Goal: Task Accomplishment & Management: Use online tool/utility

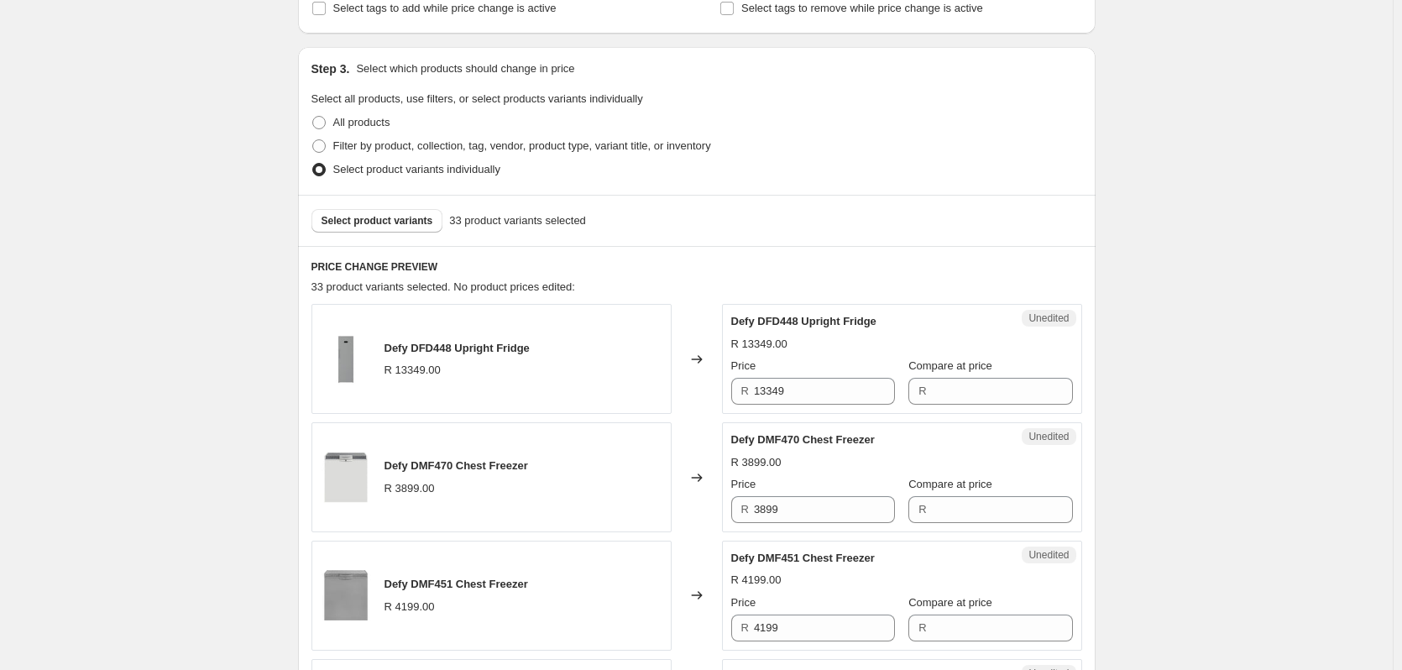
scroll to position [336, 0]
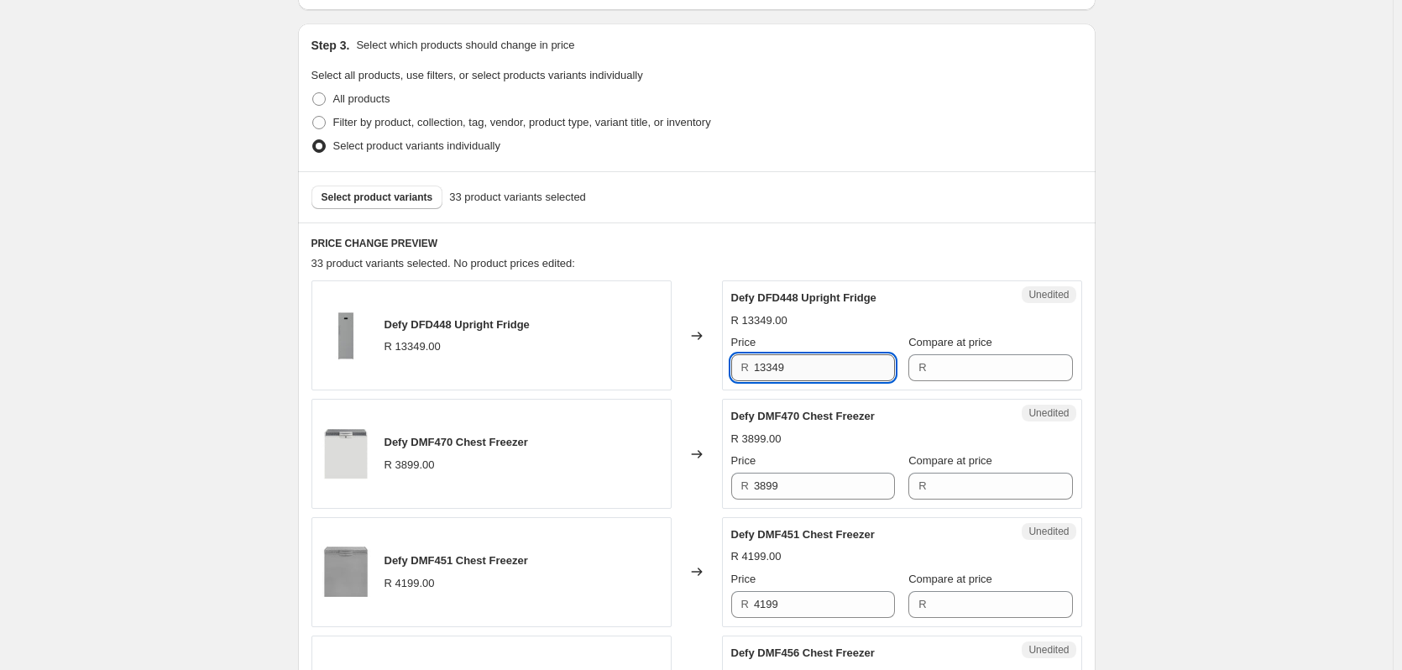
click at [826, 370] on input "13349" at bounding box center [824, 367] width 141 height 27
type input "13349"
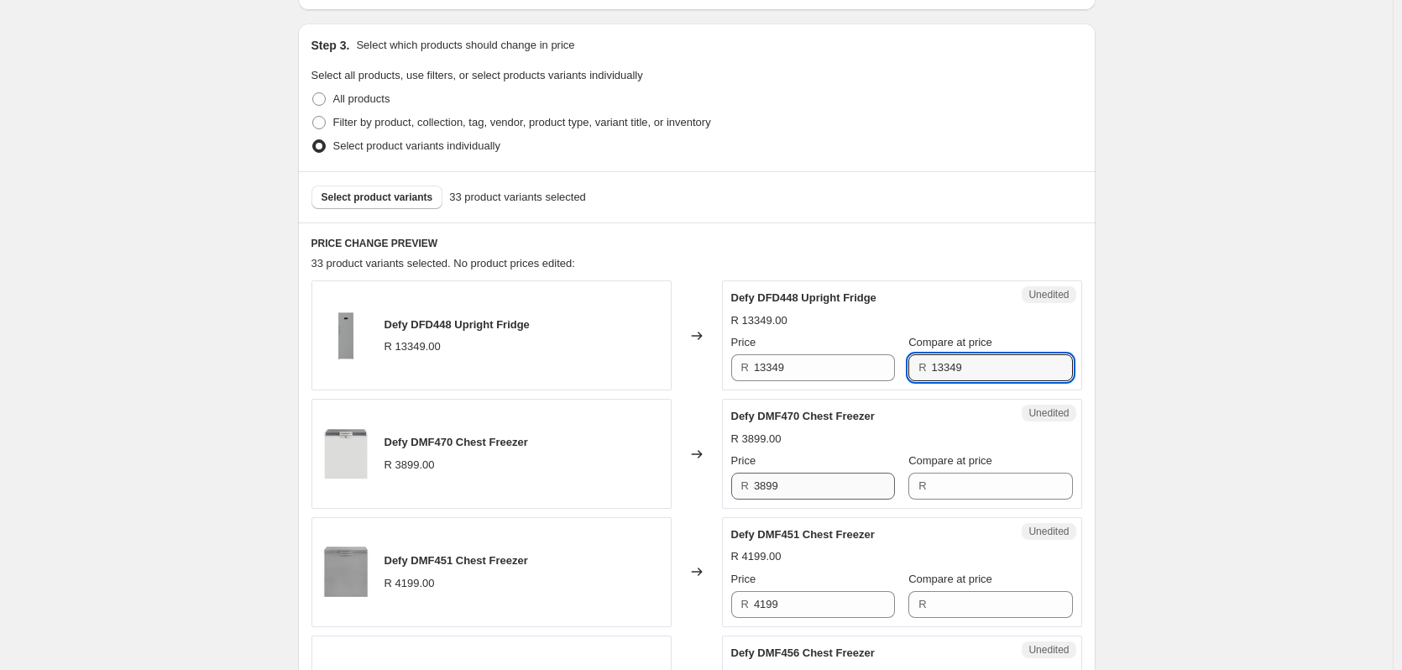
type input "13349"
click at [797, 482] on input "3899" at bounding box center [824, 486] width 141 height 27
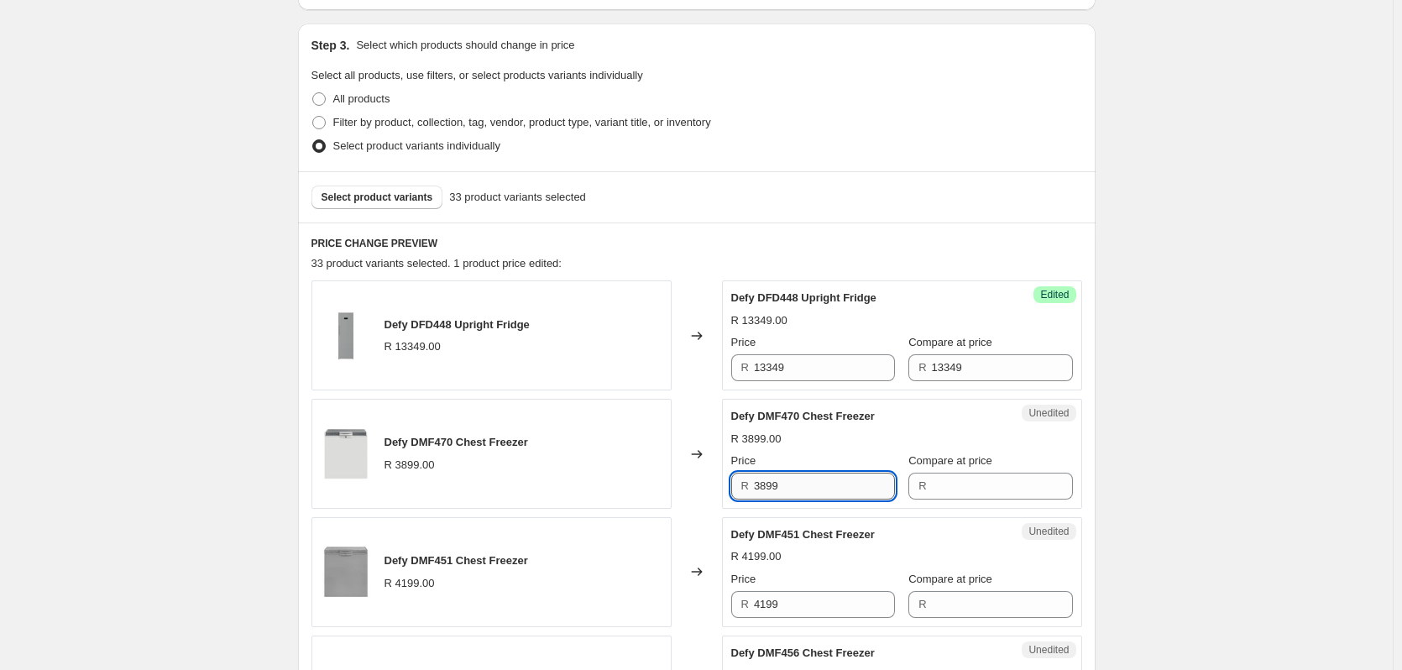
click at [797, 482] on input "3899" at bounding box center [824, 486] width 141 height 27
type input "3899"
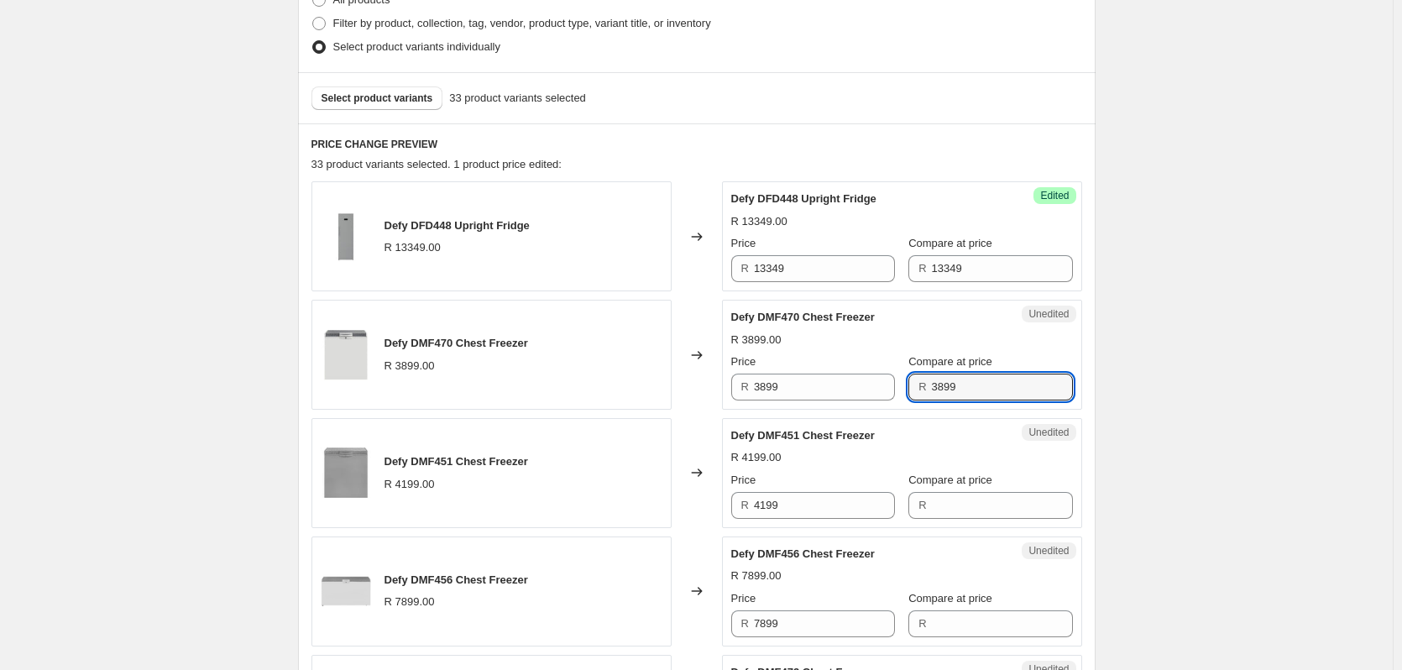
scroll to position [587, 0]
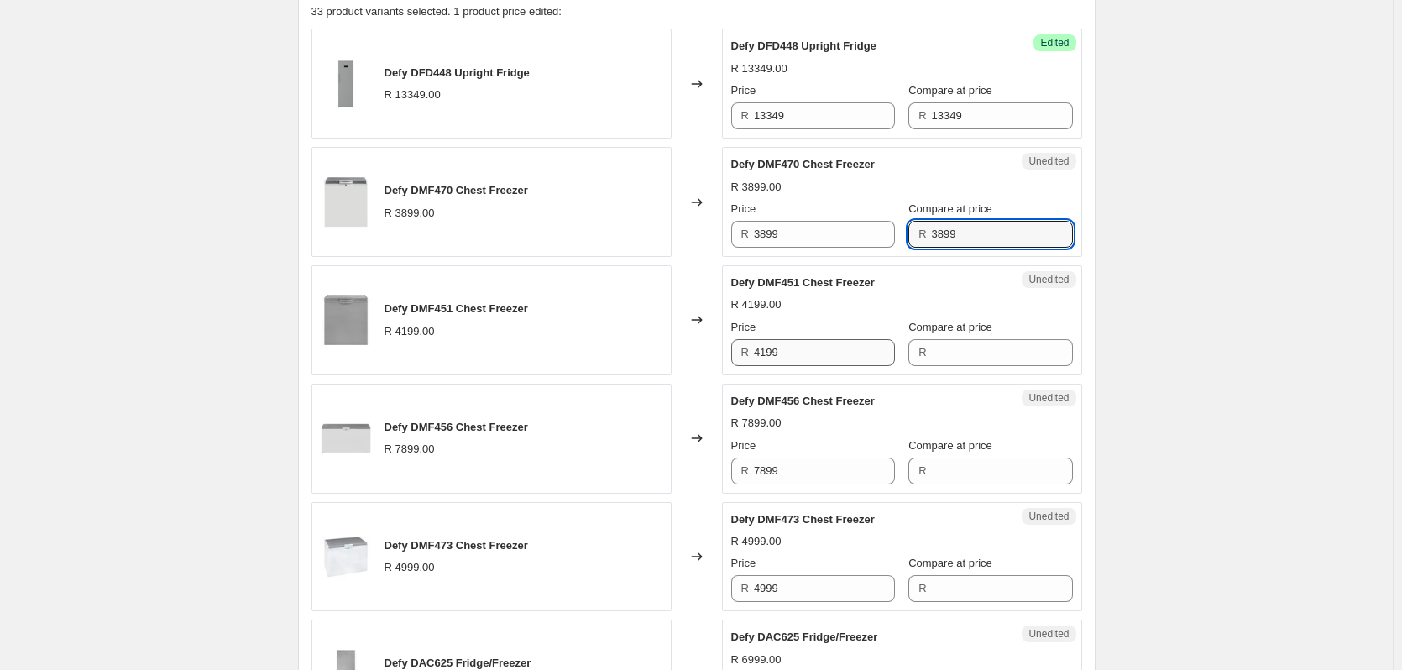
type input "3899"
click at [816, 353] on input "4199" at bounding box center [824, 352] width 141 height 27
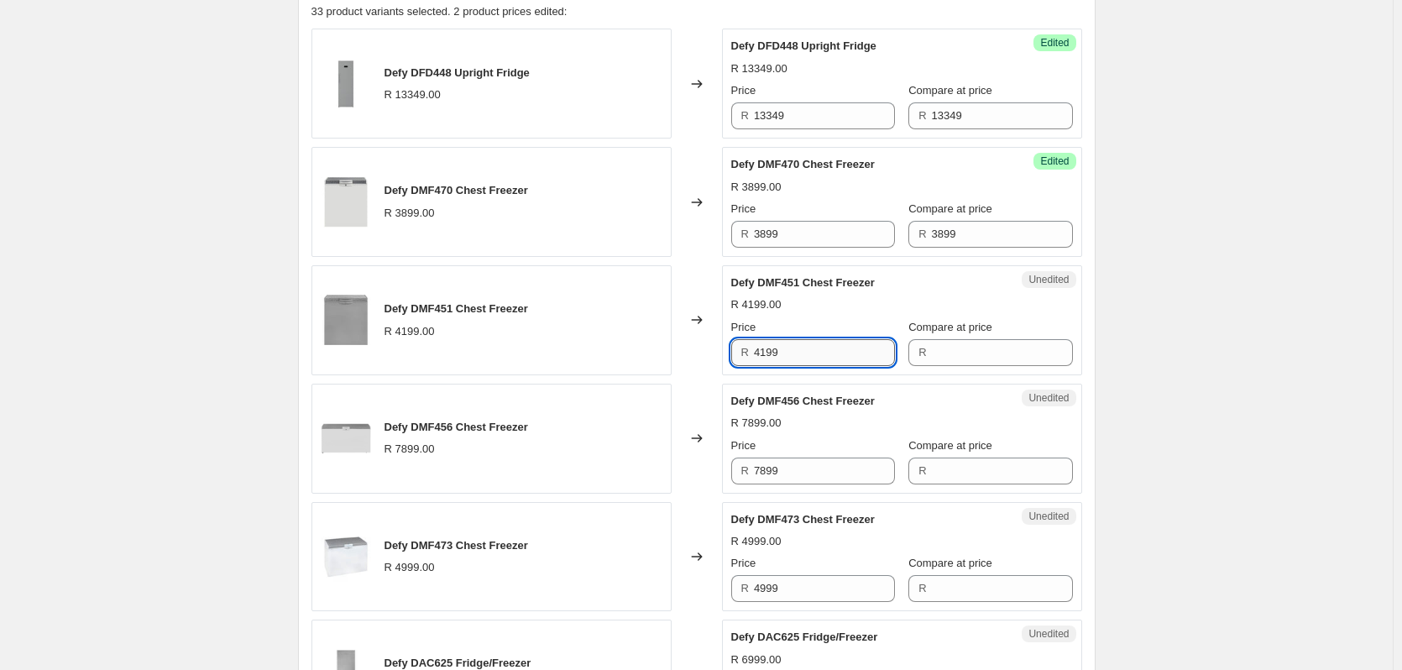
click at [816, 353] on input "4199" at bounding box center [824, 352] width 141 height 27
type input "4199"
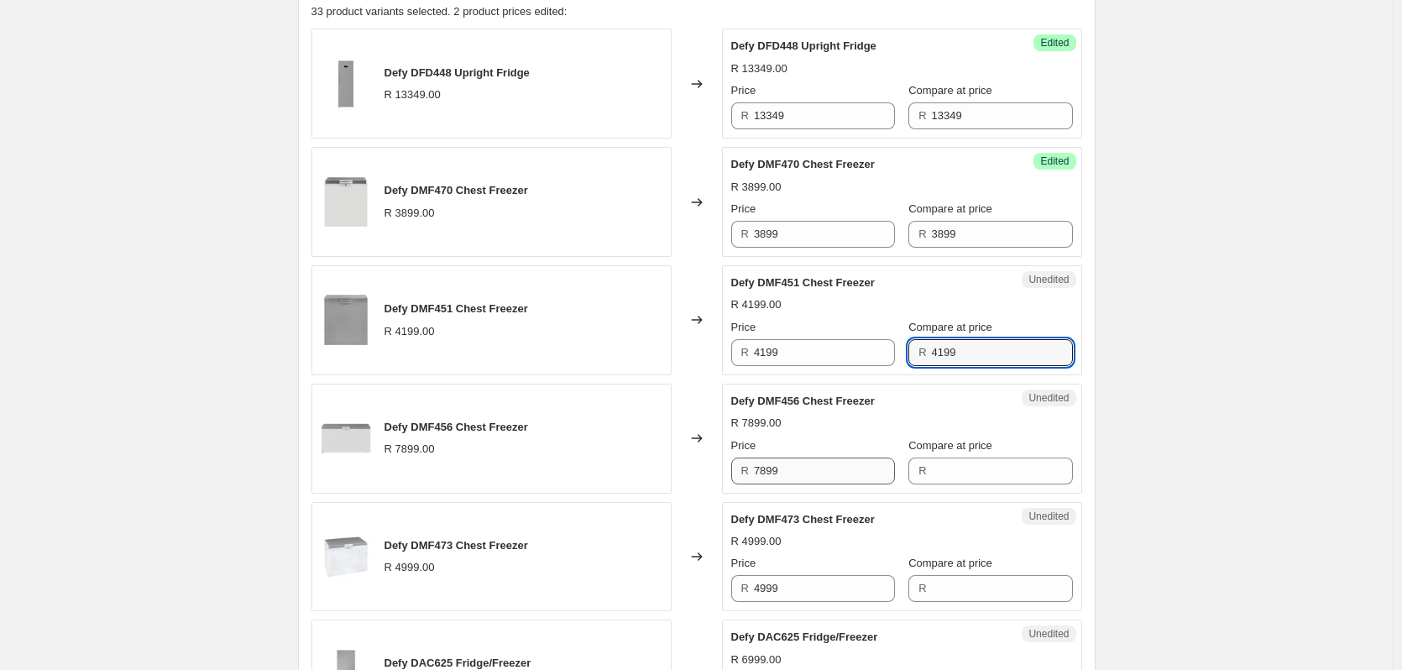
type input "4199"
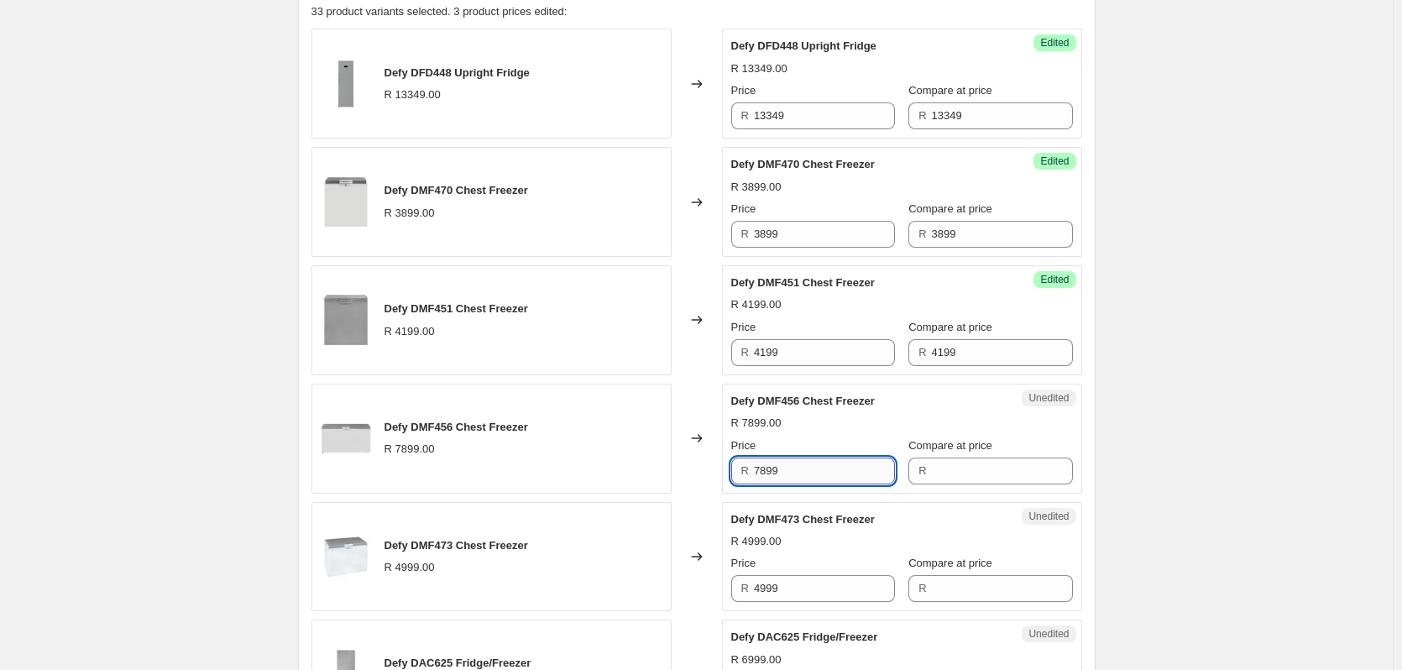
click at [796, 482] on input "7899" at bounding box center [824, 470] width 141 height 27
type input "7899"
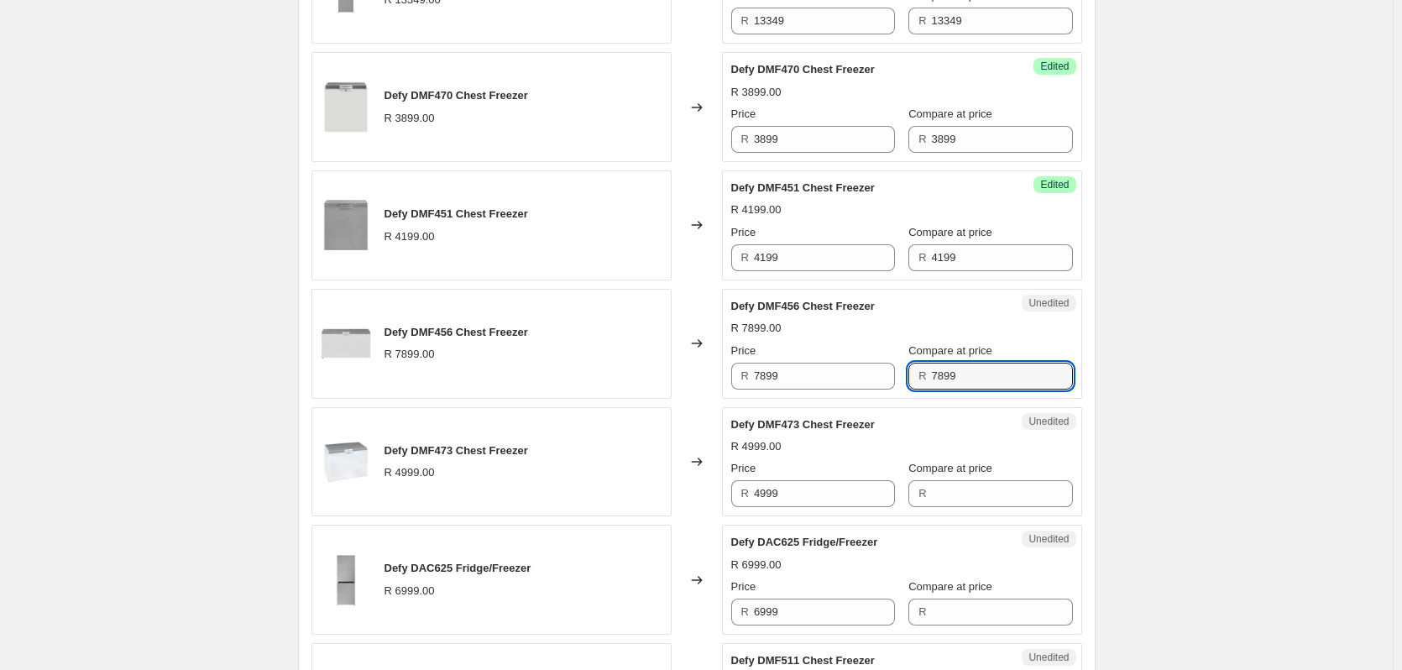
scroll to position [839, 0]
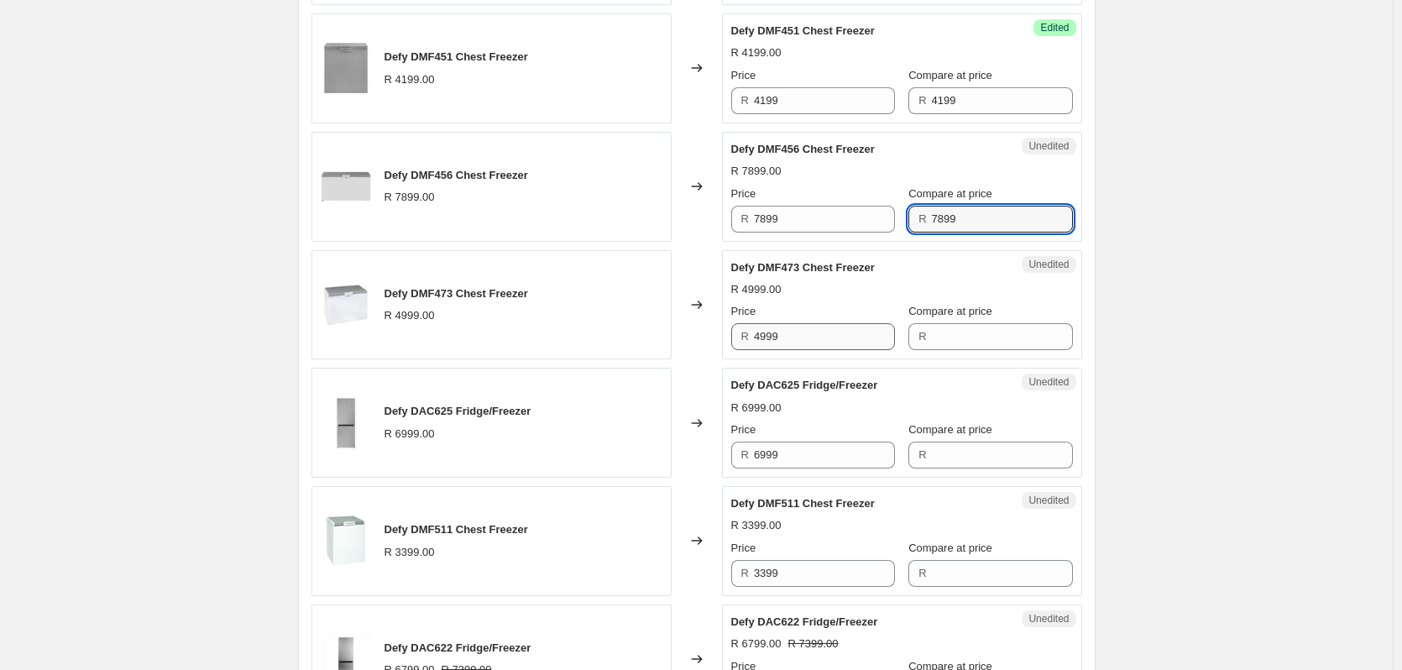
type input "7899"
click at [806, 338] on input "4999" at bounding box center [824, 336] width 141 height 27
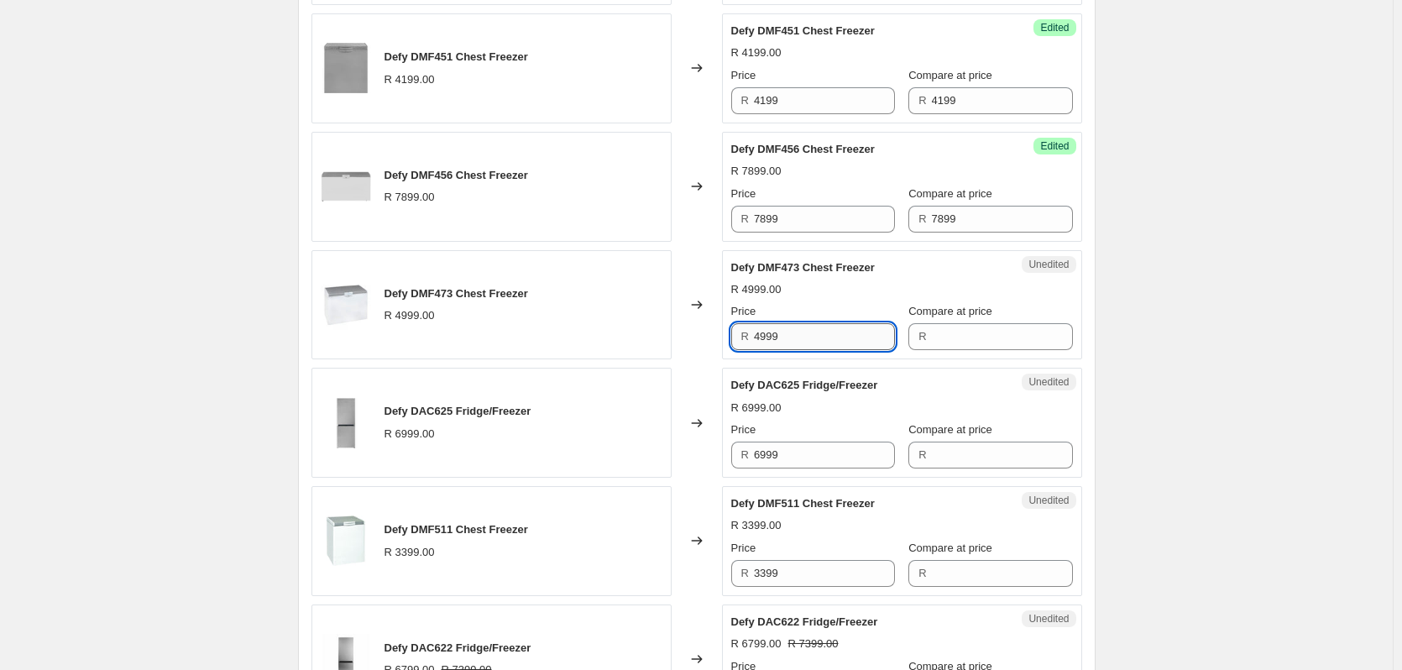
click at [808, 341] on input "4999" at bounding box center [824, 336] width 141 height 27
type input "4999"
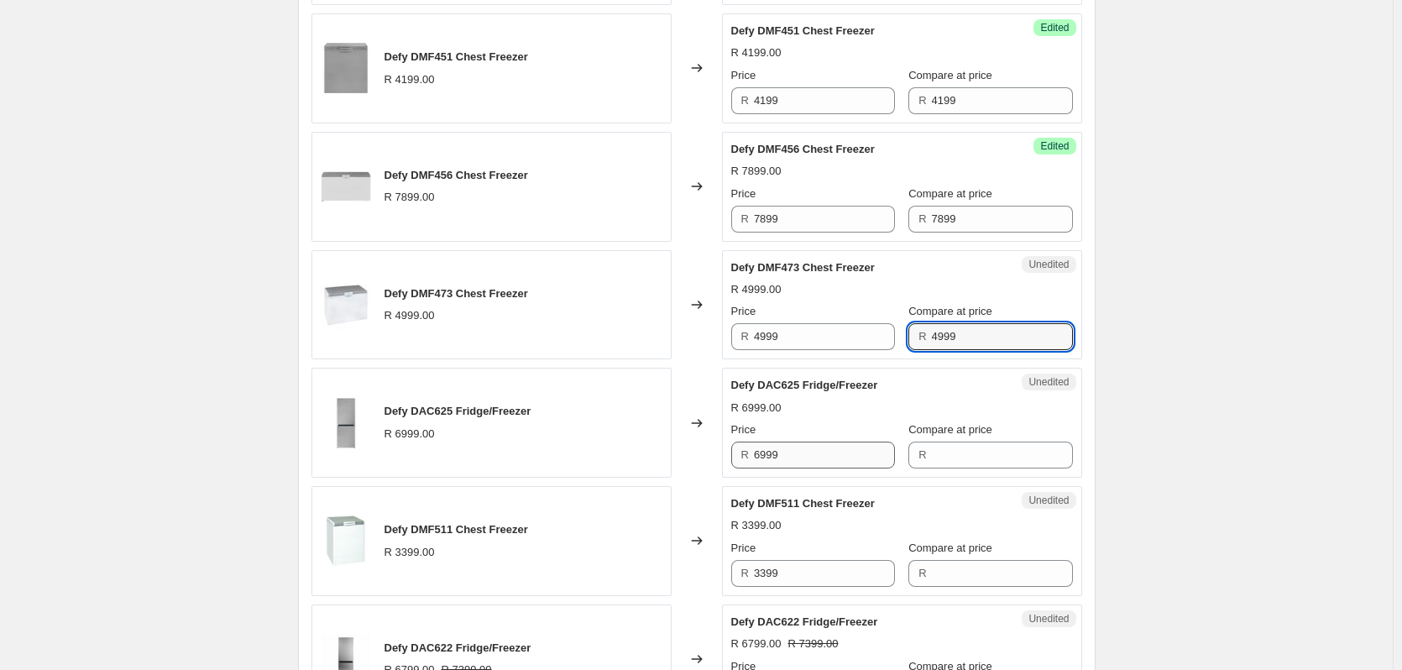
type input "4999"
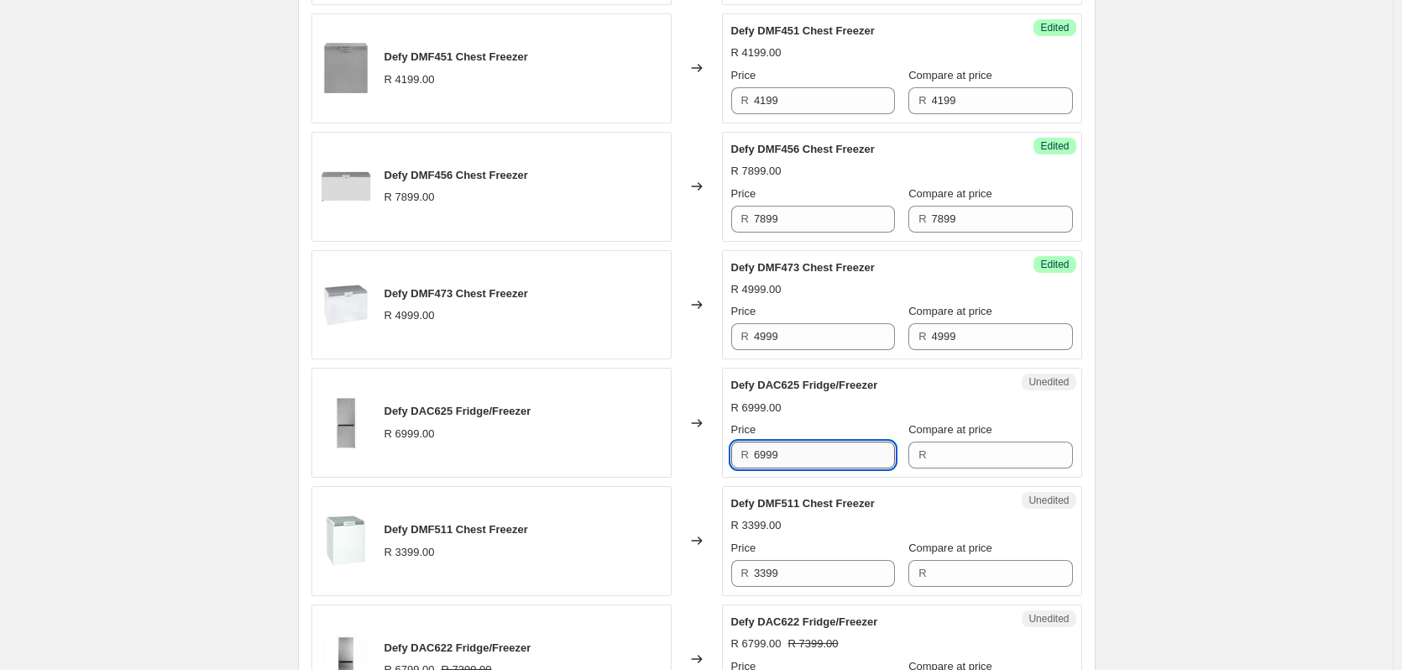
click at [806, 459] on input "6999" at bounding box center [824, 454] width 141 height 27
type input "6999"
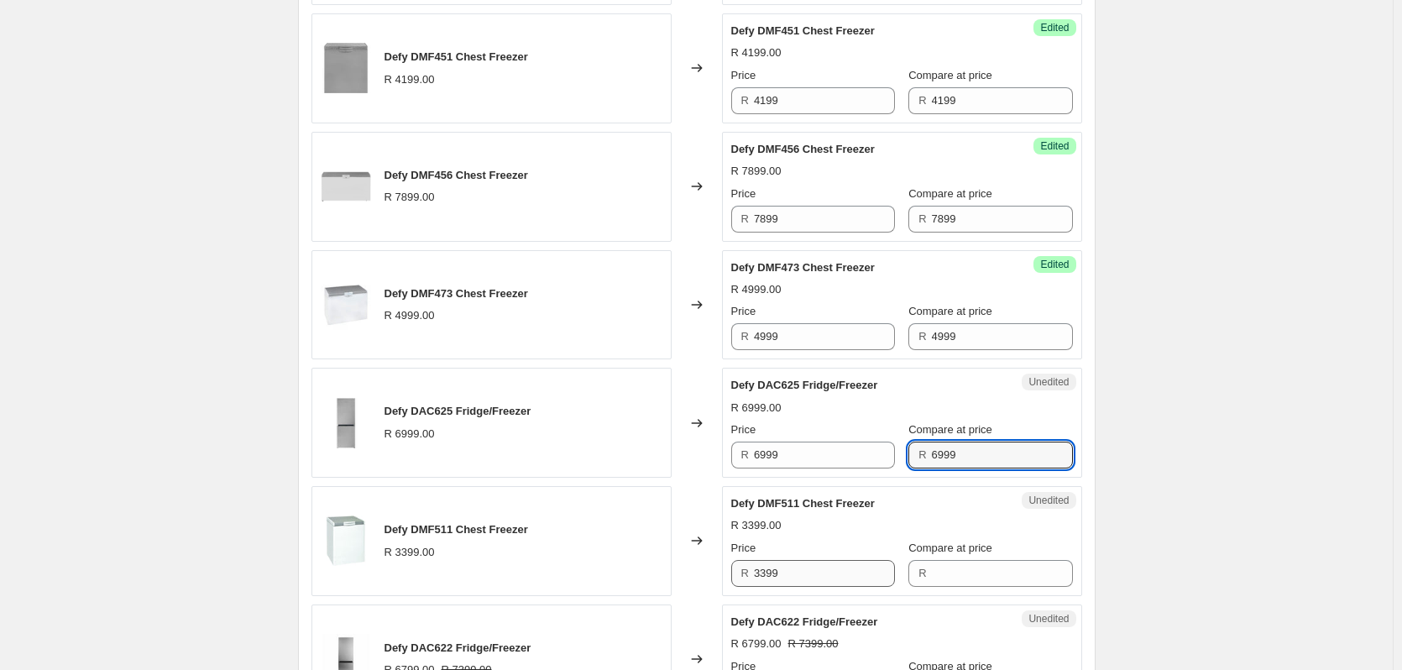
type input "6999"
click at [796, 573] on input "3399" at bounding box center [824, 573] width 141 height 27
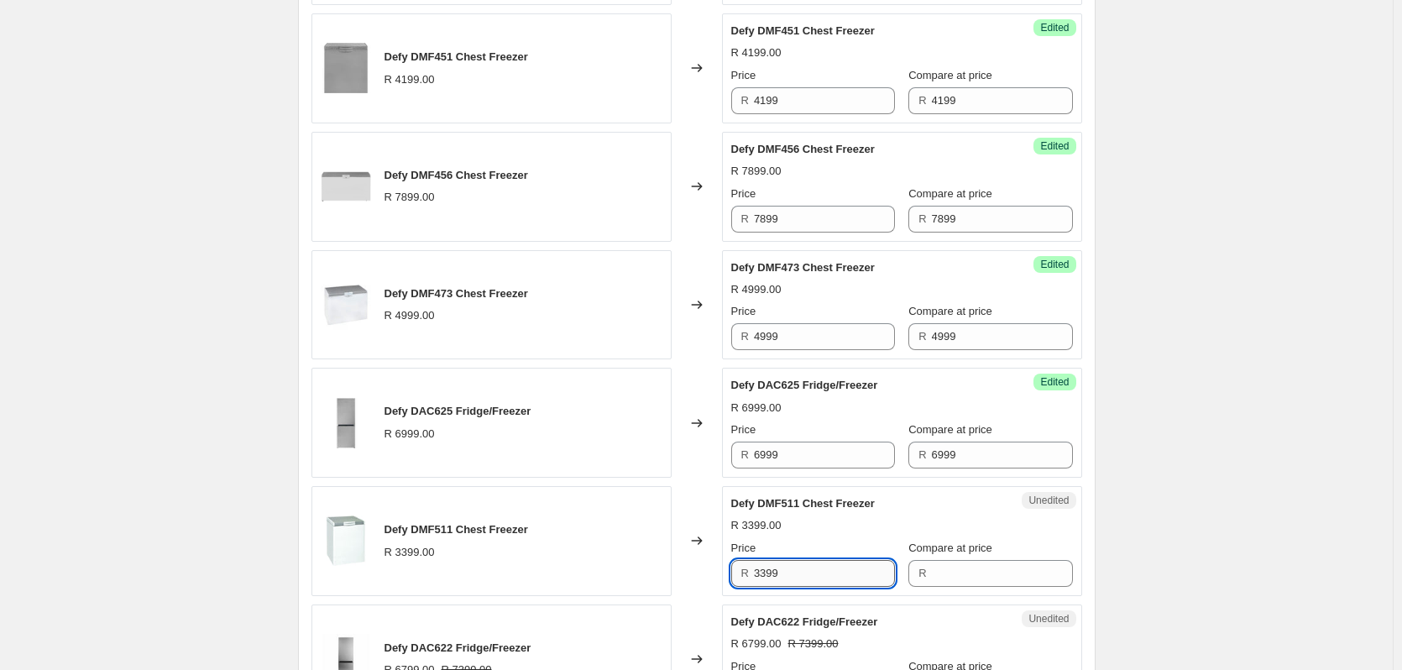
click at [796, 569] on input "3399" at bounding box center [824, 573] width 141 height 27
click at [800, 571] on input "3399" at bounding box center [824, 573] width 141 height 27
click at [797, 568] on input "3399" at bounding box center [824, 573] width 141 height 27
click at [787, 575] on input "3399" at bounding box center [824, 573] width 141 height 27
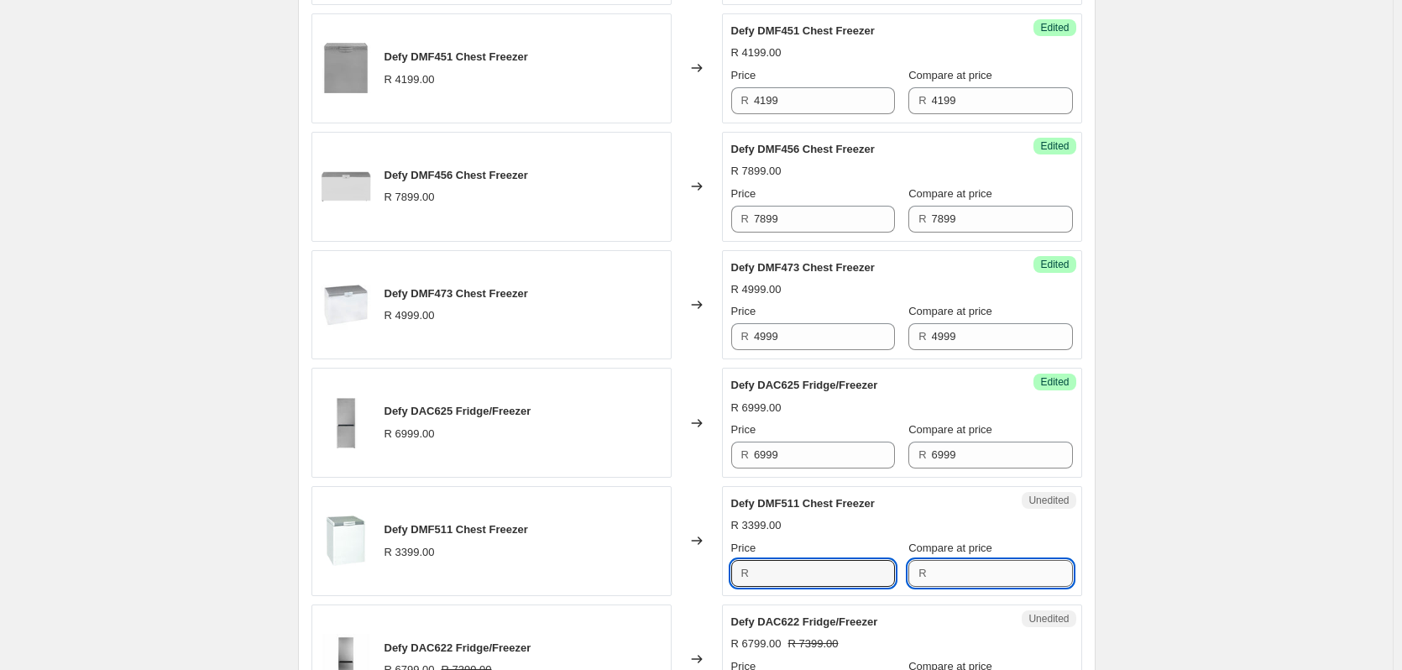
type input "3399"
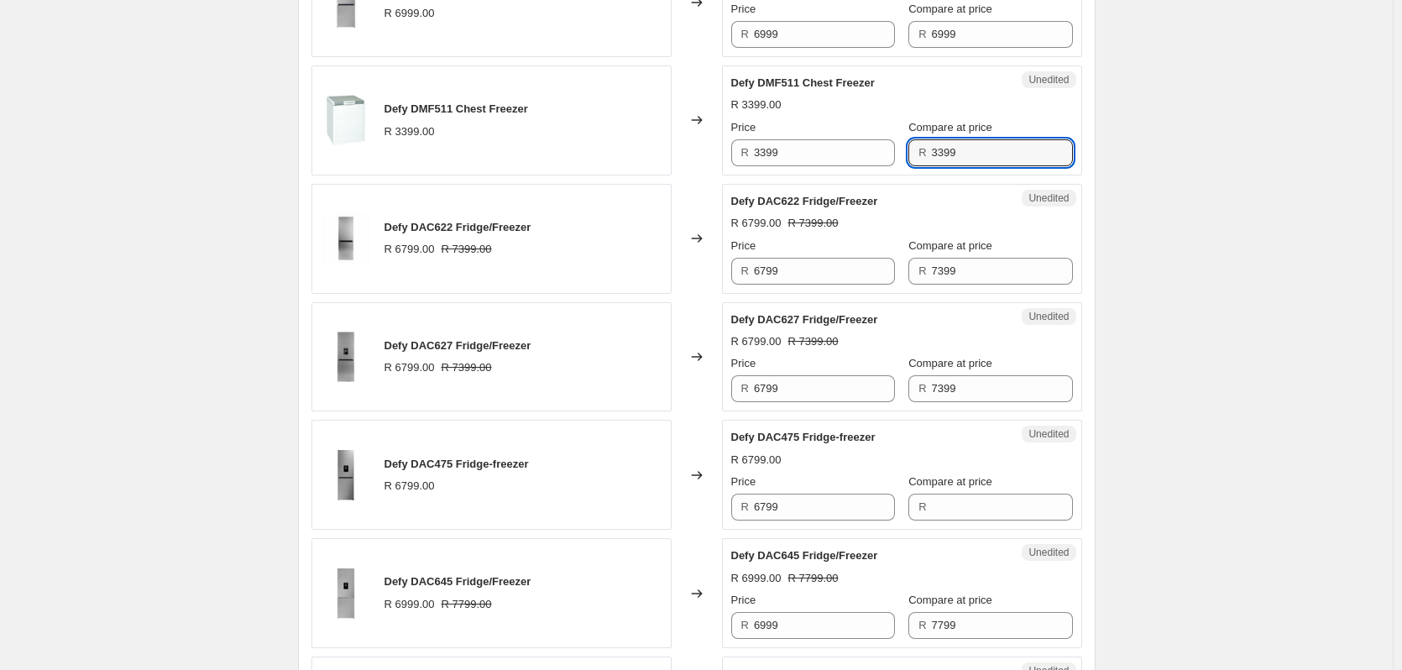
scroll to position [1343, 0]
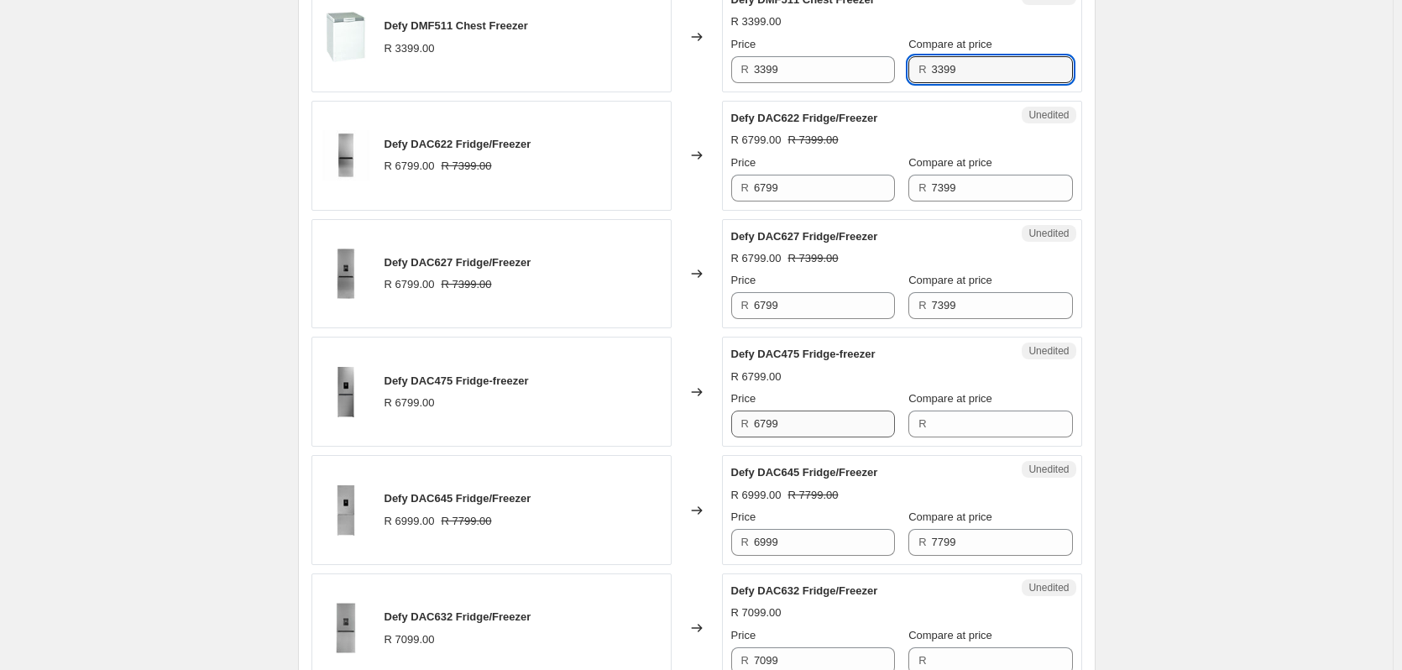
type input "3399"
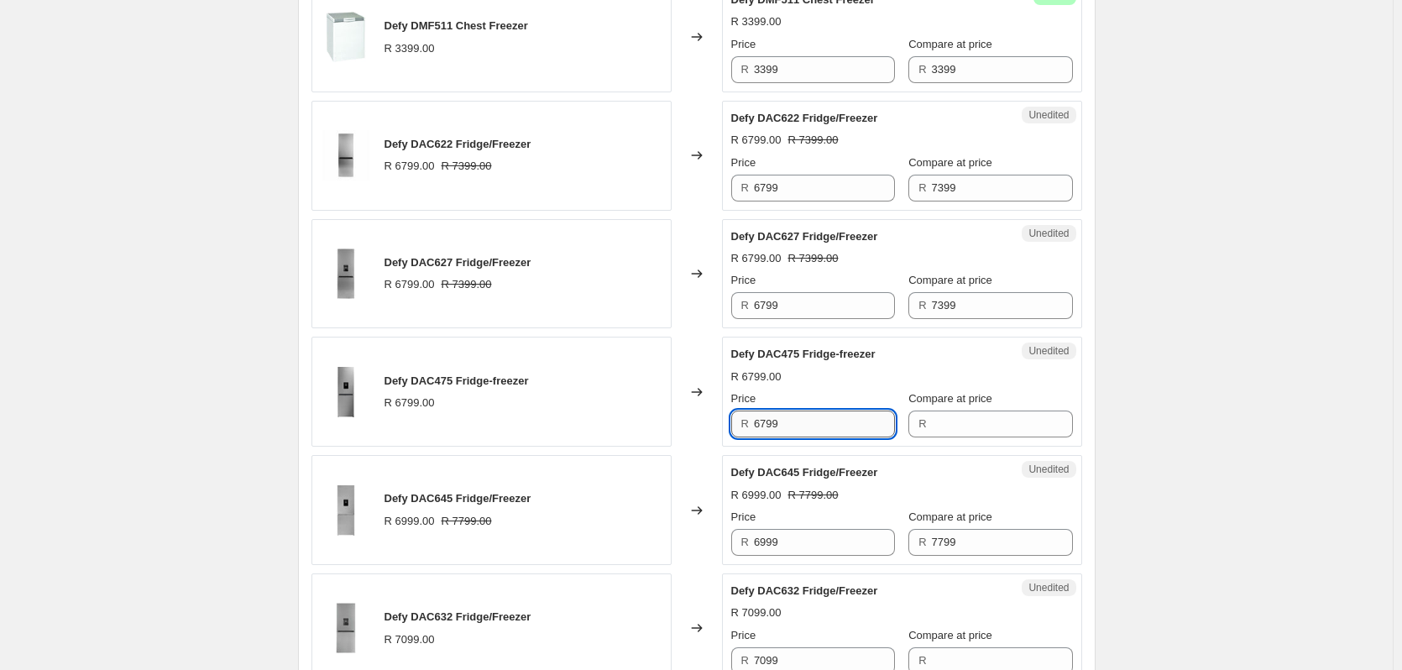
click at [804, 427] on input "6799" at bounding box center [824, 423] width 141 height 27
type input "6799"
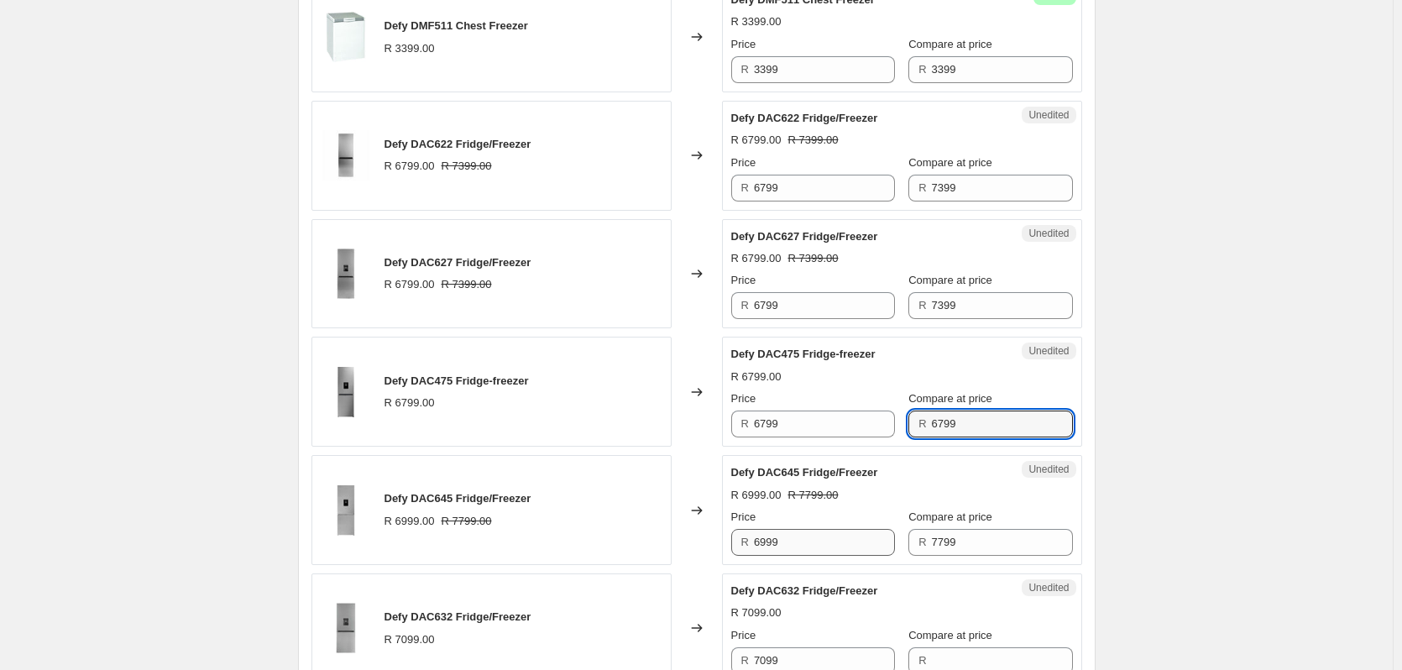
type input "6799"
click at [802, 538] on input "6999" at bounding box center [824, 542] width 141 height 27
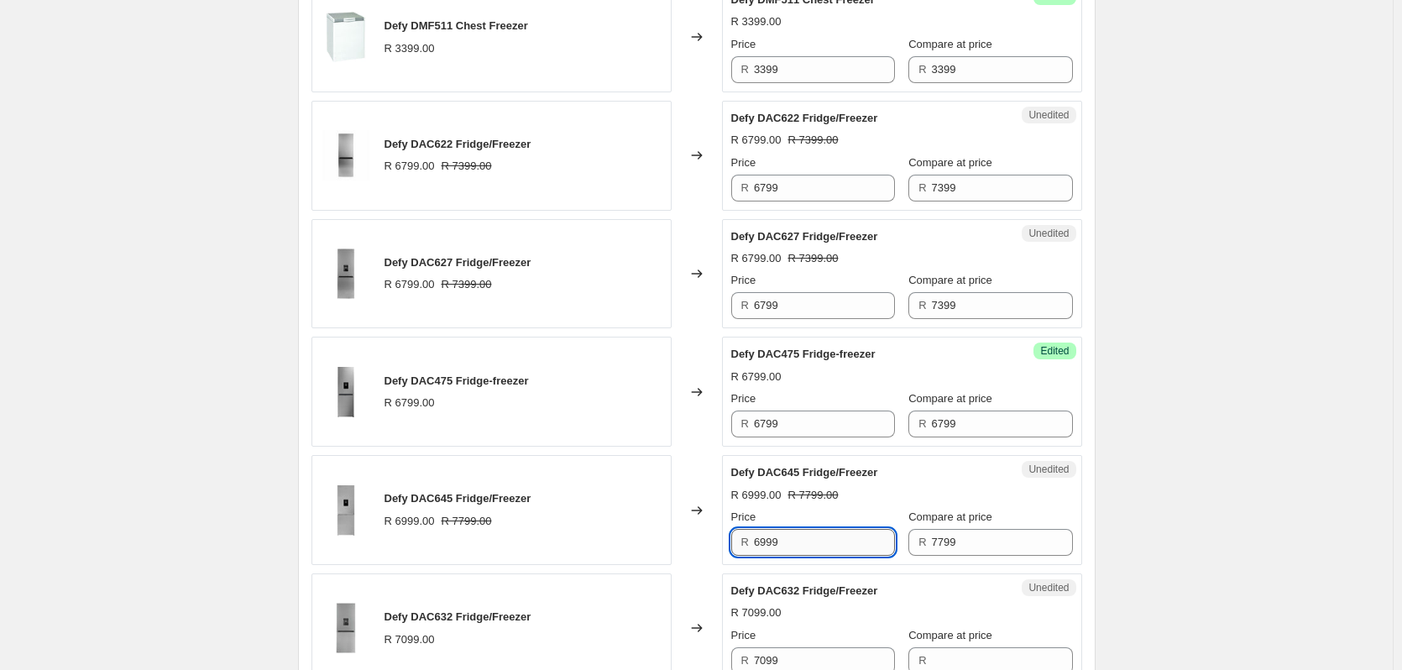
drag, startPoint x: 802, startPoint y: 538, endPoint x: 789, endPoint y: 537, distance: 12.6
click at [802, 538] on input "6999" at bounding box center [824, 542] width 141 height 27
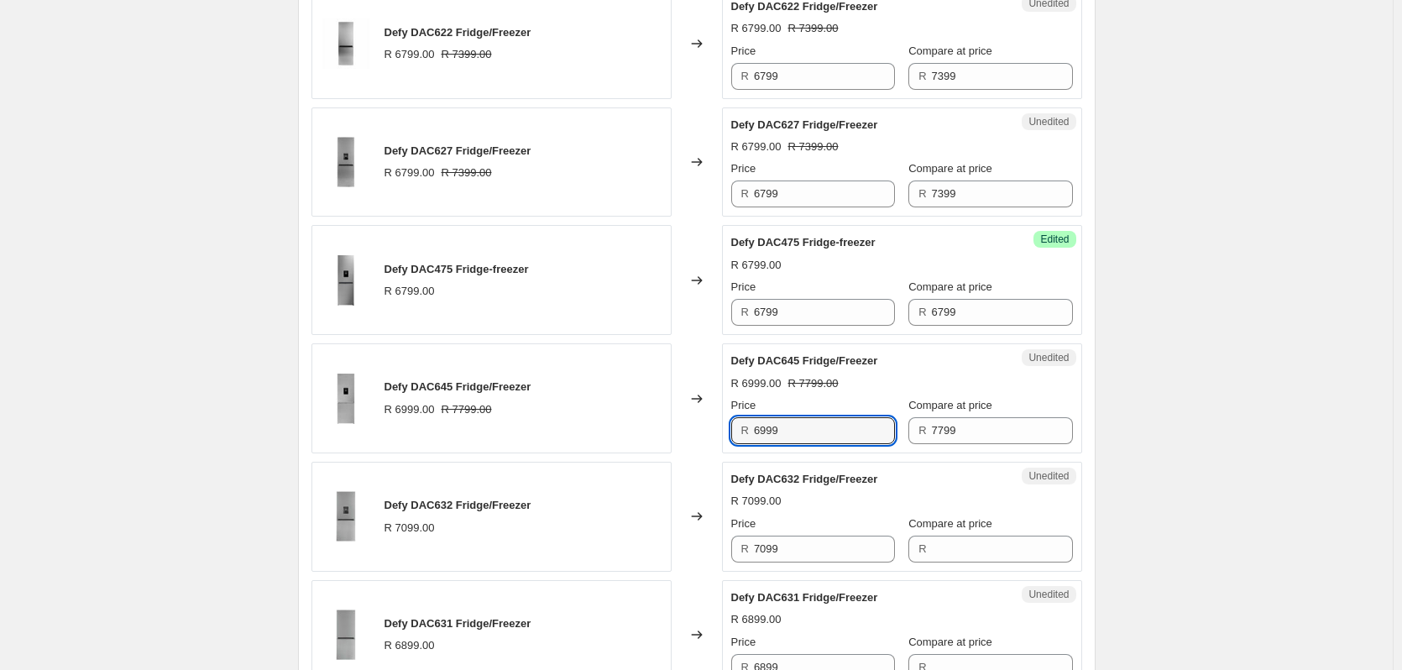
scroll to position [1679, 0]
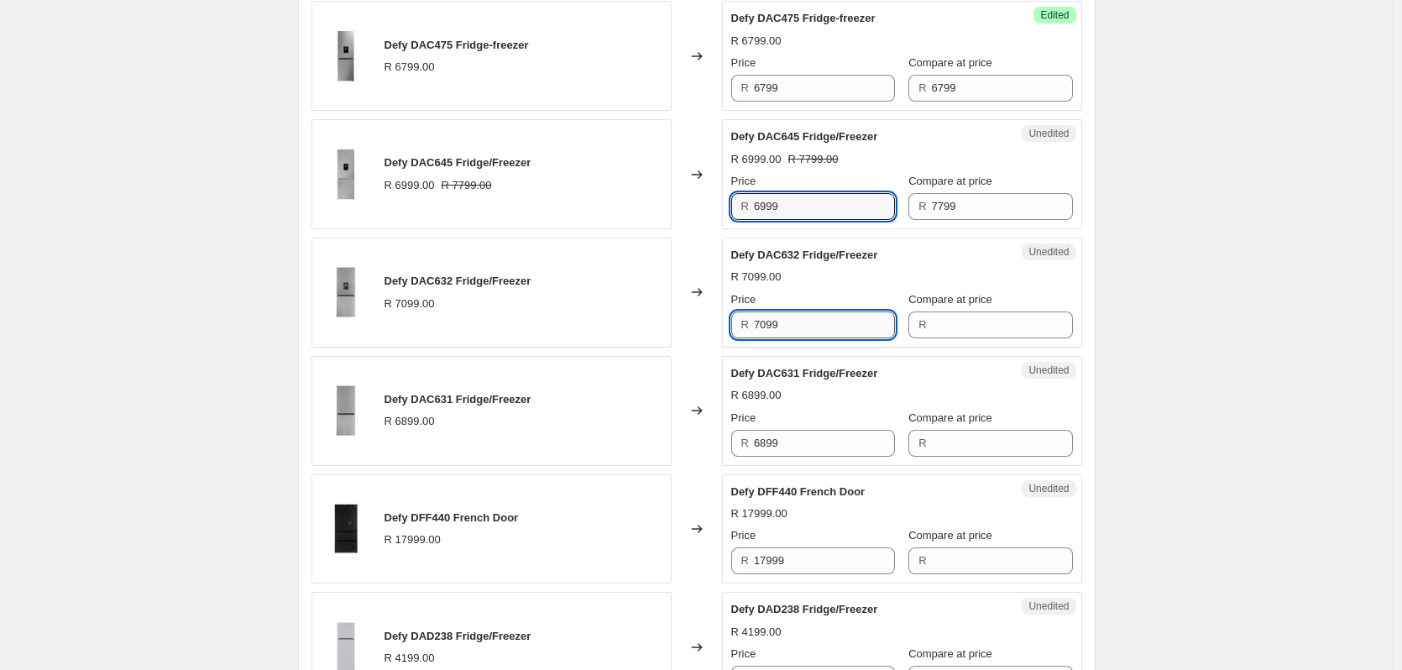
click at [801, 329] on input "7099" at bounding box center [824, 324] width 141 height 27
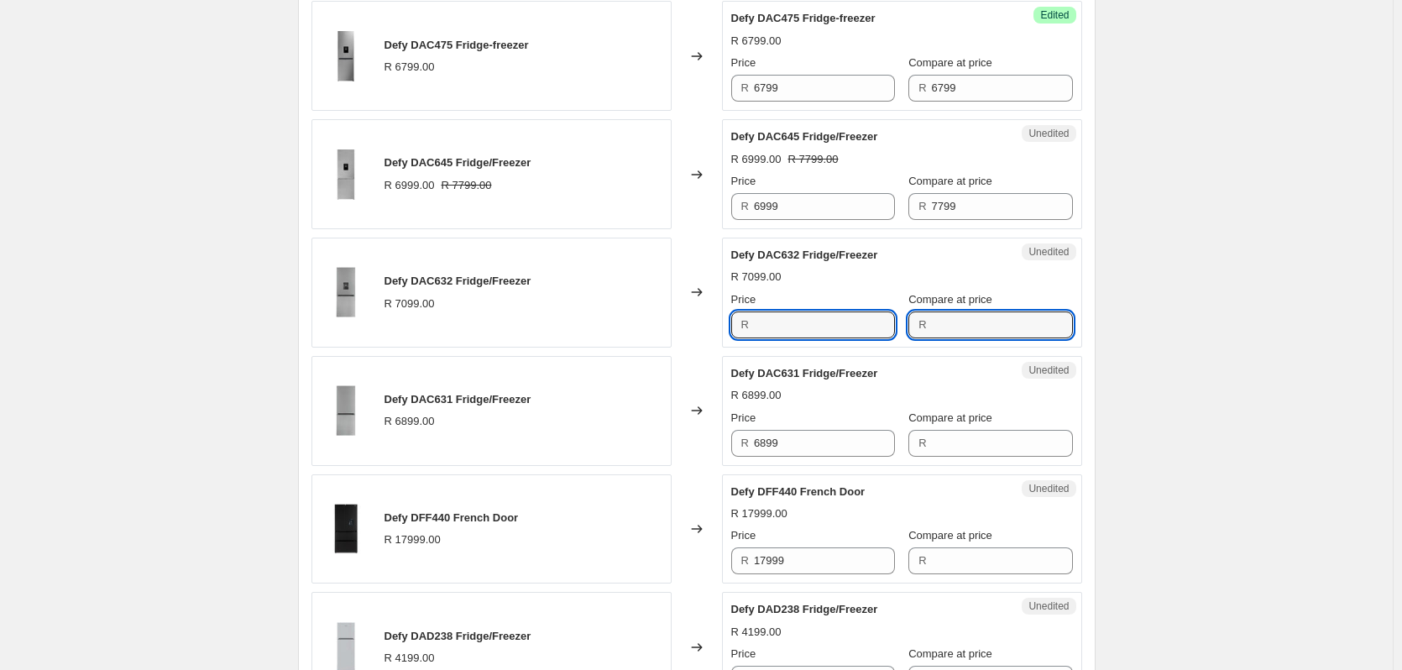
type input "7099"
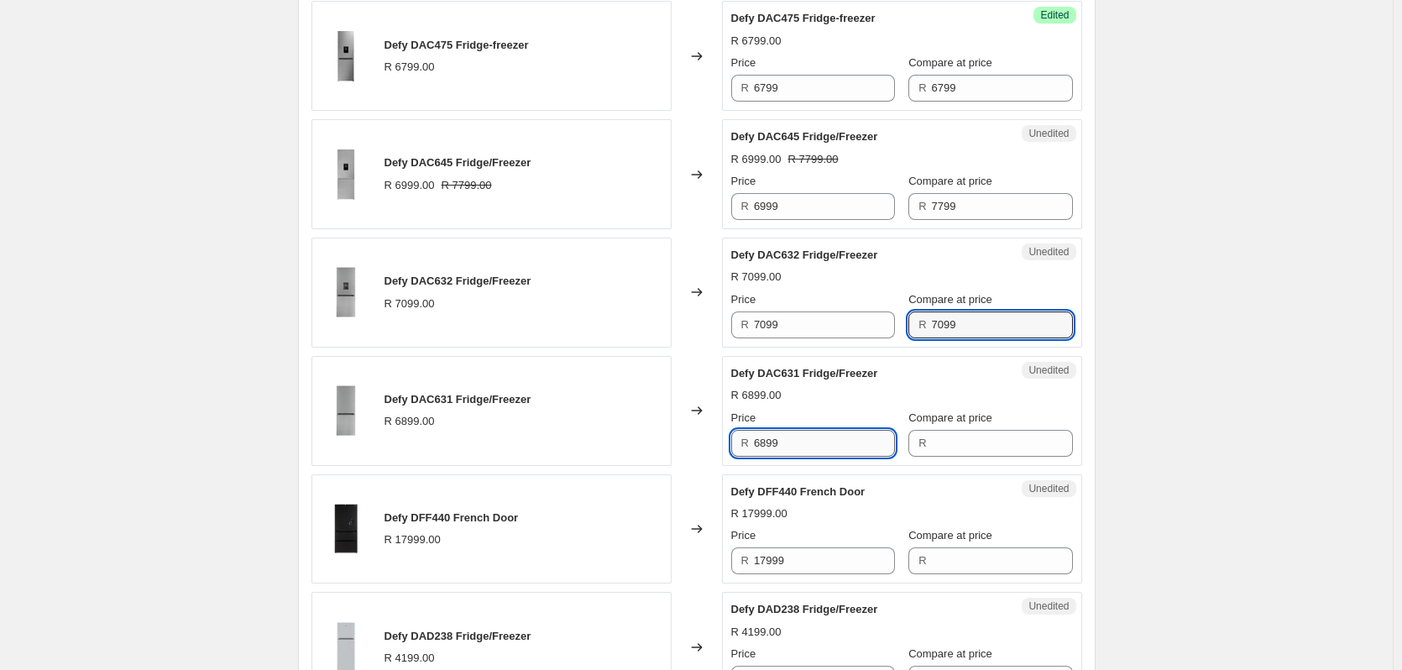
click at [794, 436] on input "6899" at bounding box center [824, 443] width 141 height 27
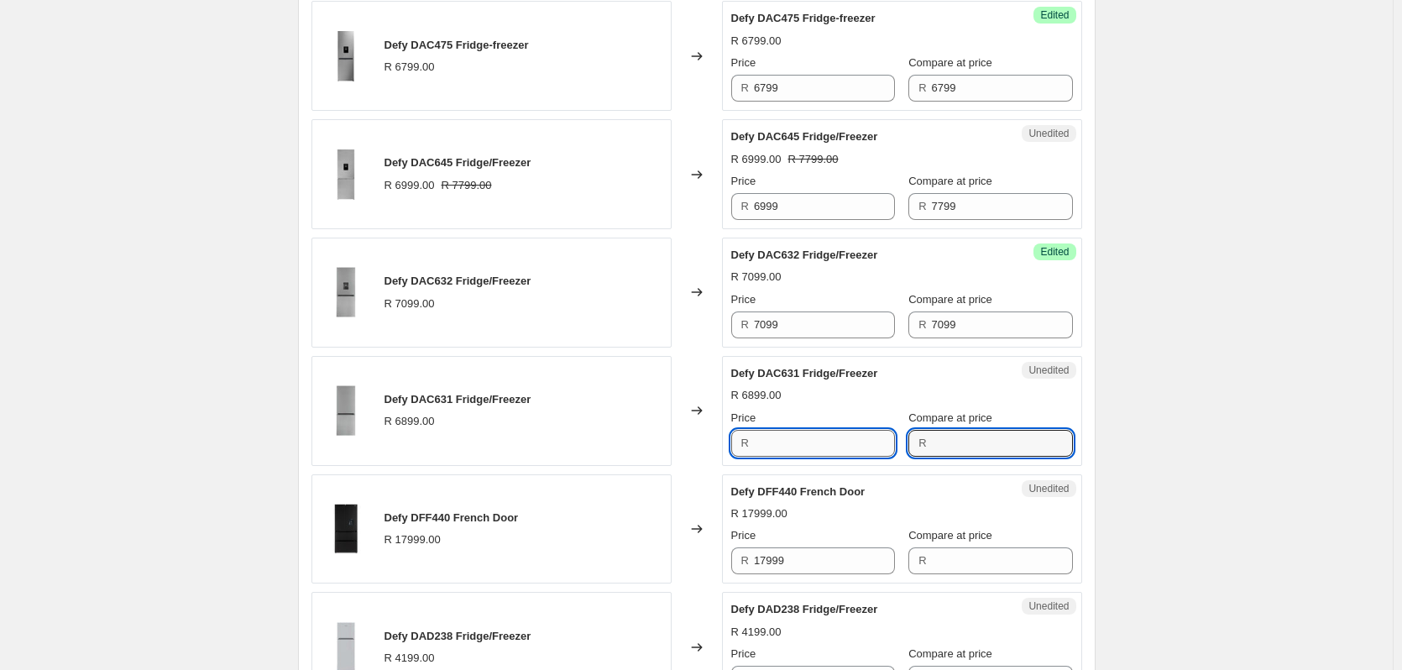
type input "6899"
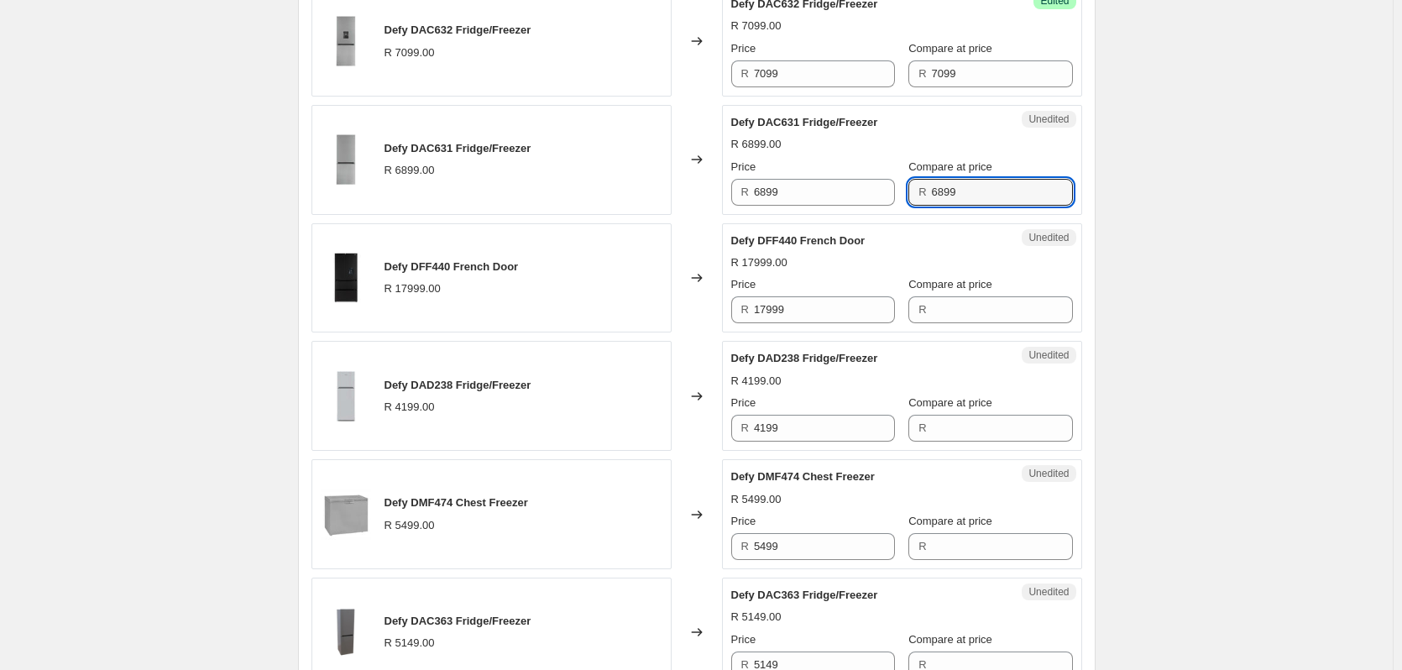
scroll to position [1930, 0]
type input "6899"
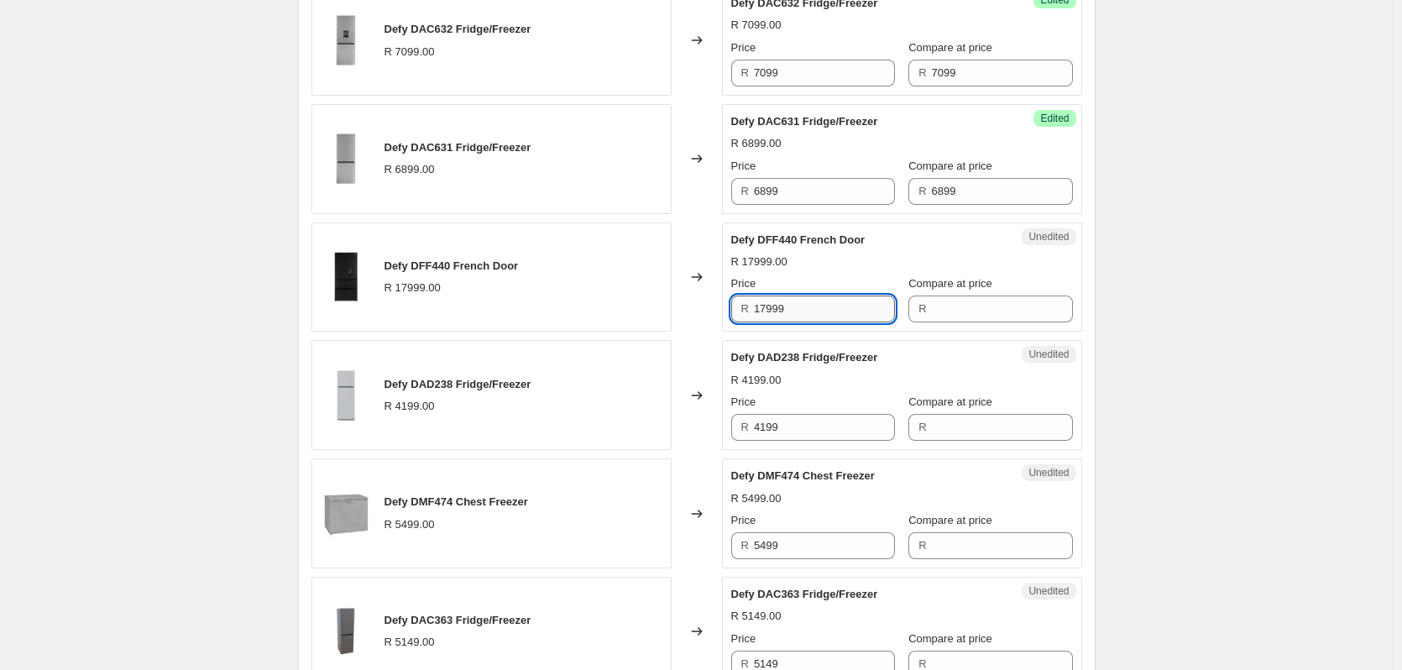
click at [816, 308] on input "17999" at bounding box center [824, 308] width 141 height 27
type input "17999"
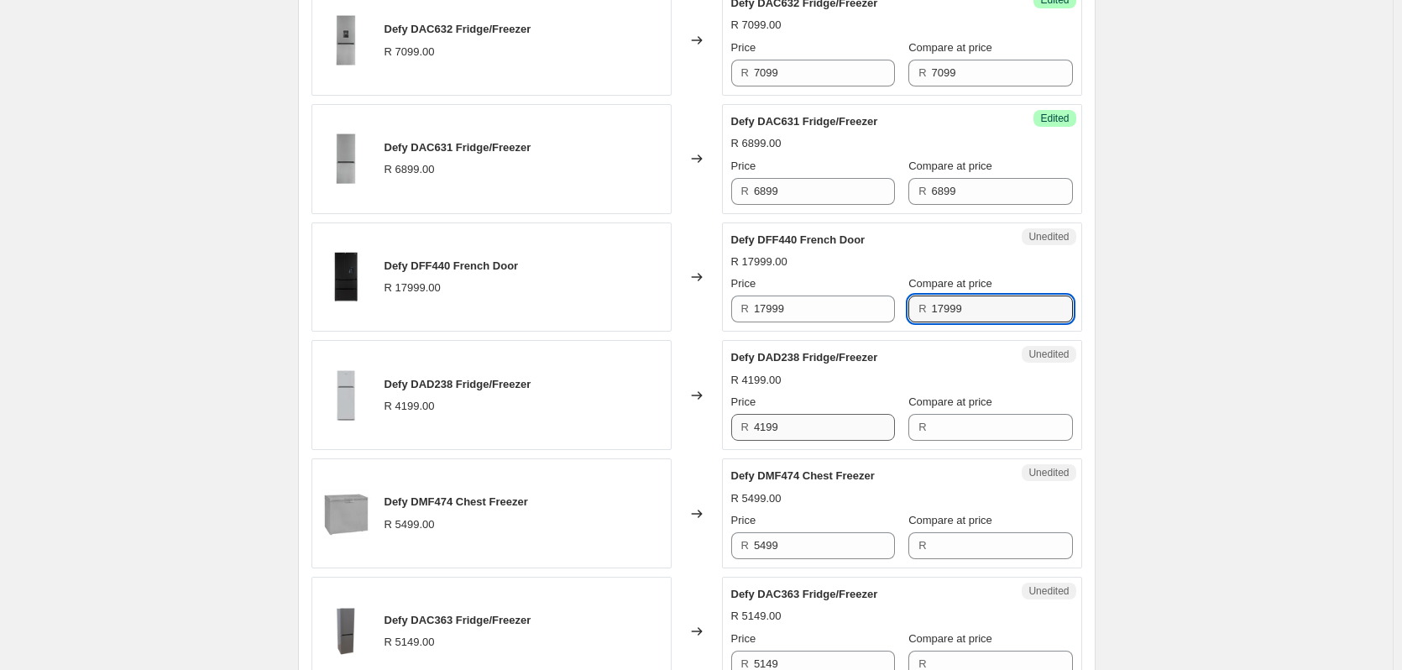
type input "17999"
click at [790, 427] on input "4199" at bounding box center [824, 427] width 141 height 27
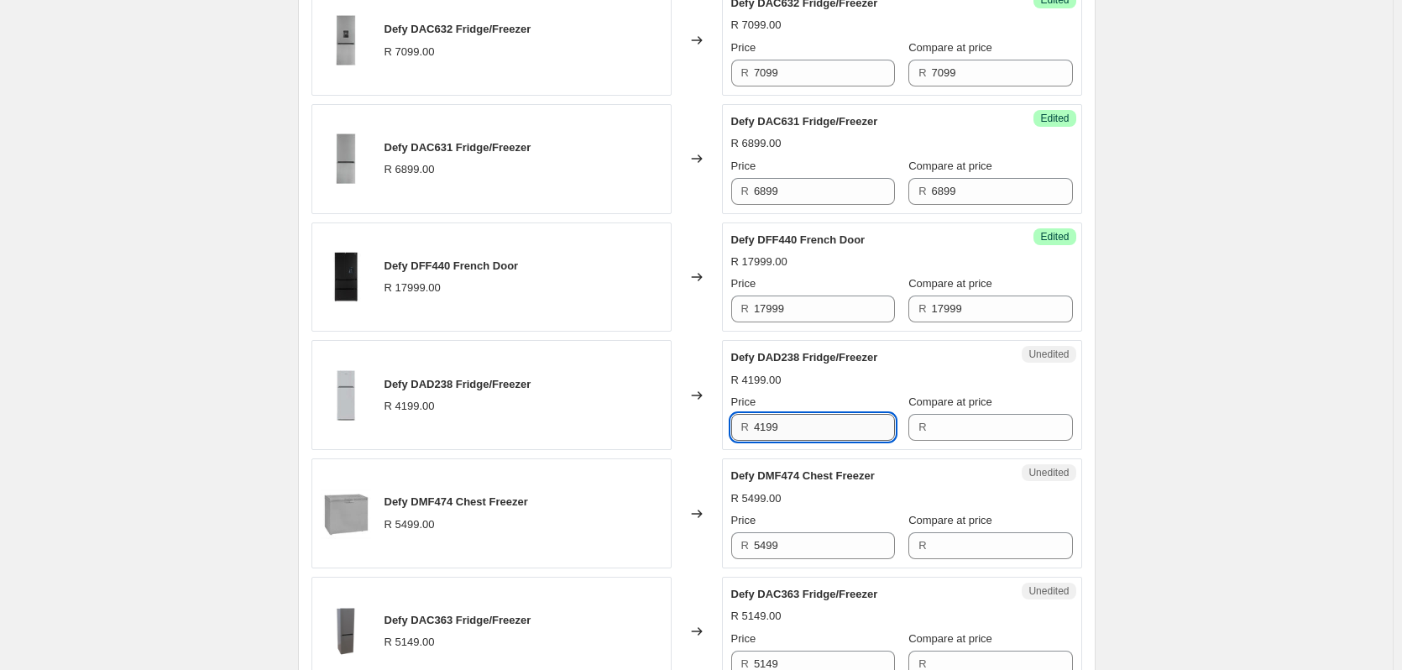
click at [790, 427] on input "4199" at bounding box center [824, 427] width 141 height 27
type input "4199"
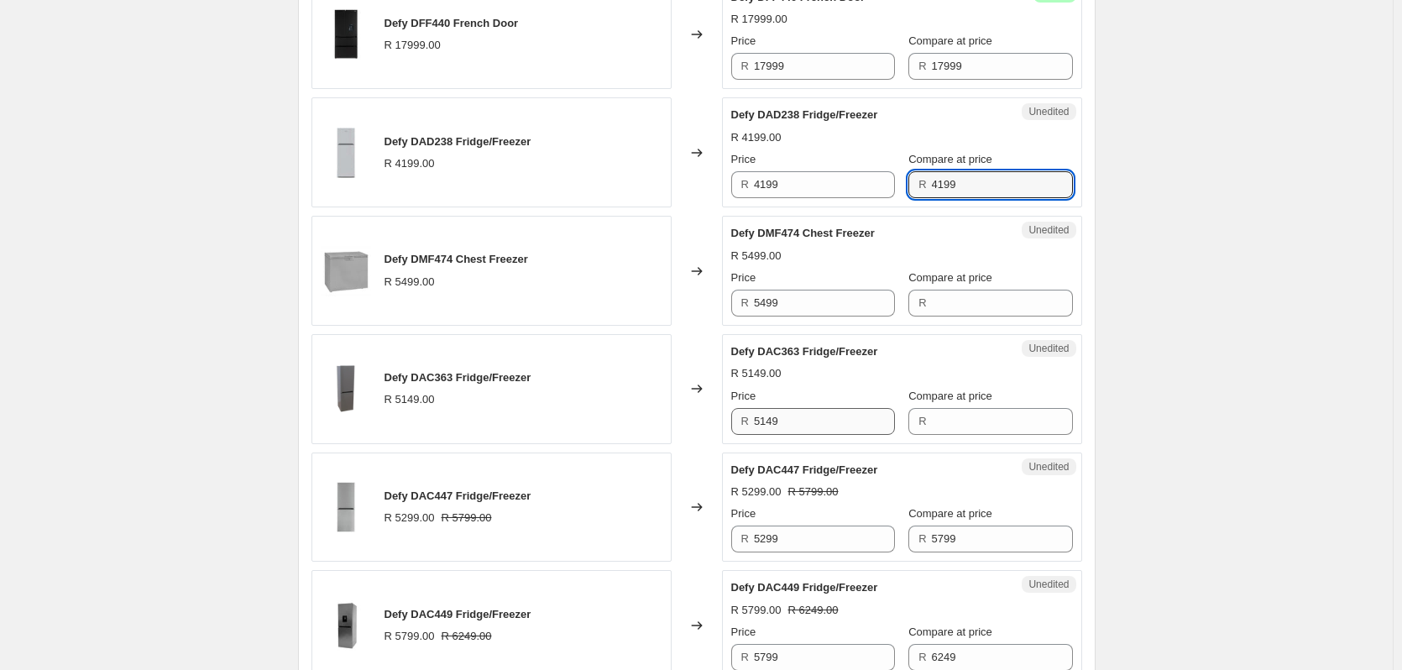
scroll to position [2182, 0]
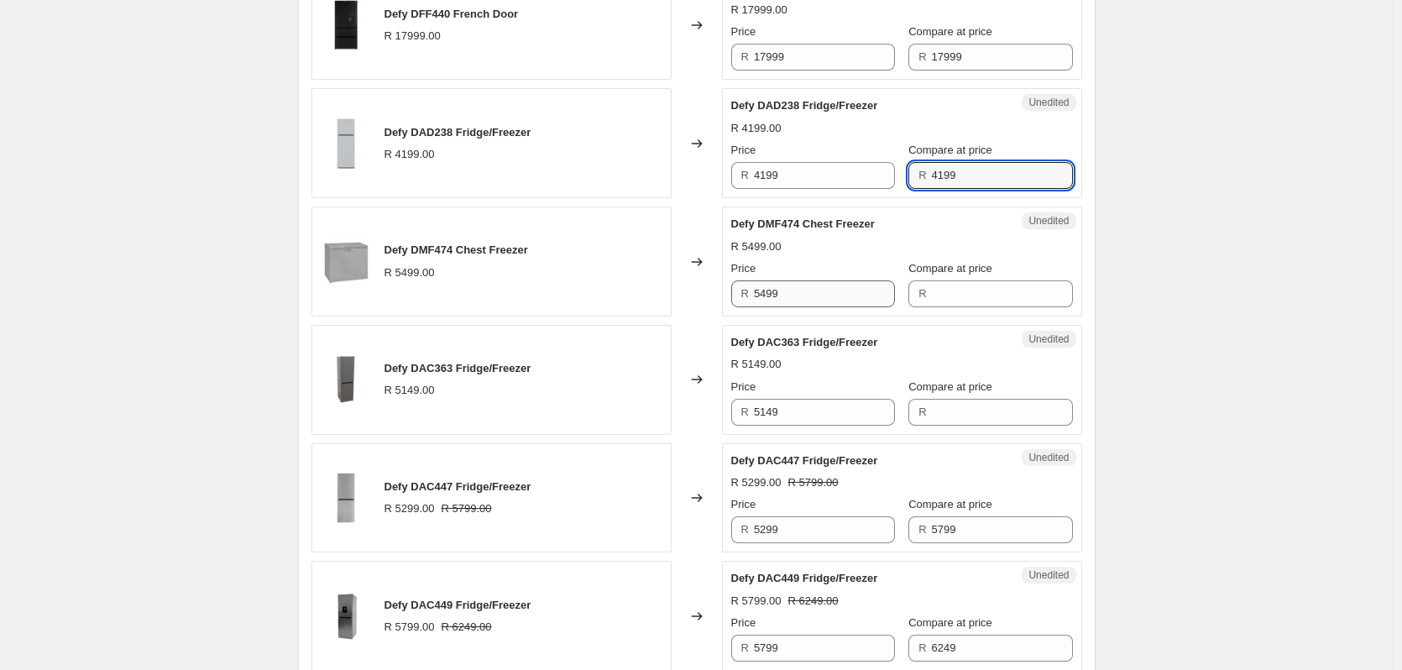
type input "4199"
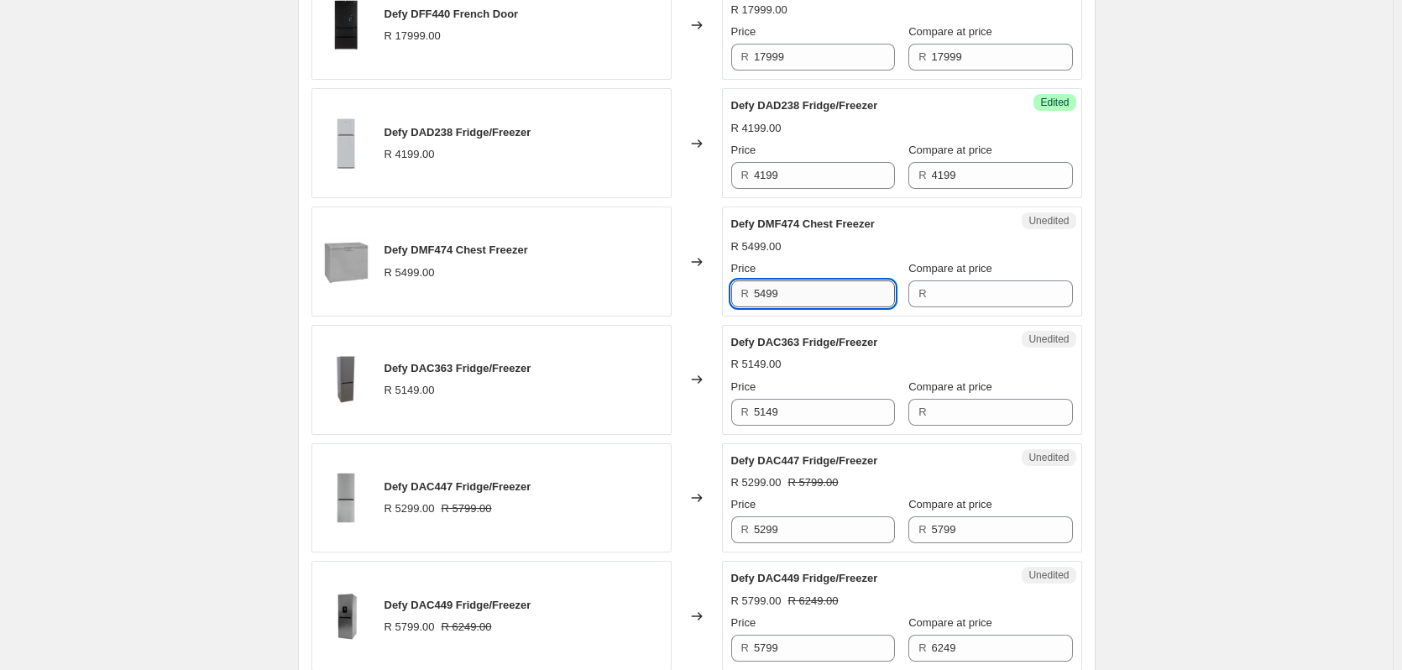
click at [813, 297] on input "5499" at bounding box center [824, 293] width 141 height 27
type input "5499"
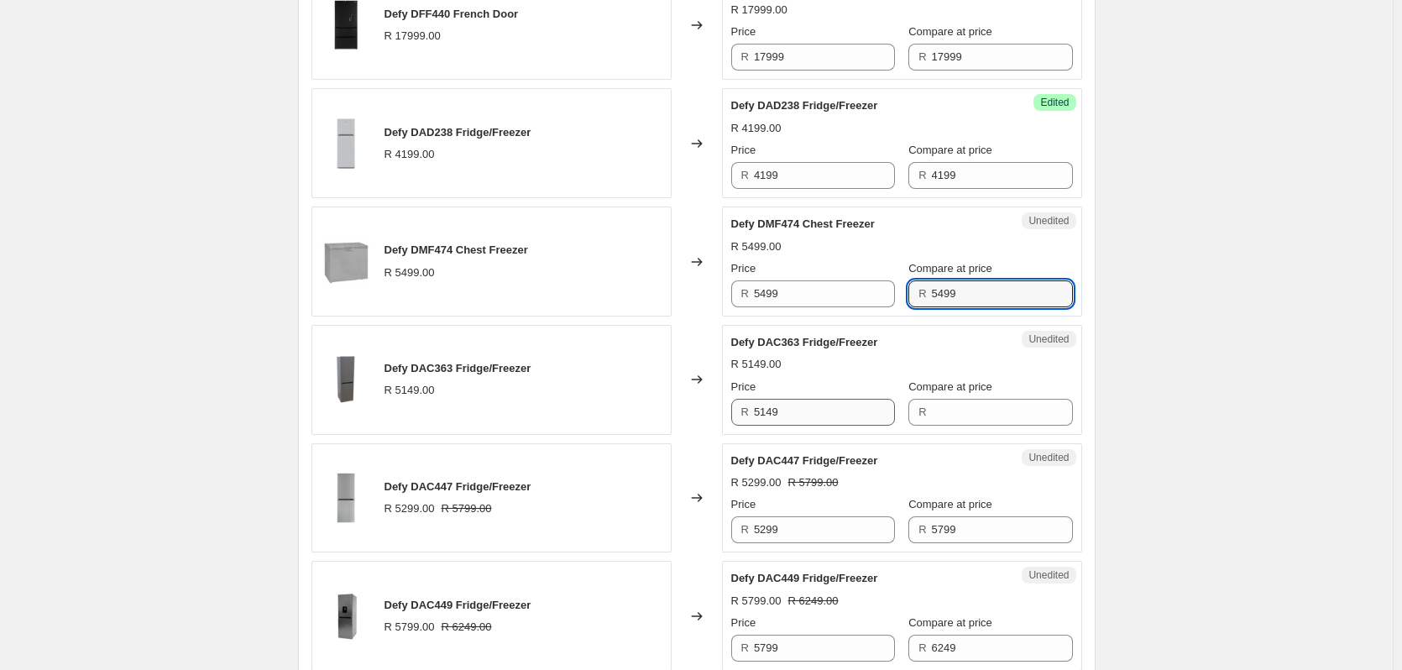
type input "5499"
click at [787, 421] on input "5149" at bounding box center [824, 412] width 141 height 27
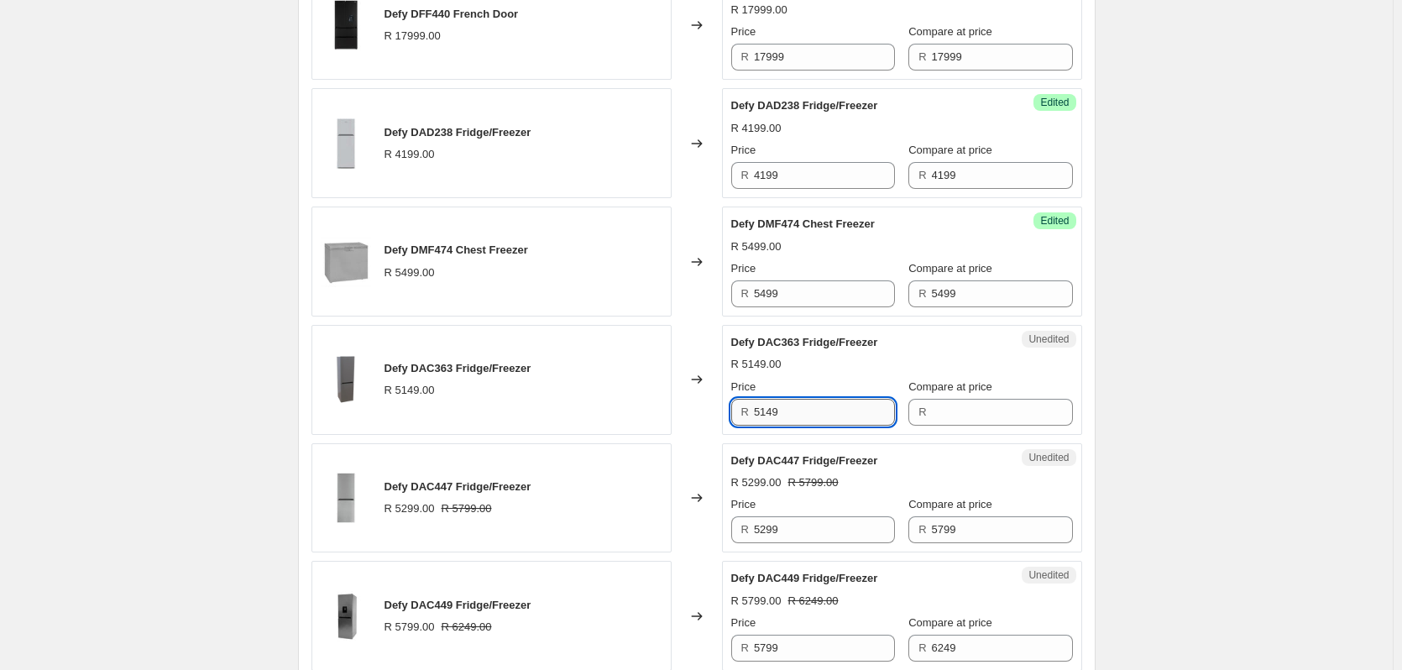
click at [787, 420] on input "5149" at bounding box center [824, 412] width 141 height 27
type input "5149"
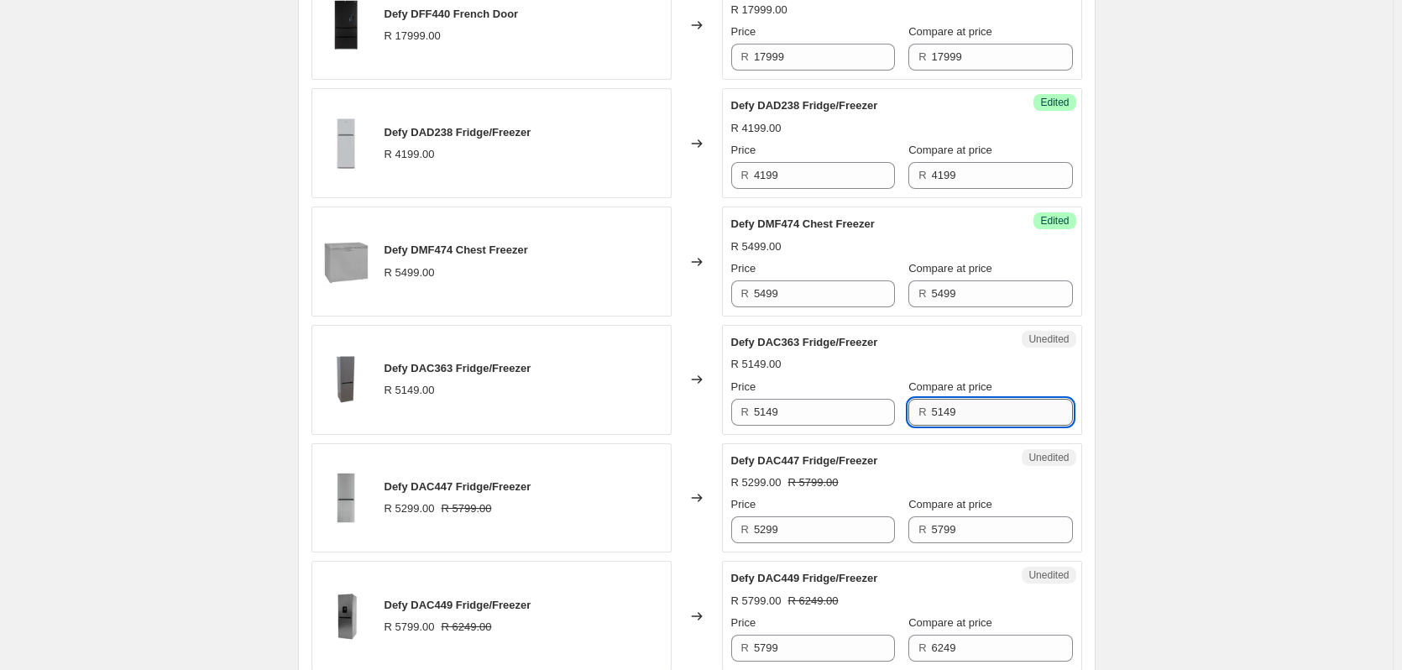
click at [961, 410] on input "5149" at bounding box center [1002, 412] width 141 height 27
type input "5149"
click at [811, 537] on input "5299" at bounding box center [824, 529] width 141 height 27
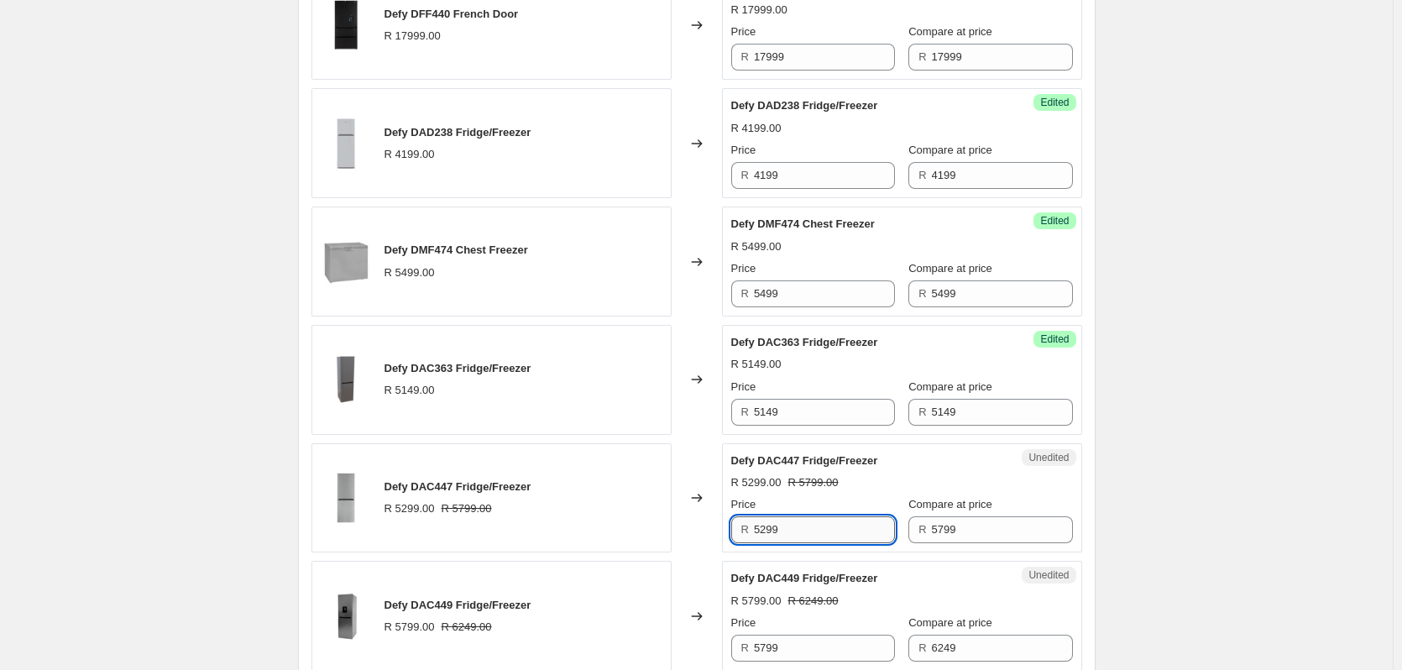
click at [810, 538] on input "5299" at bounding box center [824, 529] width 141 height 27
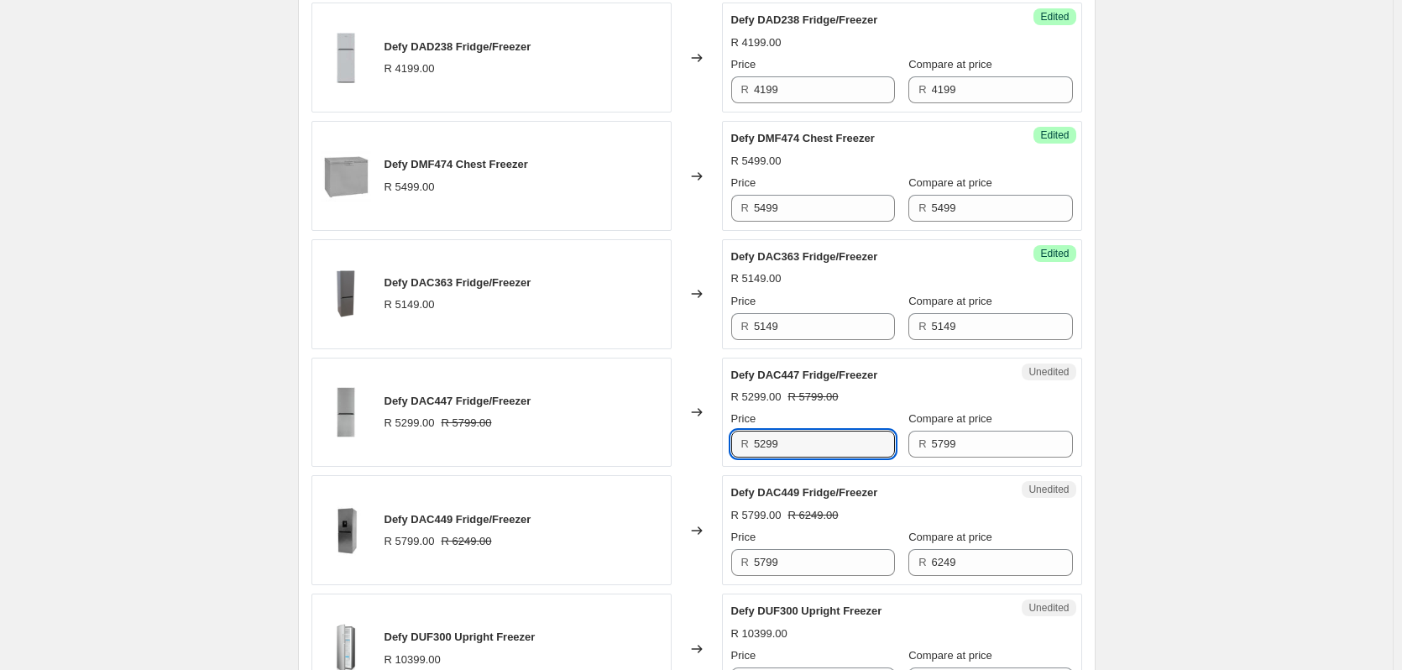
scroll to position [2434, 0]
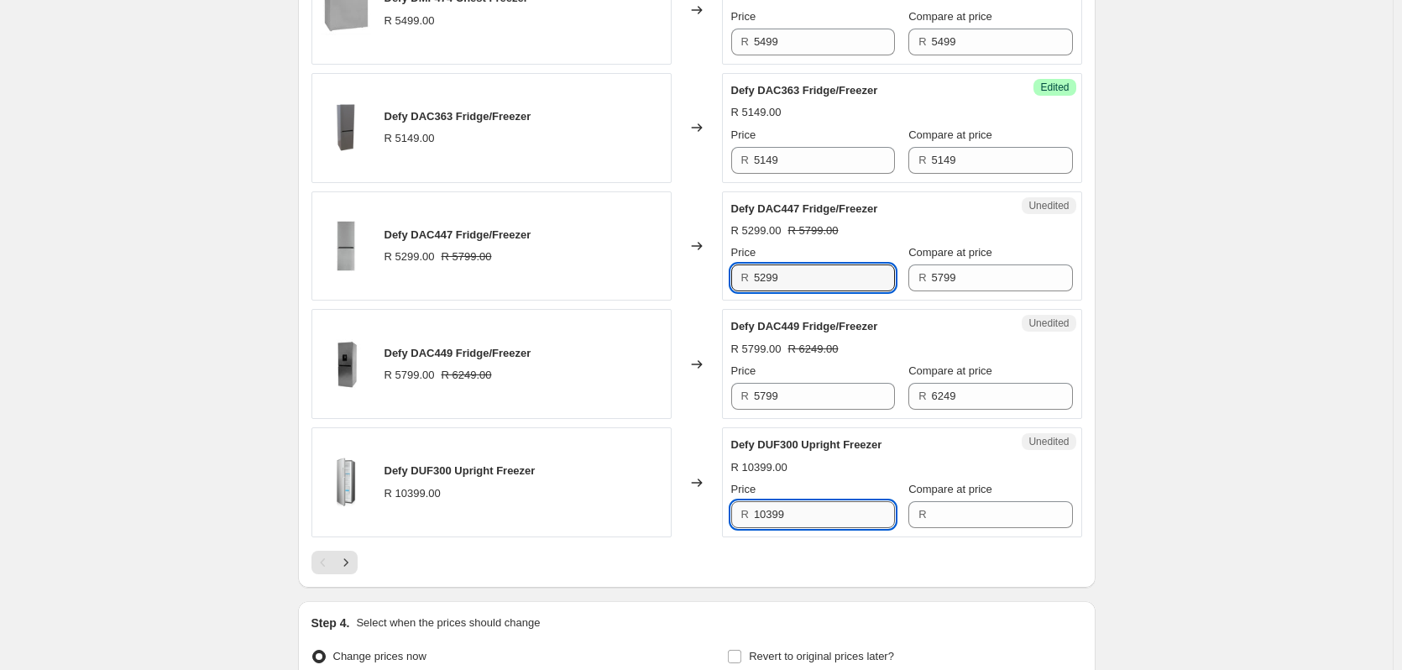
click at [807, 516] on input "10399" at bounding box center [824, 514] width 141 height 27
click at [807, 515] on input "10399" at bounding box center [824, 514] width 141 height 27
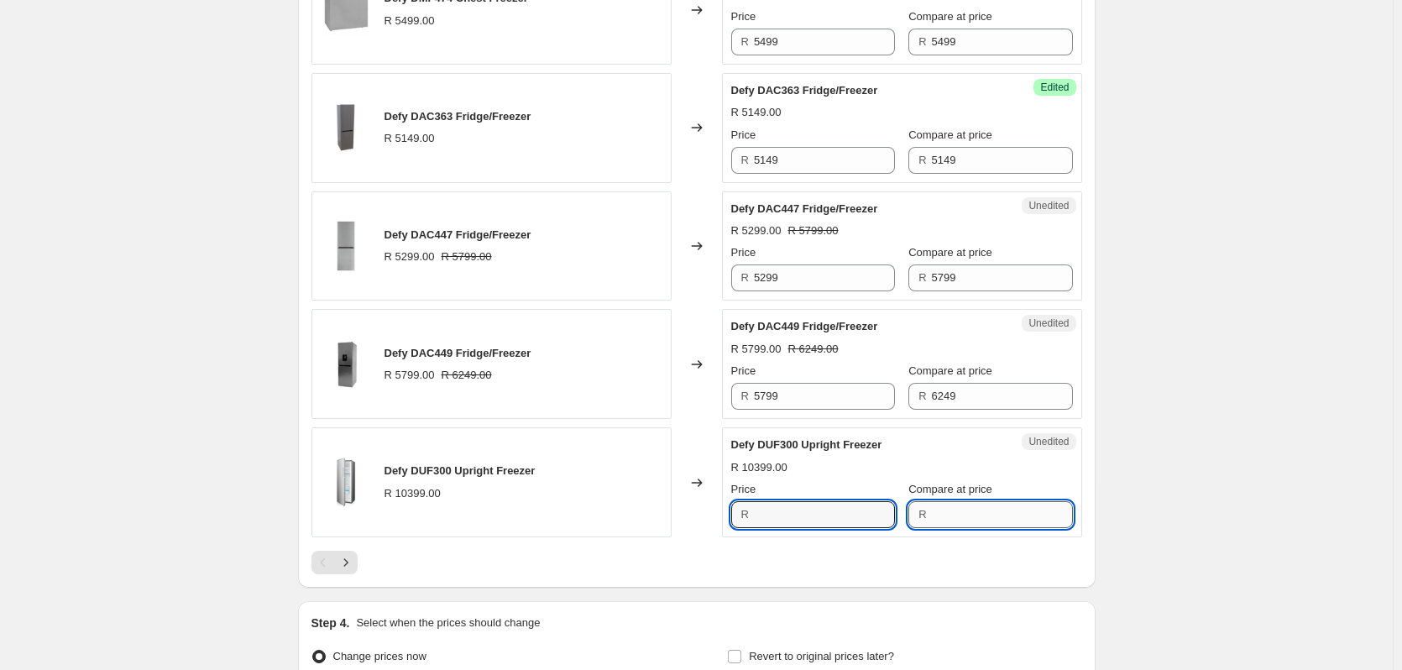
type input "10399"
click at [354, 554] on button "Next" at bounding box center [345, 562] width 23 height 23
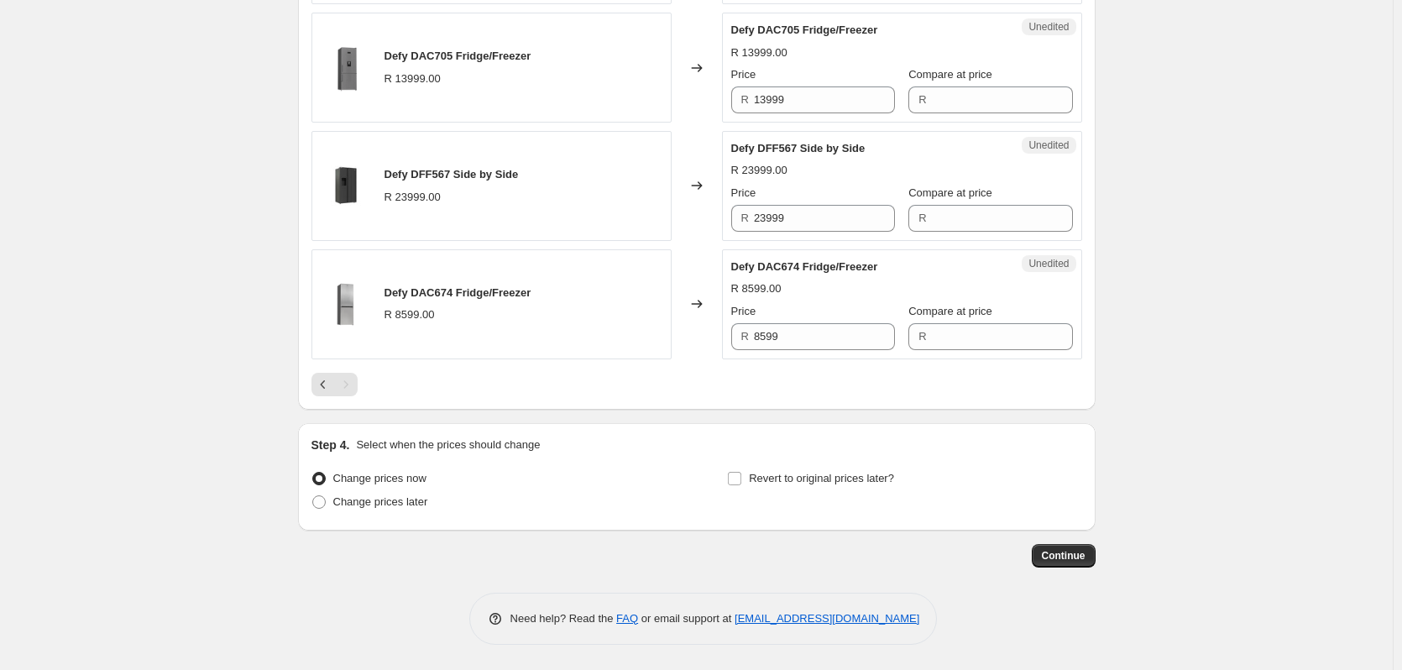
scroll to position [1785, 0]
click at [807, 336] on input "8599" at bounding box center [824, 336] width 141 height 27
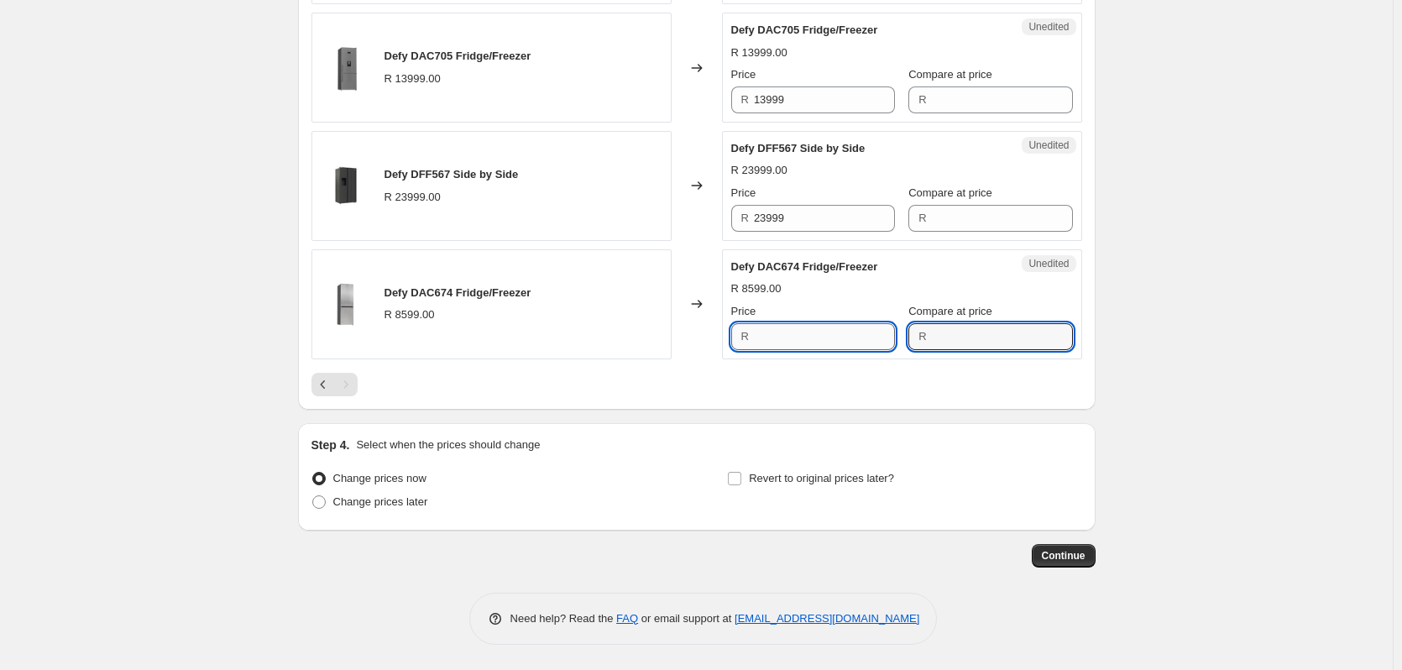
type input "8599"
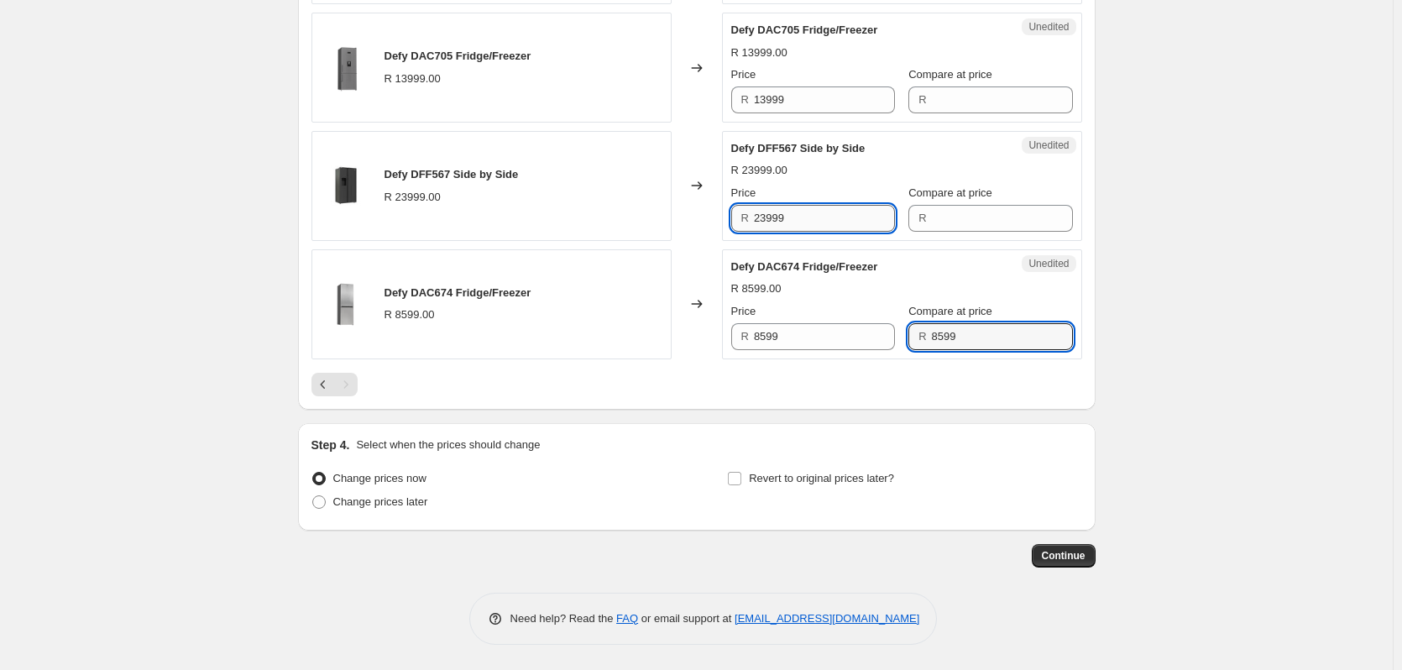
click at [807, 210] on input "23999" at bounding box center [824, 218] width 141 height 27
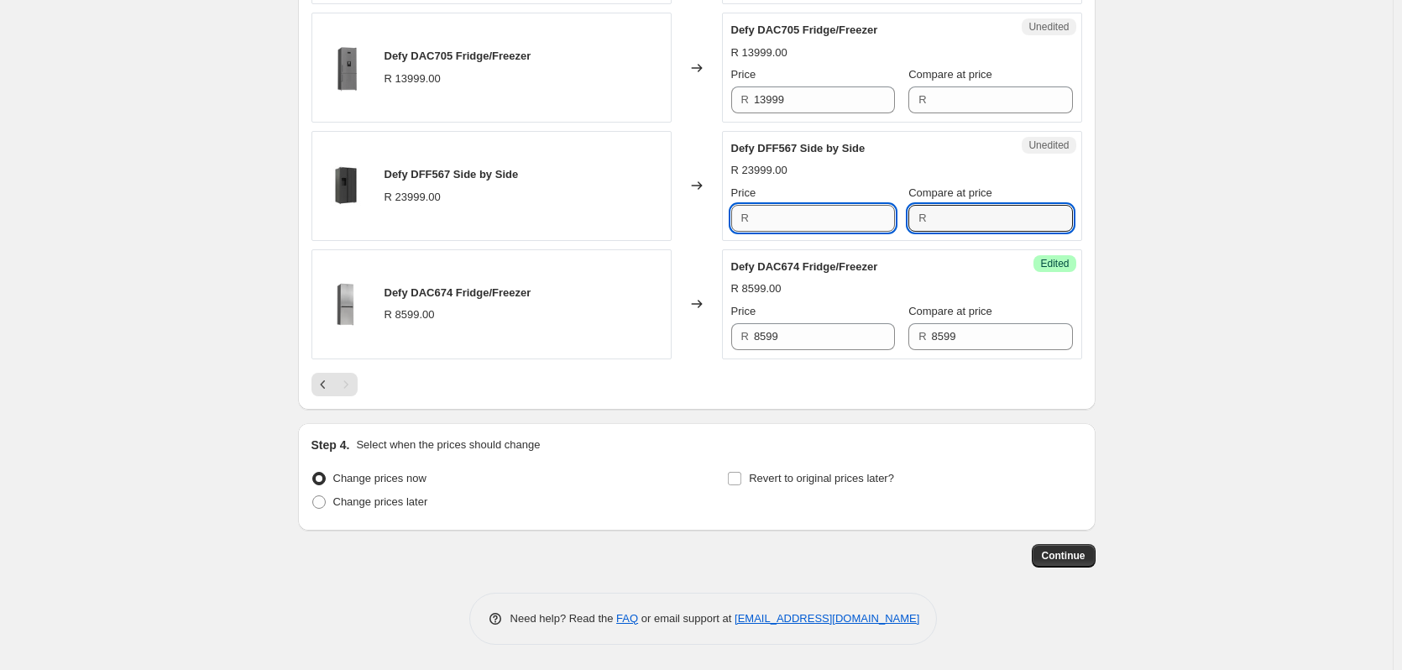
type input "23999"
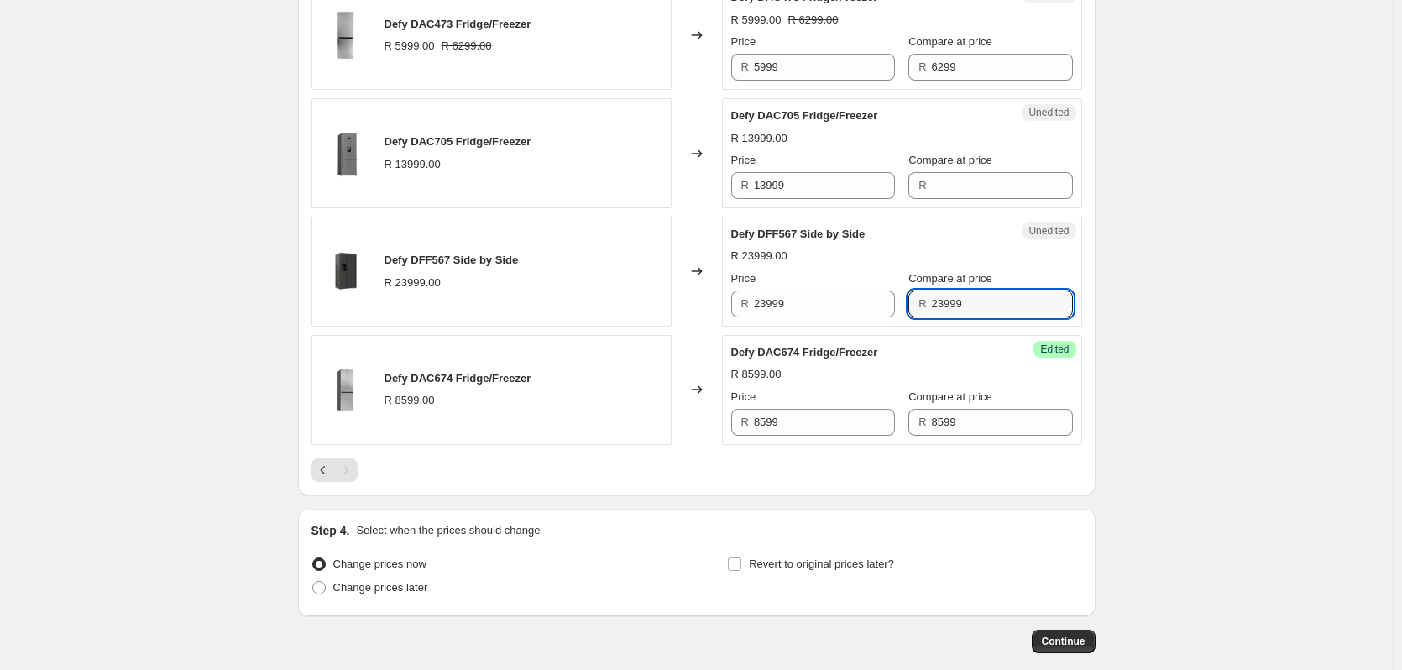
scroll to position [1617, 0]
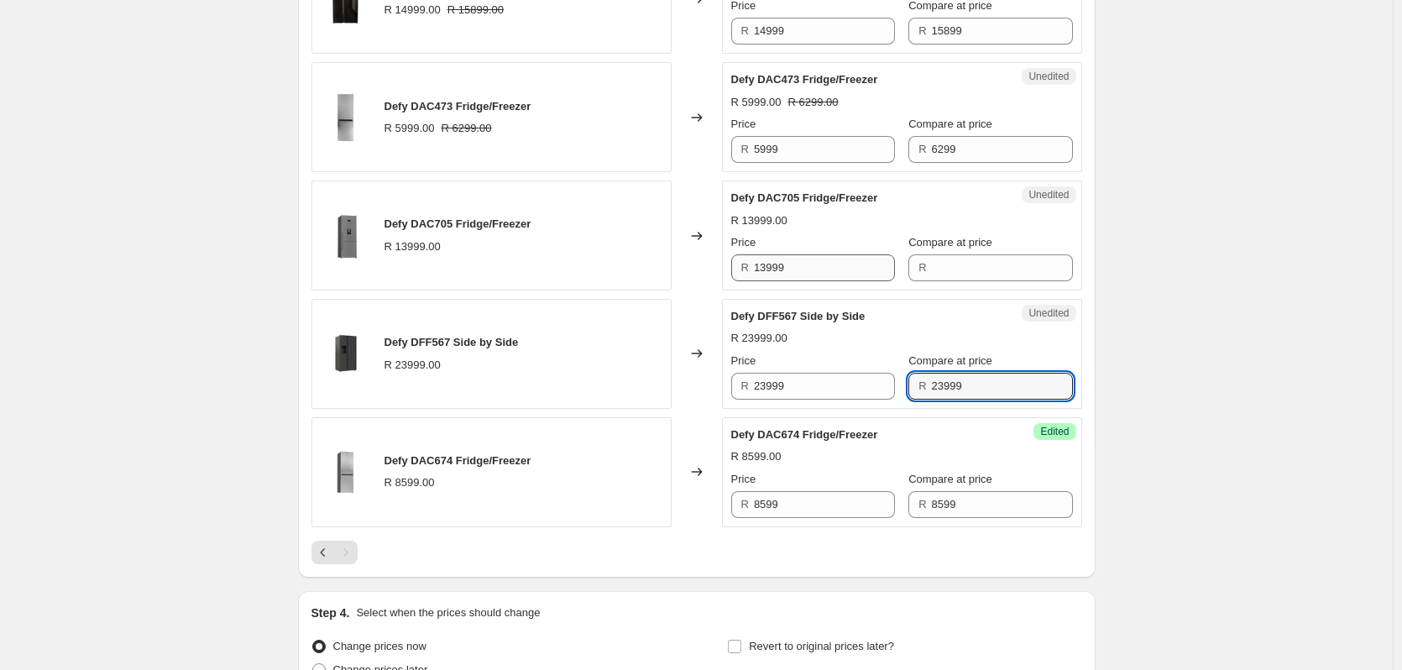
type input "23999"
click at [800, 269] on input "13999" at bounding box center [824, 267] width 141 height 27
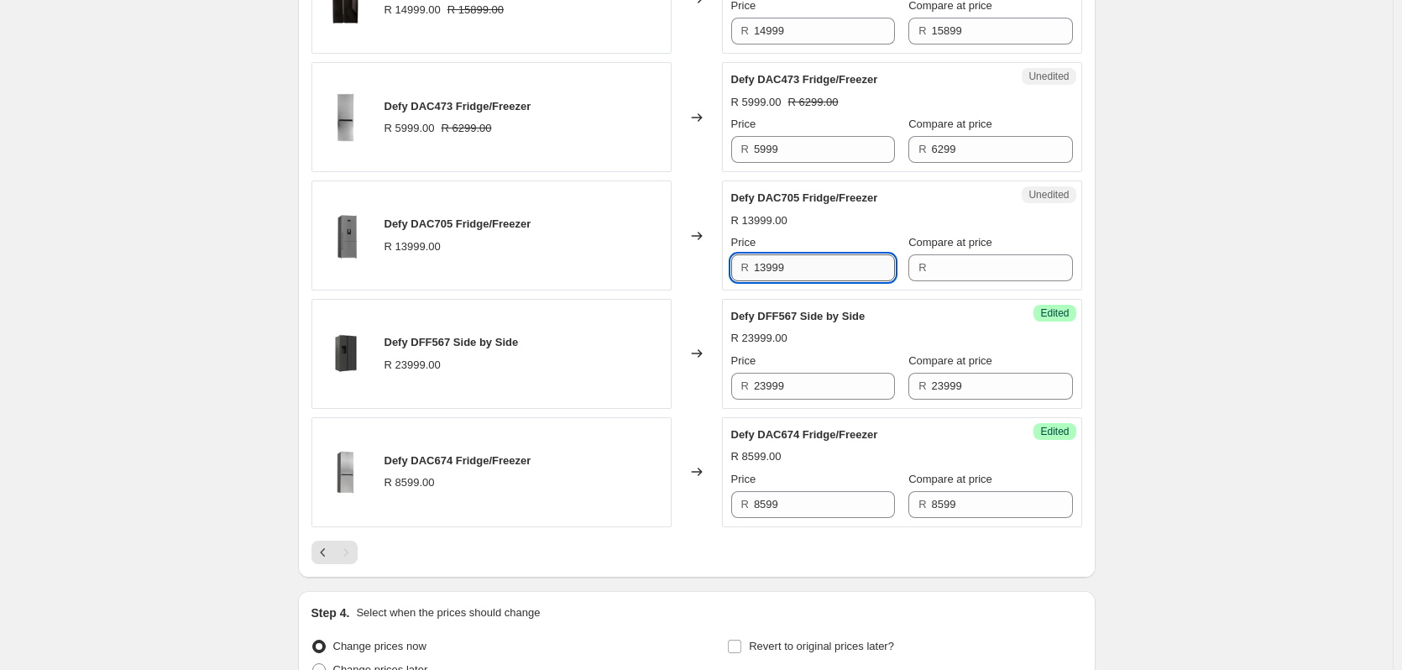
click at [800, 269] on input "13999" at bounding box center [824, 267] width 141 height 27
type input "13999"
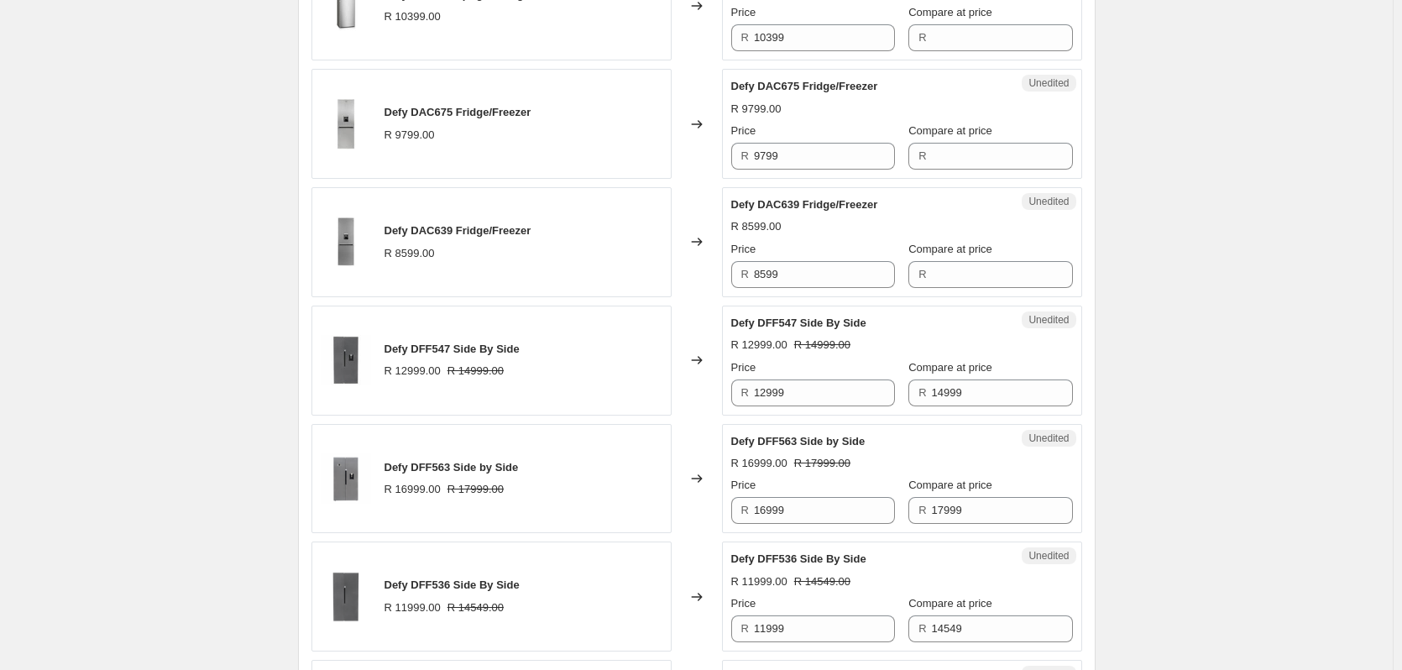
scroll to position [610, 0]
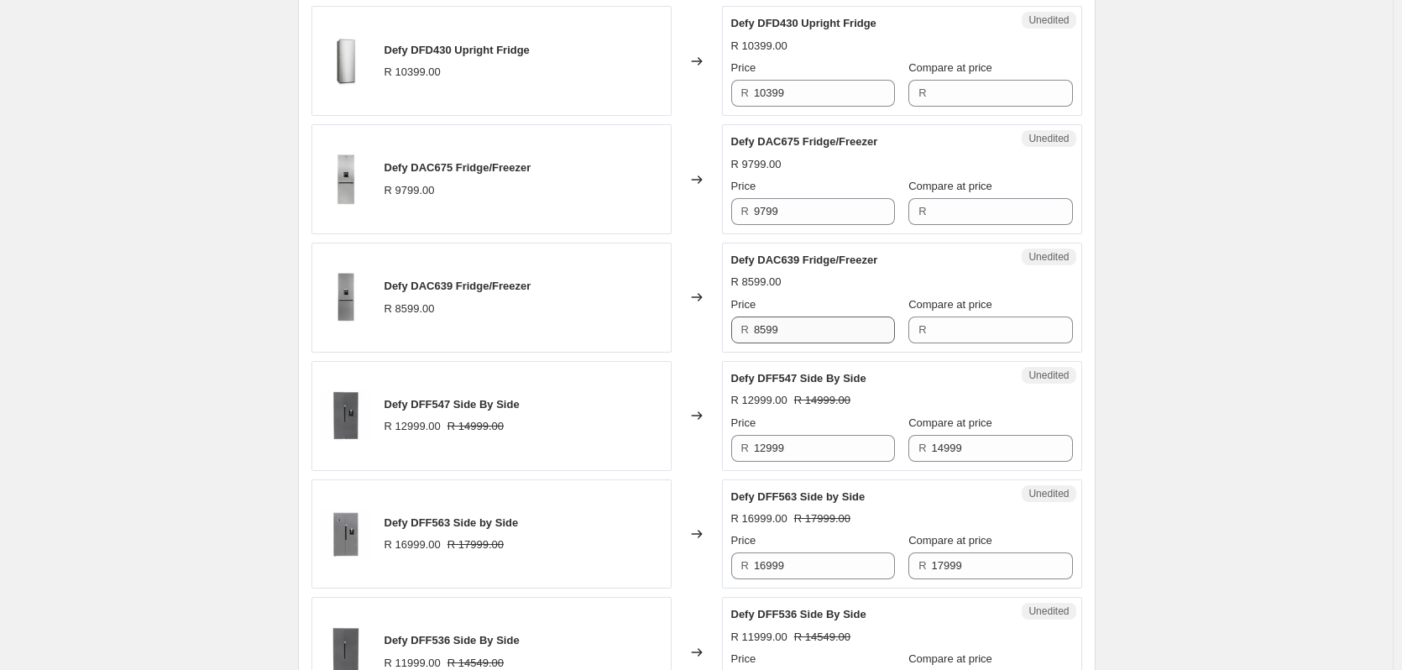
type input "13999"
click at [808, 336] on input "8599" at bounding box center [824, 329] width 141 height 27
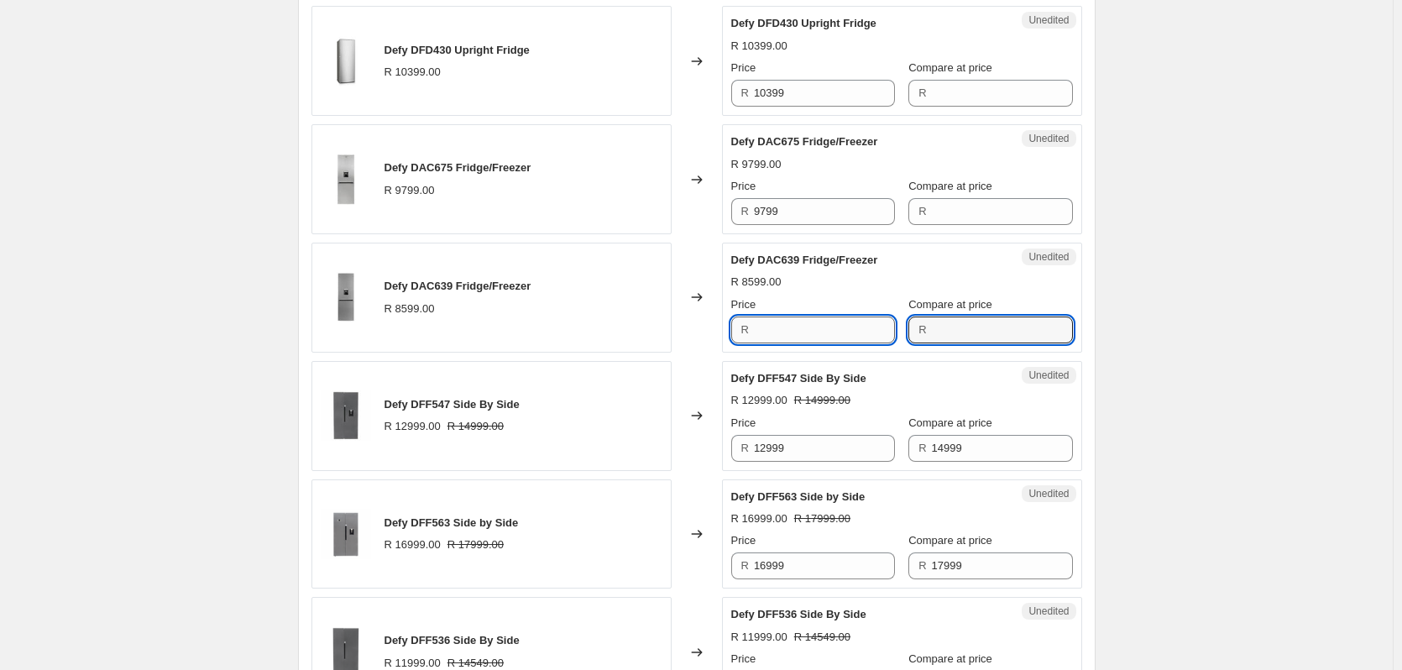
type input "8599"
click at [802, 216] on input "9799" at bounding box center [824, 211] width 141 height 27
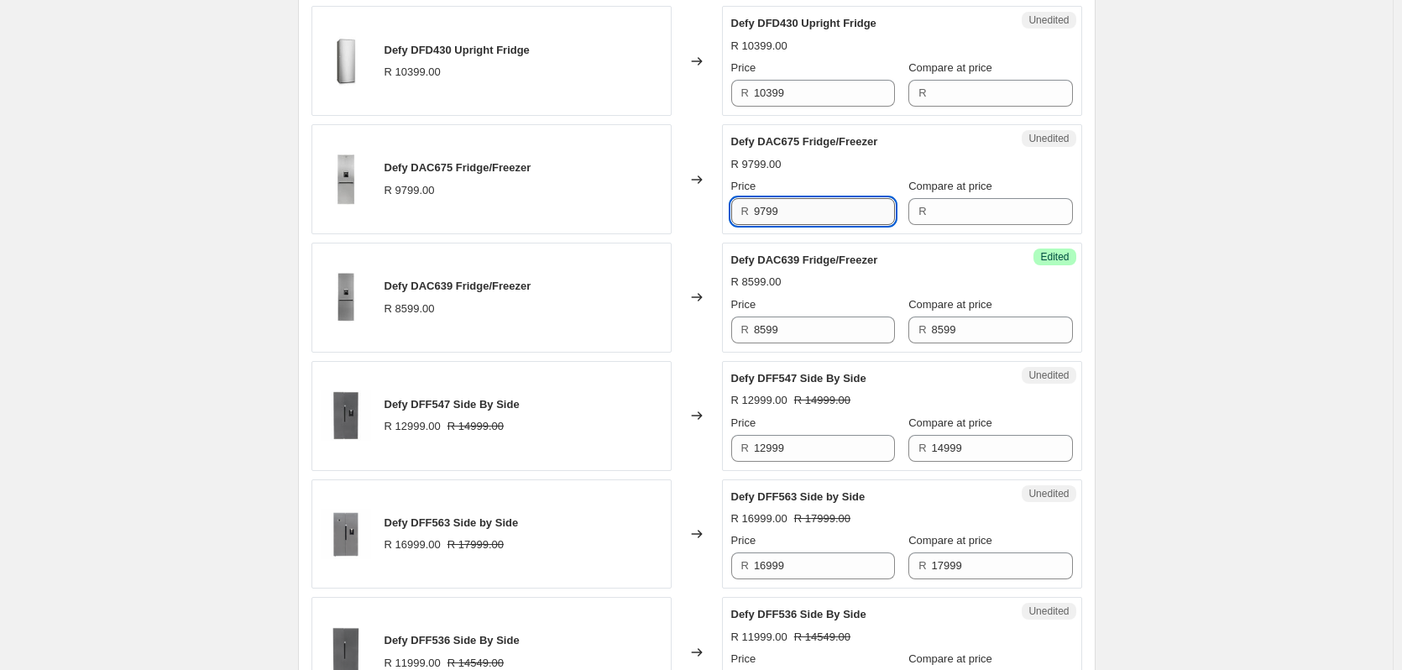
click at [802, 216] on input "9799" at bounding box center [824, 211] width 141 height 27
type input "9799"
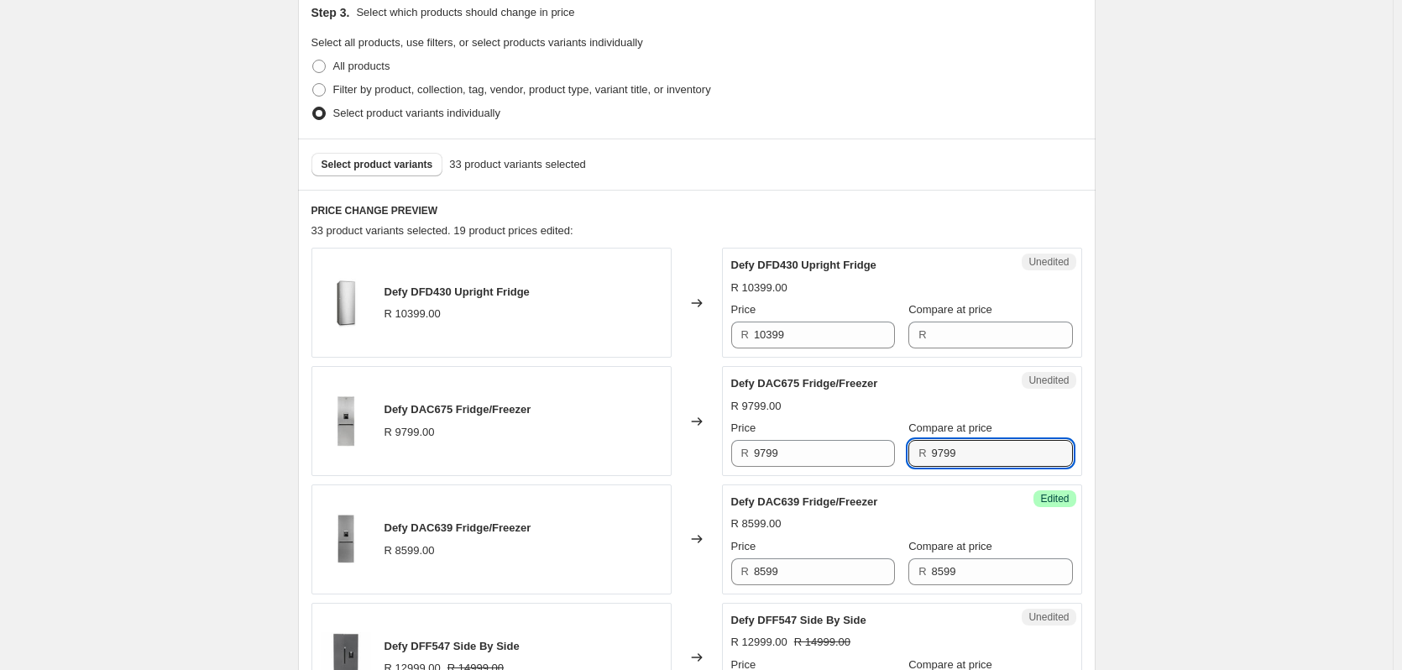
scroll to position [358, 0]
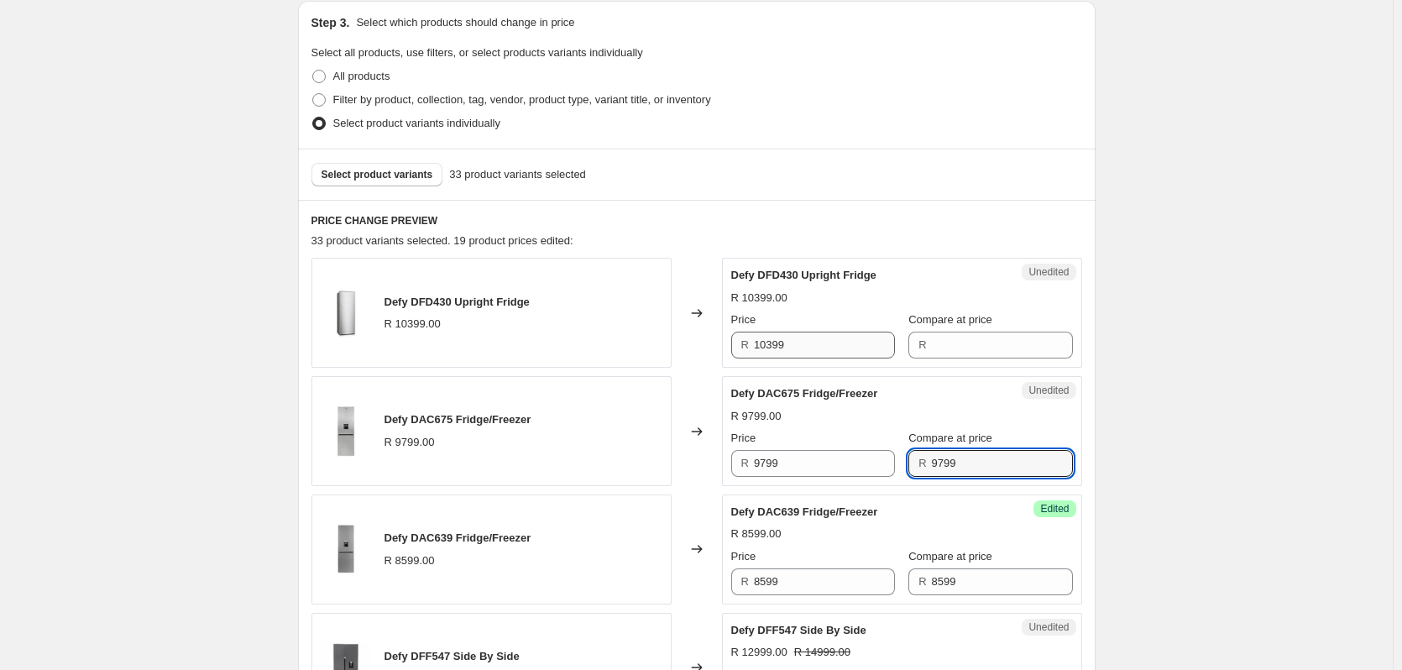
type input "9799"
click at [809, 345] on input "10399" at bounding box center [824, 345] width 141 height 27
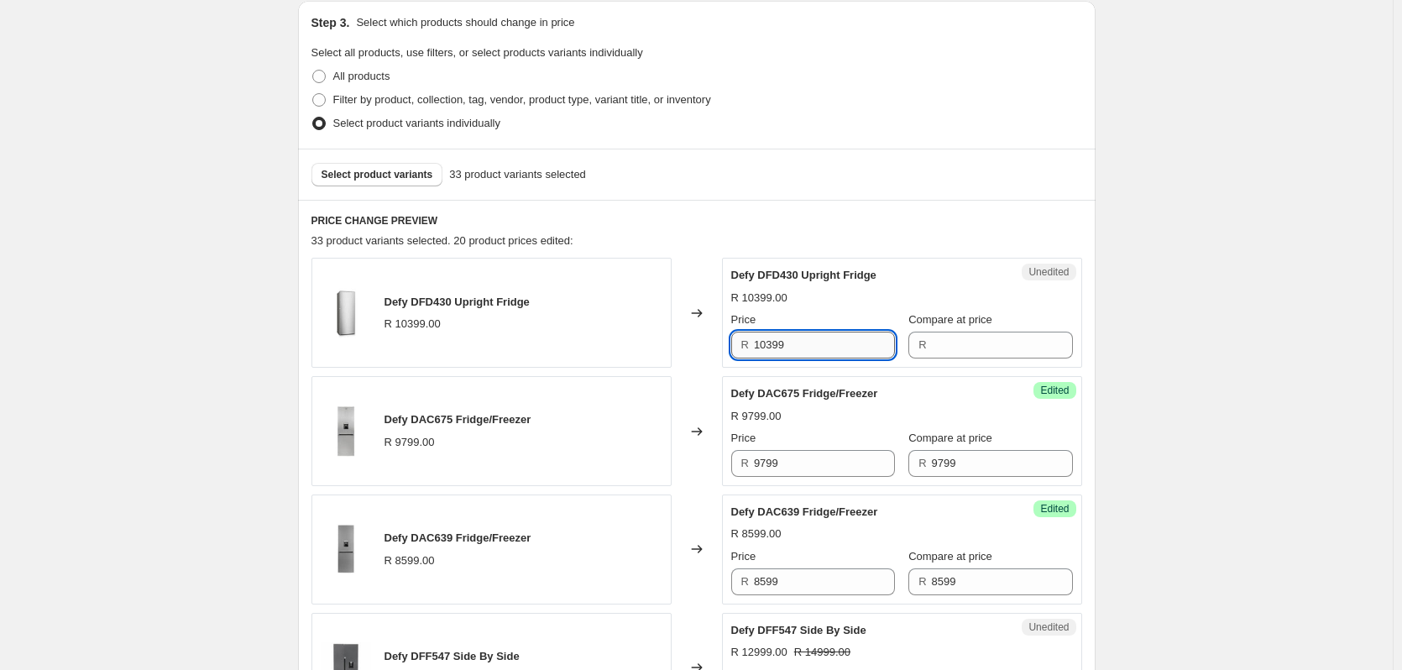
click at [809, 345] on input "10399" at bounding box center [824, 345] width 141 height 27
type input "10399"
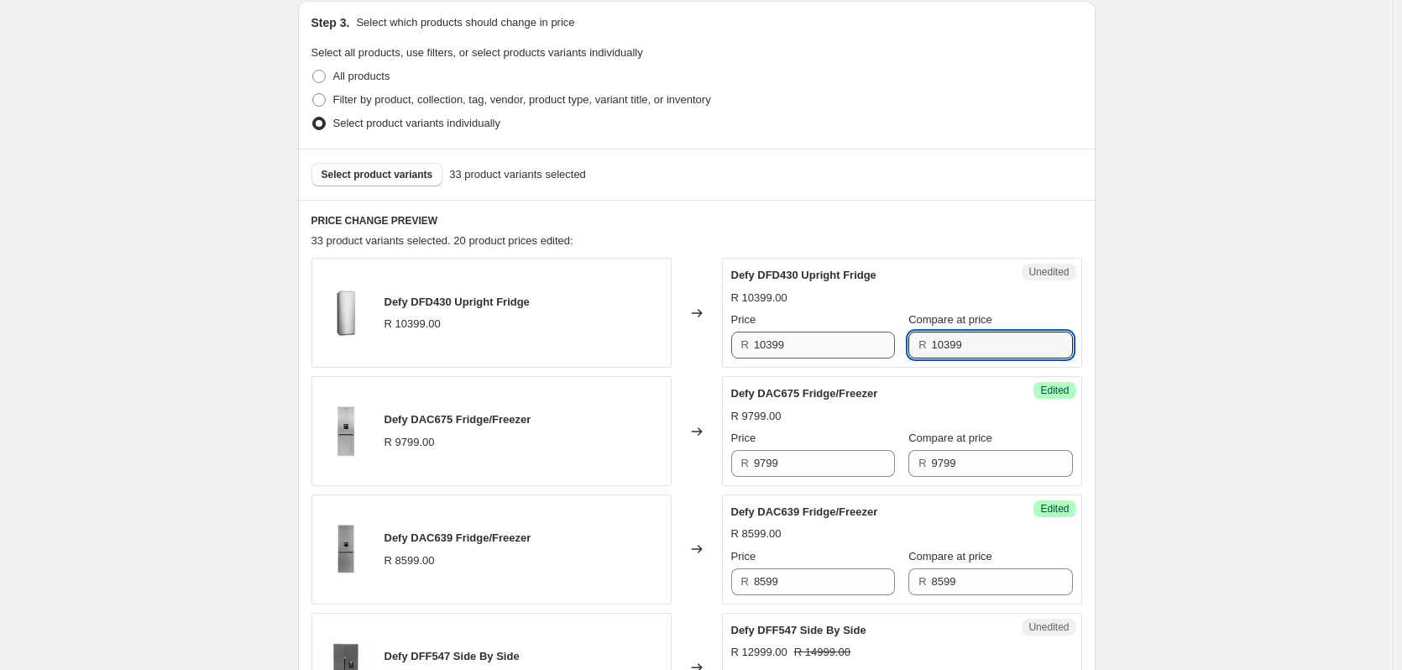
type input "10399"
click at [826, 345] on input "10399" at bounding box center [824, 345] width 141 height 27
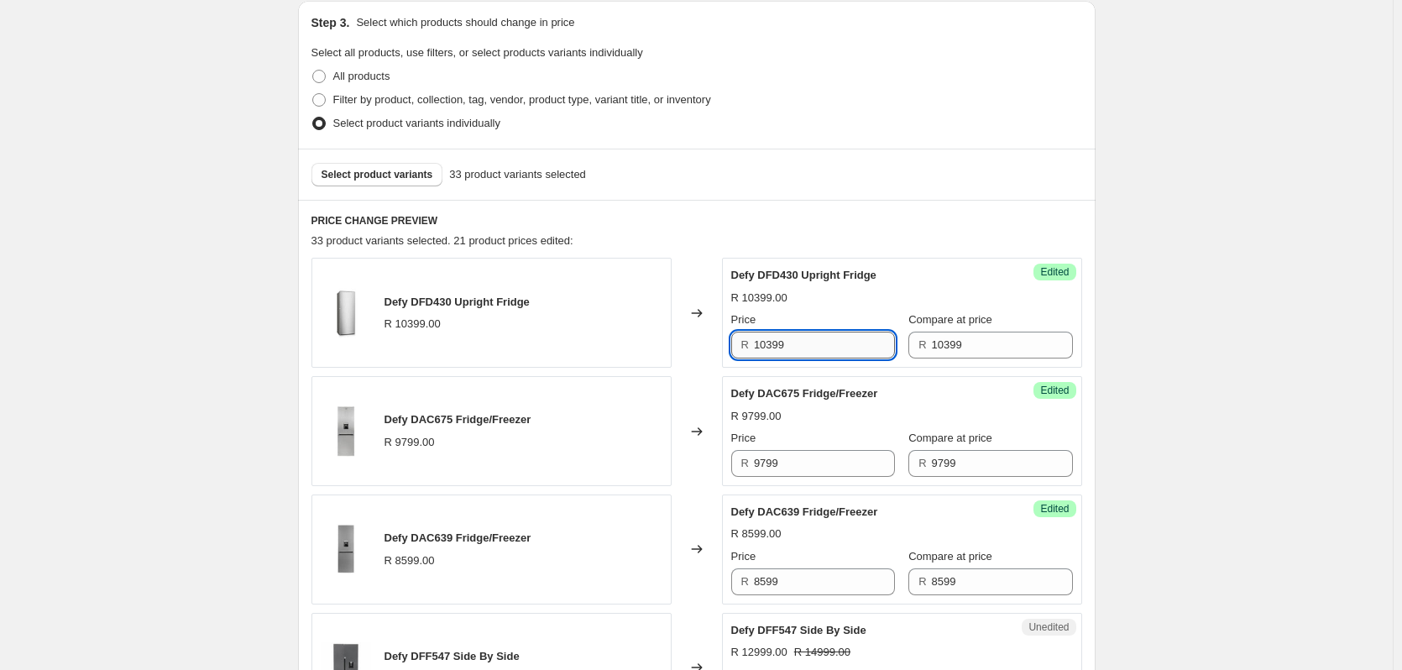
click at [826, 345] on input "10399" at bounding box center [824, 345] width 141 height 27
type input "9999"
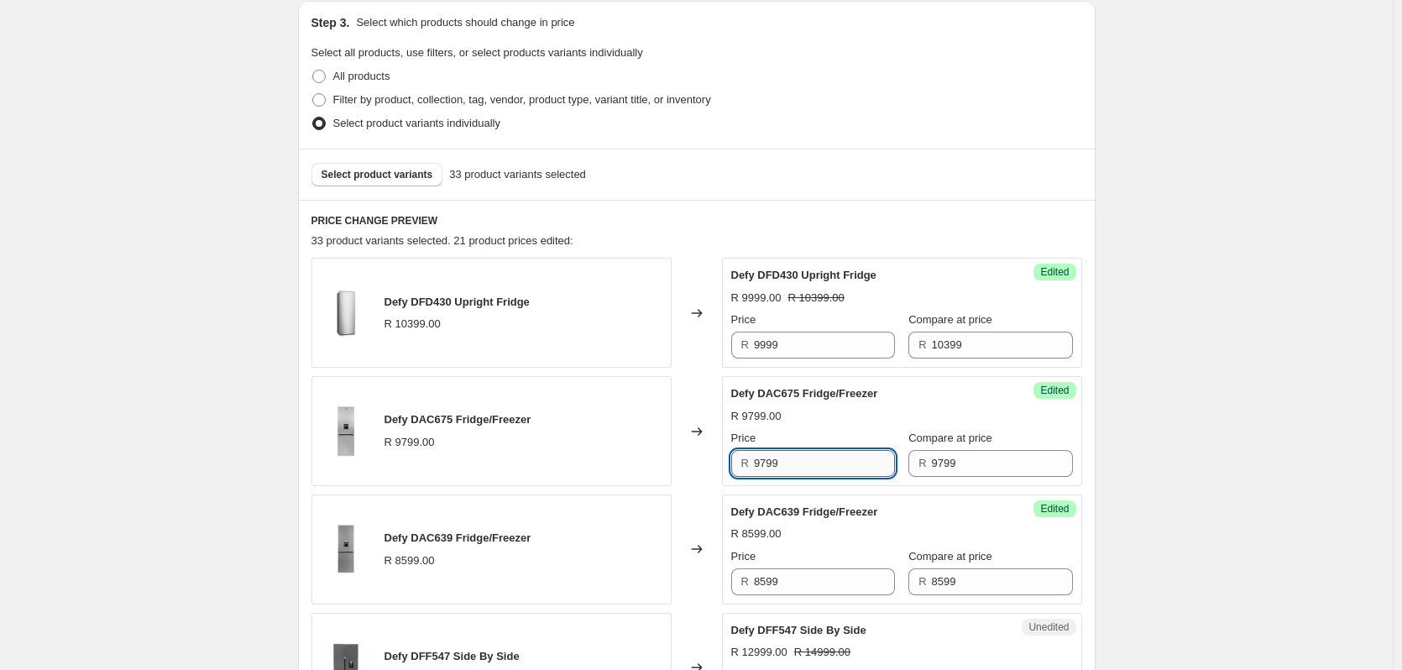
click at [802, 457] on input "9799" at bounding box center [824, 463] width 141 height 27
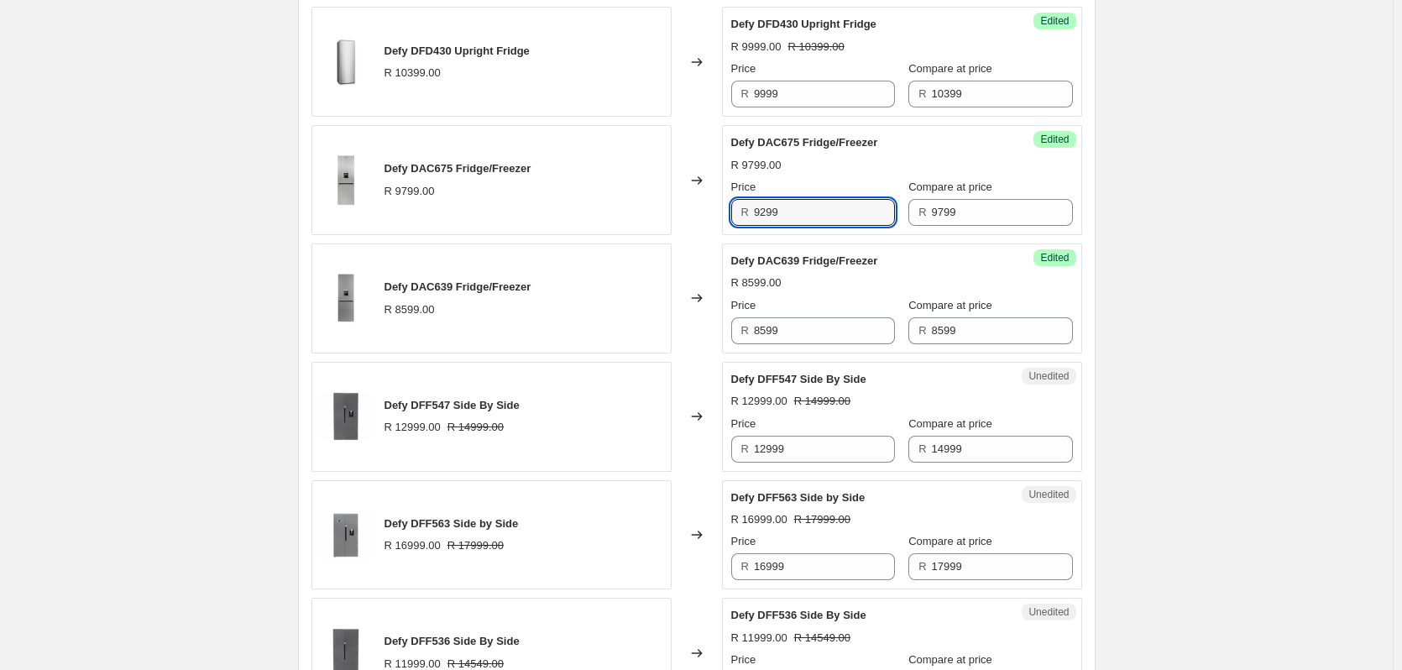
scroll to position [610, 0]
type input "9299"
click at [824, 325] on input "8599" at bounding box center [824, 329] width 141 height 27
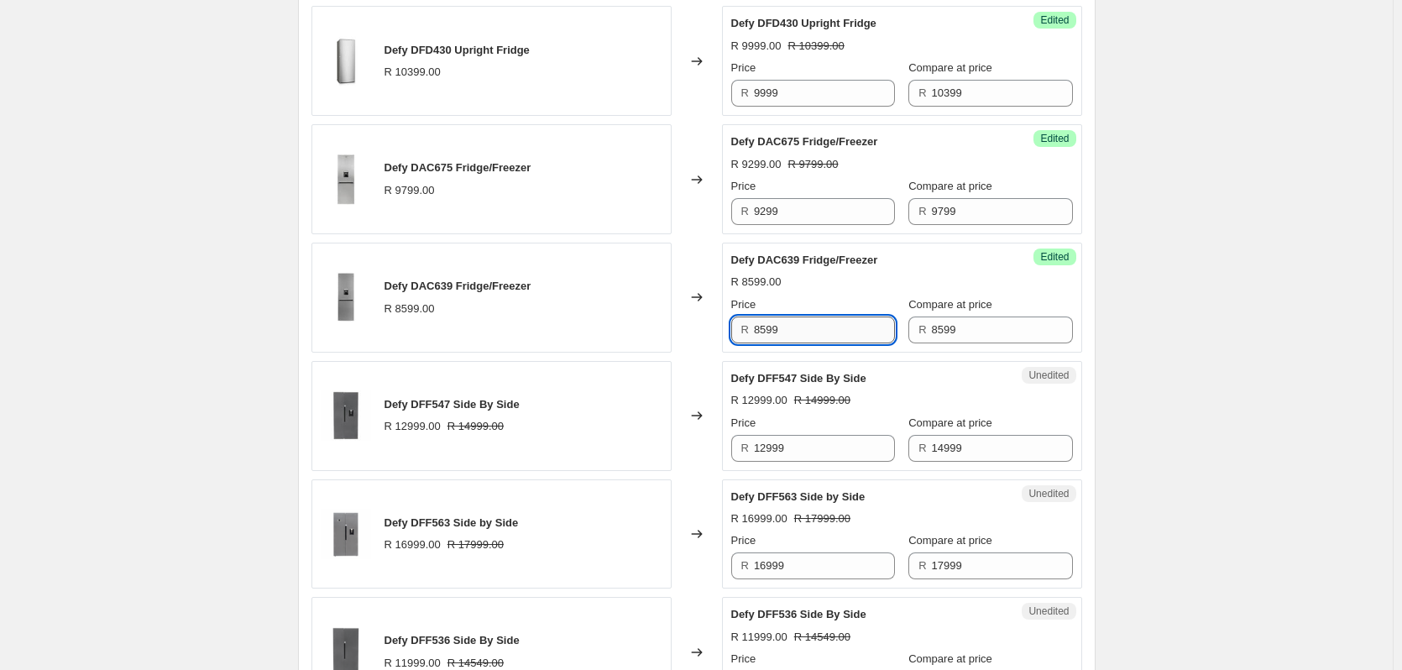
click at [824, 325] on input "8599" at bounding box center [824, 329] width 141 height 27
type input "7699"
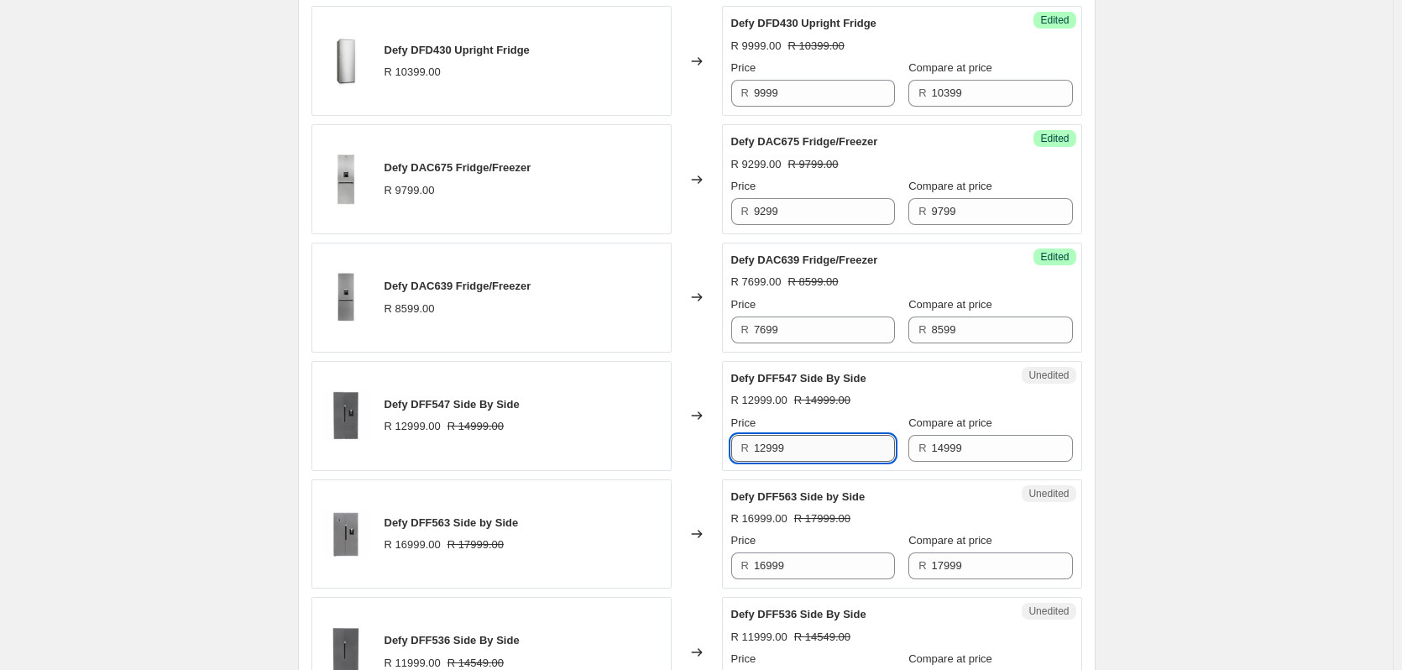
click at [833, 444] on input "12999" at bounding box center [824, 448] width 141 height 27
type input "11999"
click at [795, 565] on input "16999" at bounding box center [824, 565] width 141 height 27
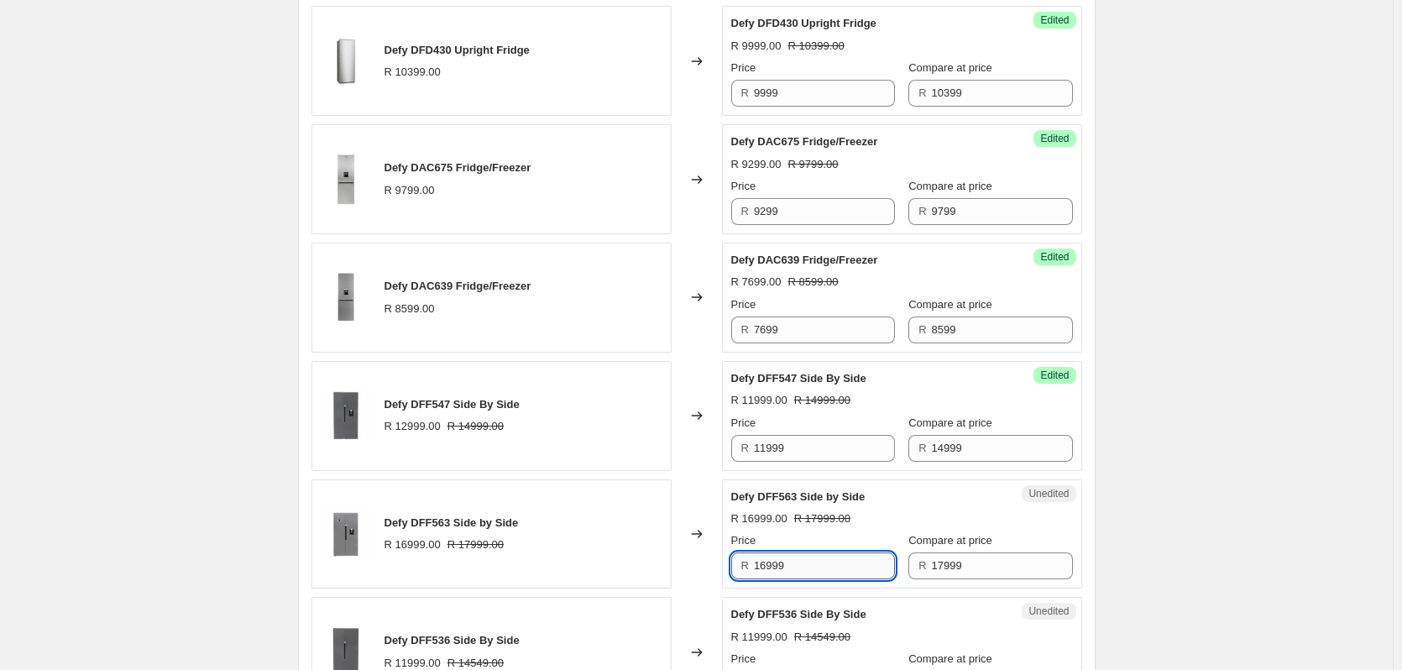
click at [795, 565] on input "16999" at bounding box center [824, 565] width 141 height 27
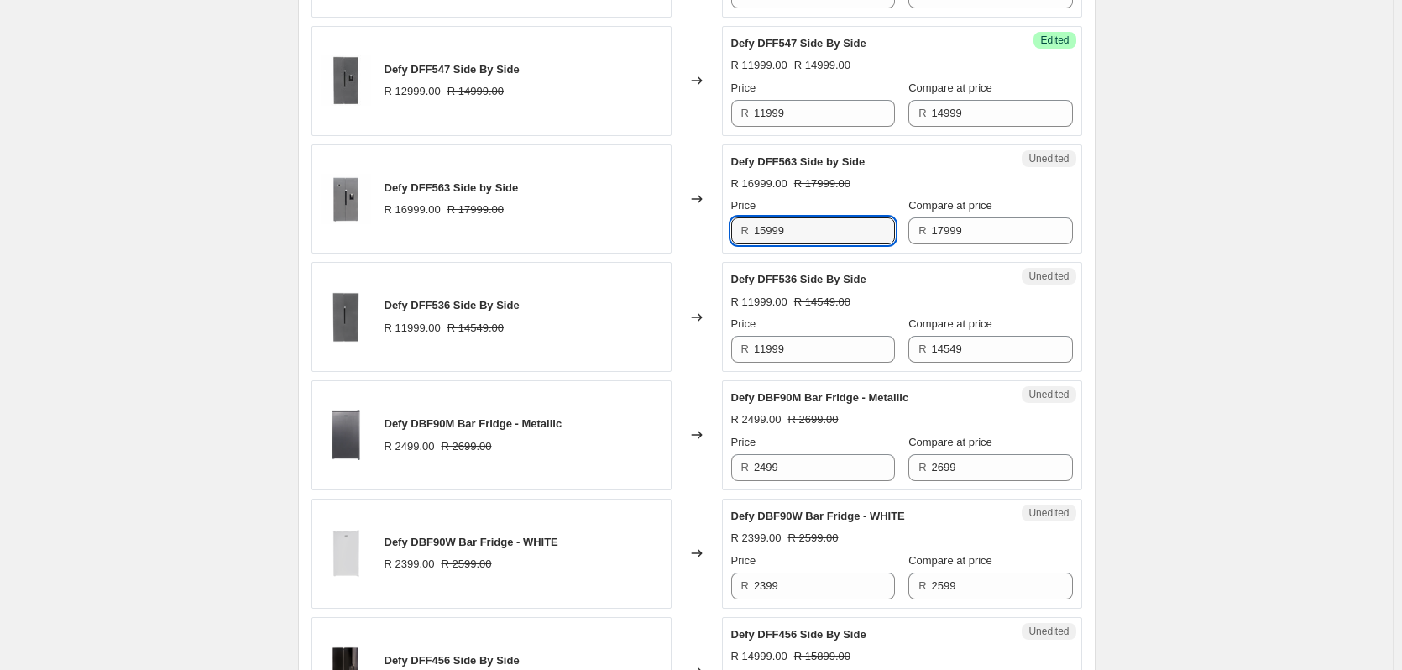
scroll to position [946, 0]
type input "15999"
click at [824, 353] on input "11999" at bounding box center [824, 348] width 141 height 27
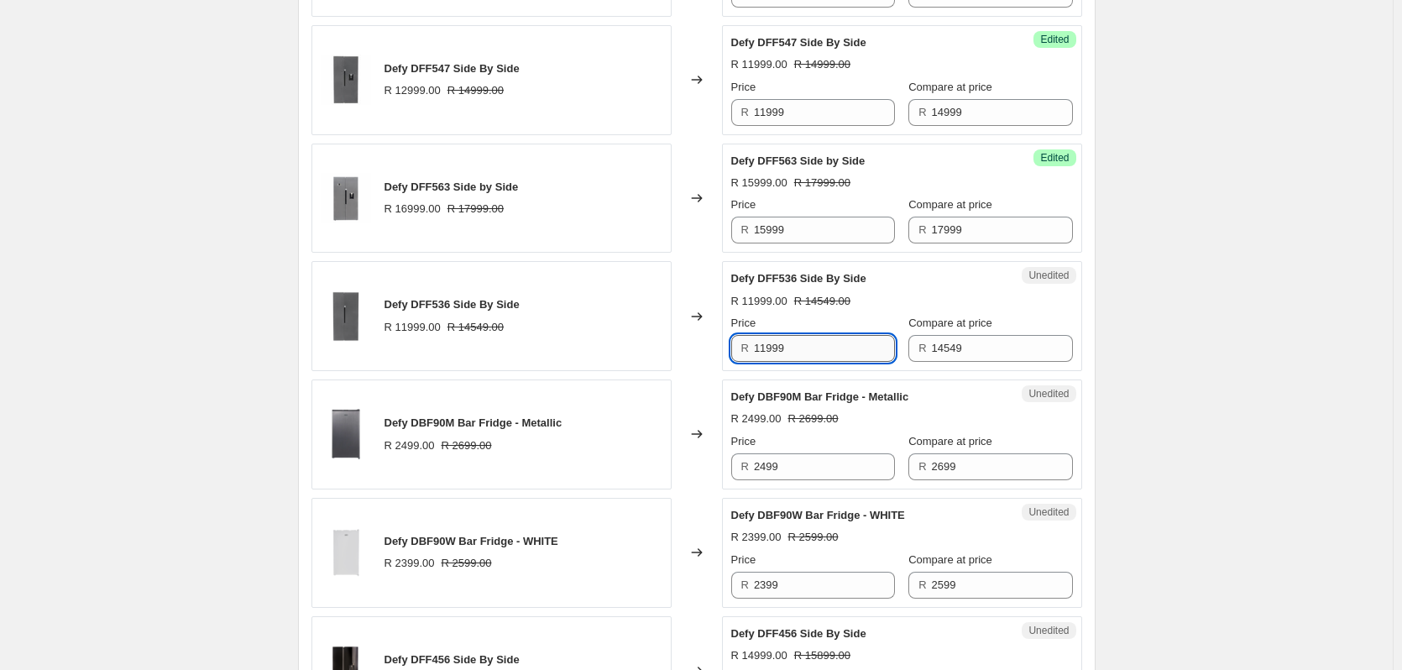
click at [824, 353] on input "11999" at bounding box center [824, 348] width 141 height 27
type input "10999"
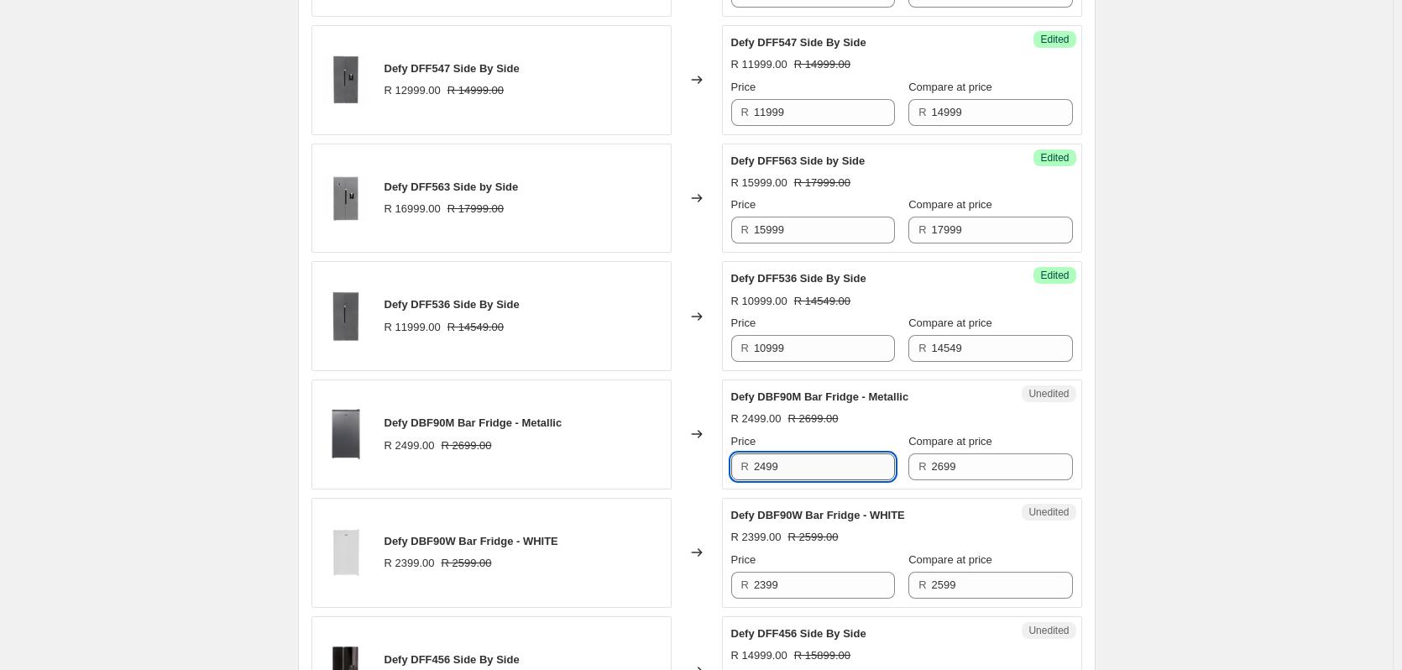
click at [827, 467] on input "2499" at bounding box center [824, 466] width 141 height 27
type input "2399"
click at [816, 577] on input "2399" at bounding box center [824, 585] width 141 height 27
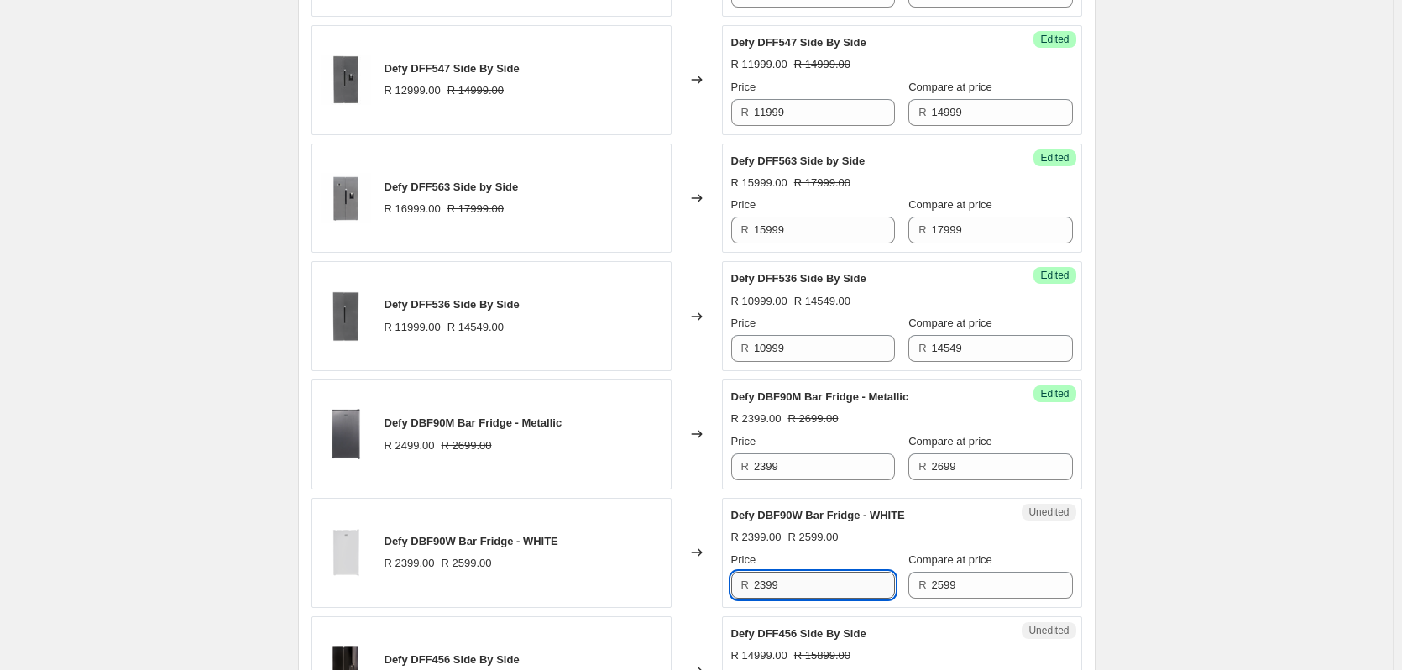
click at [816, 577] on input "2399" at bounding box center [824, 585] width 141 height 27
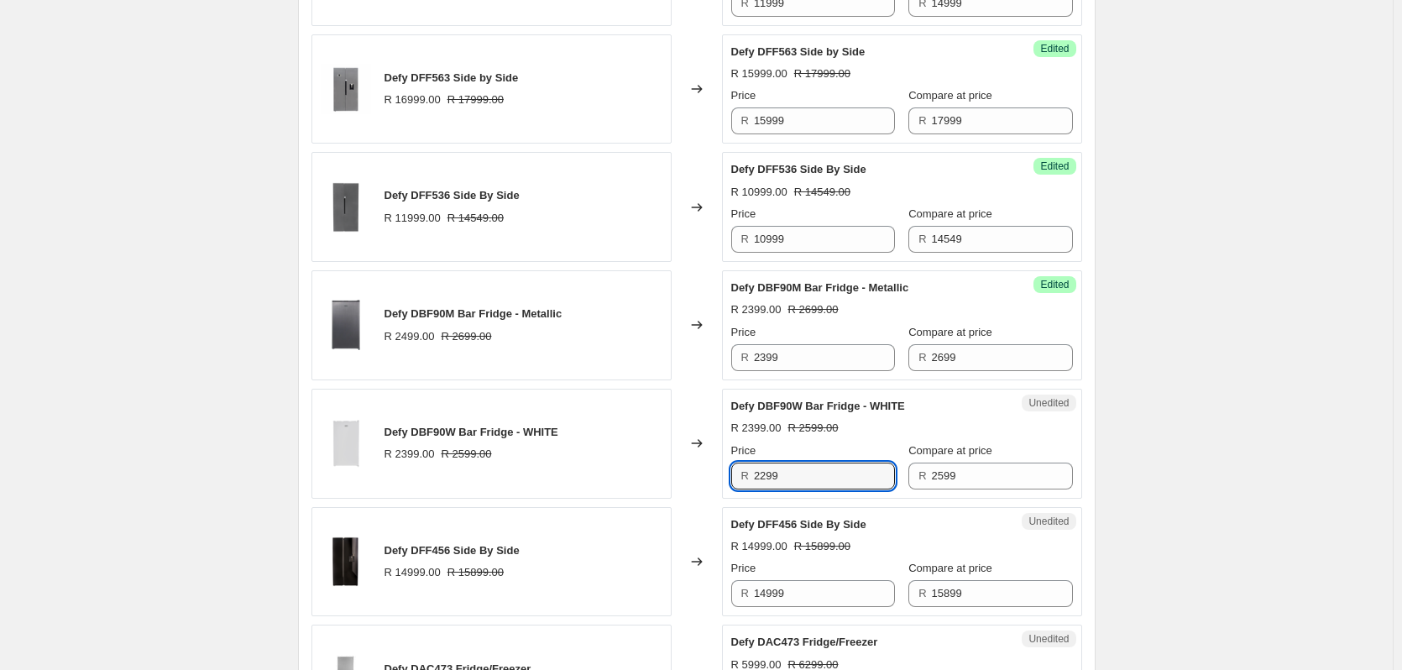
scroll to position [1198, 0]
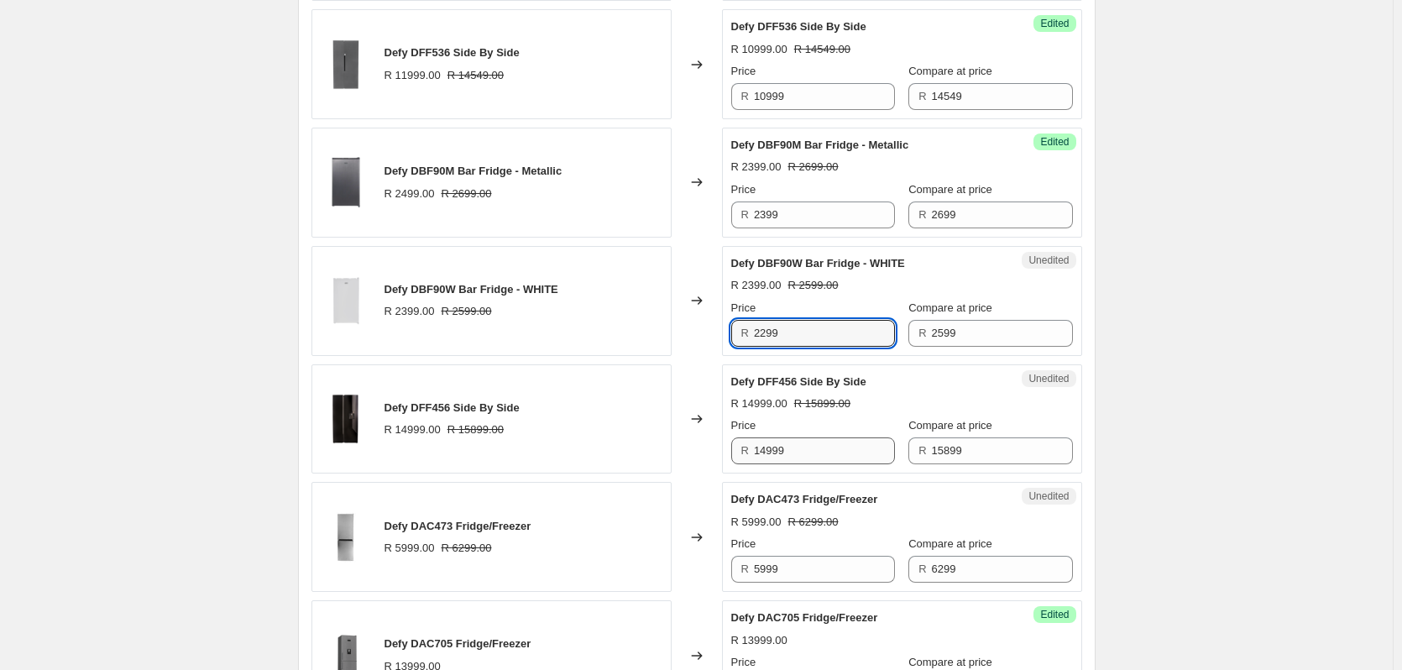
type input "2299"
click at [821, 448] on input "14999" at bounding box center [824, 450] width 141 height 27
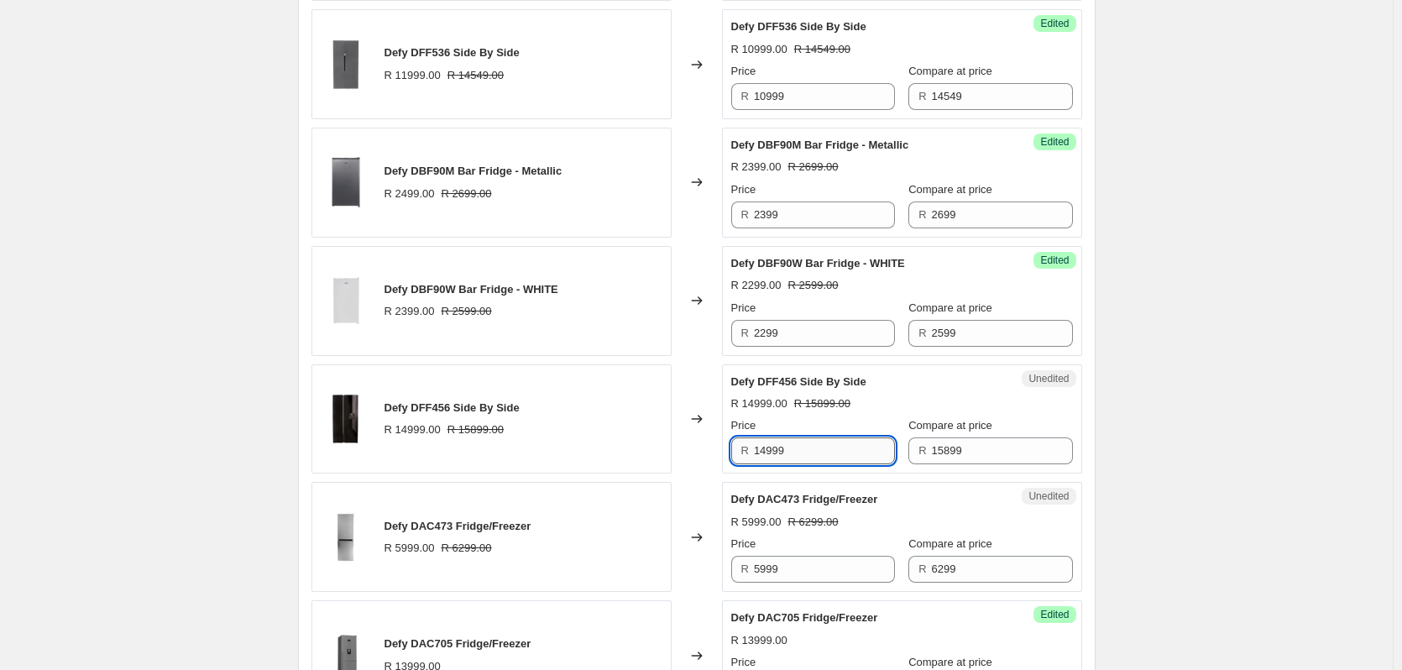
click at [821, 448] on input "14999" at bounding box center [824, 450] width 141 height 27
type input "13999"
click at [796, 563] on input "5999" at bounding box center [824, 569] width 141 height 27
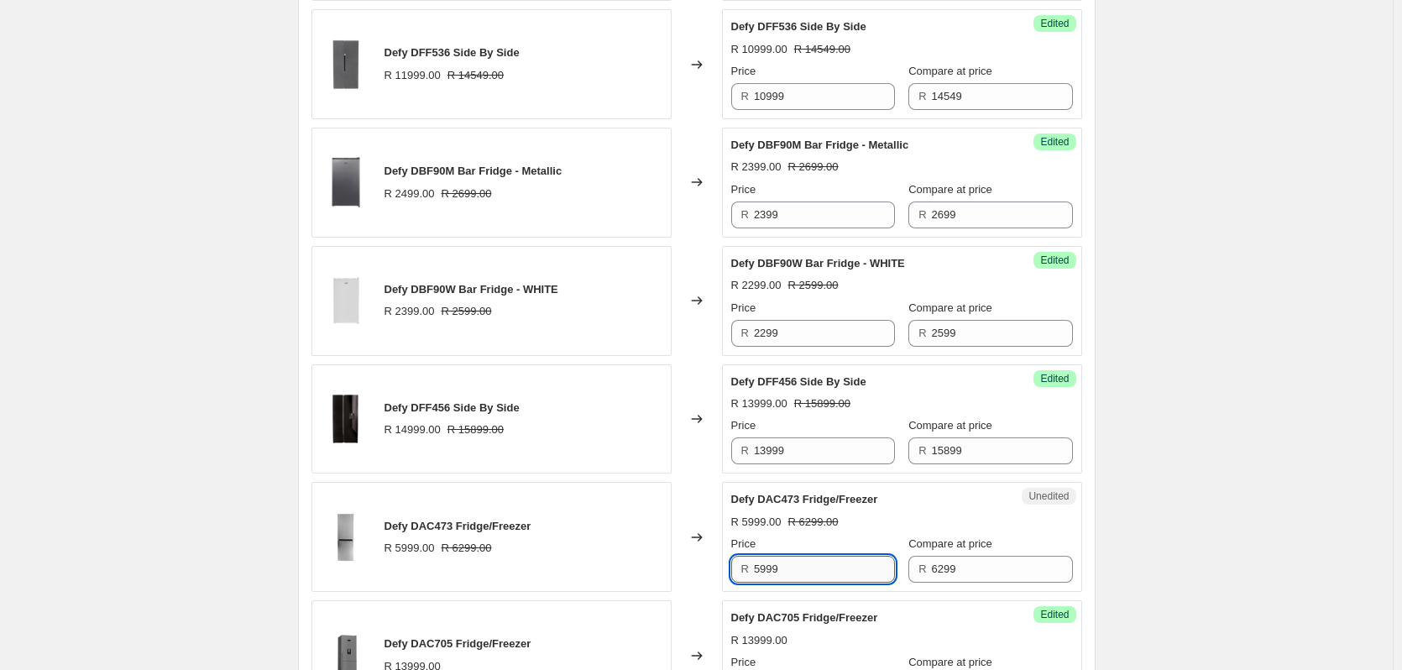
click at [795, 564] on input "5999" at bounding box center [824, 569] width 141 height 27
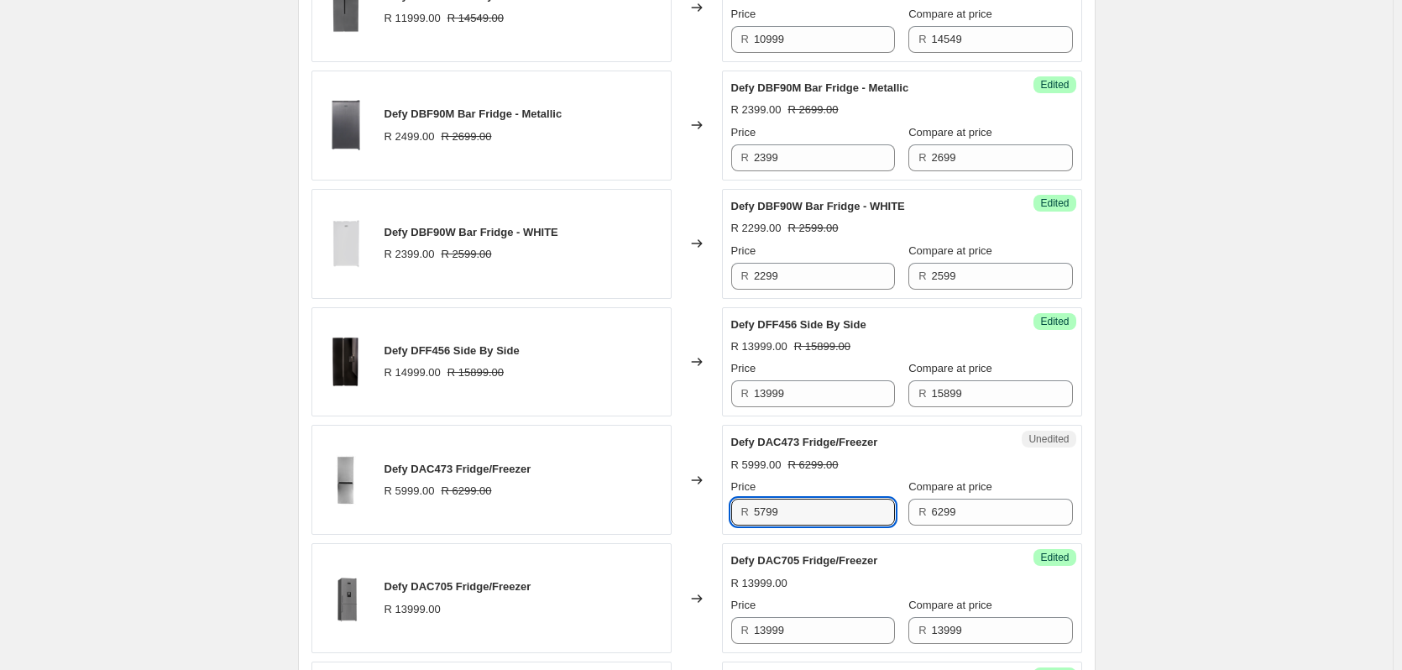
scroll to position [1533, 0]
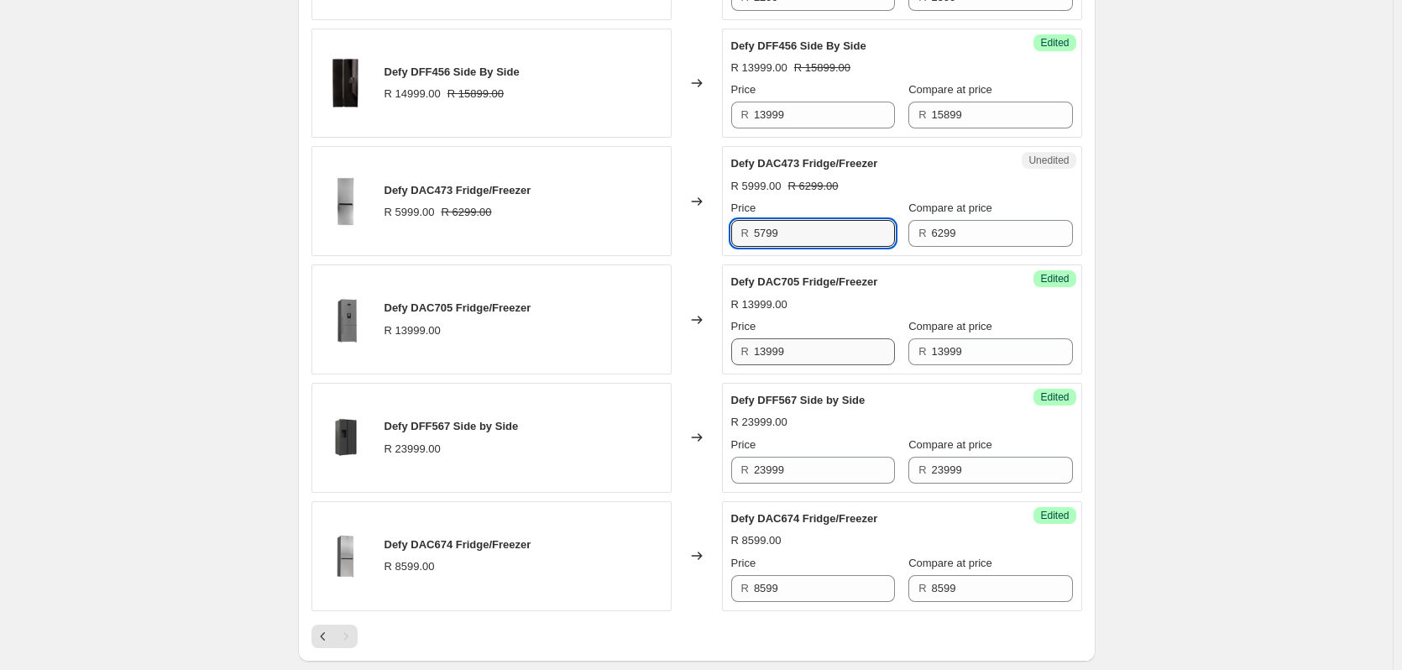
type input "5799"
click at [801, 358] on input "13999" at bounding box center [824, 351] width 141 height 27
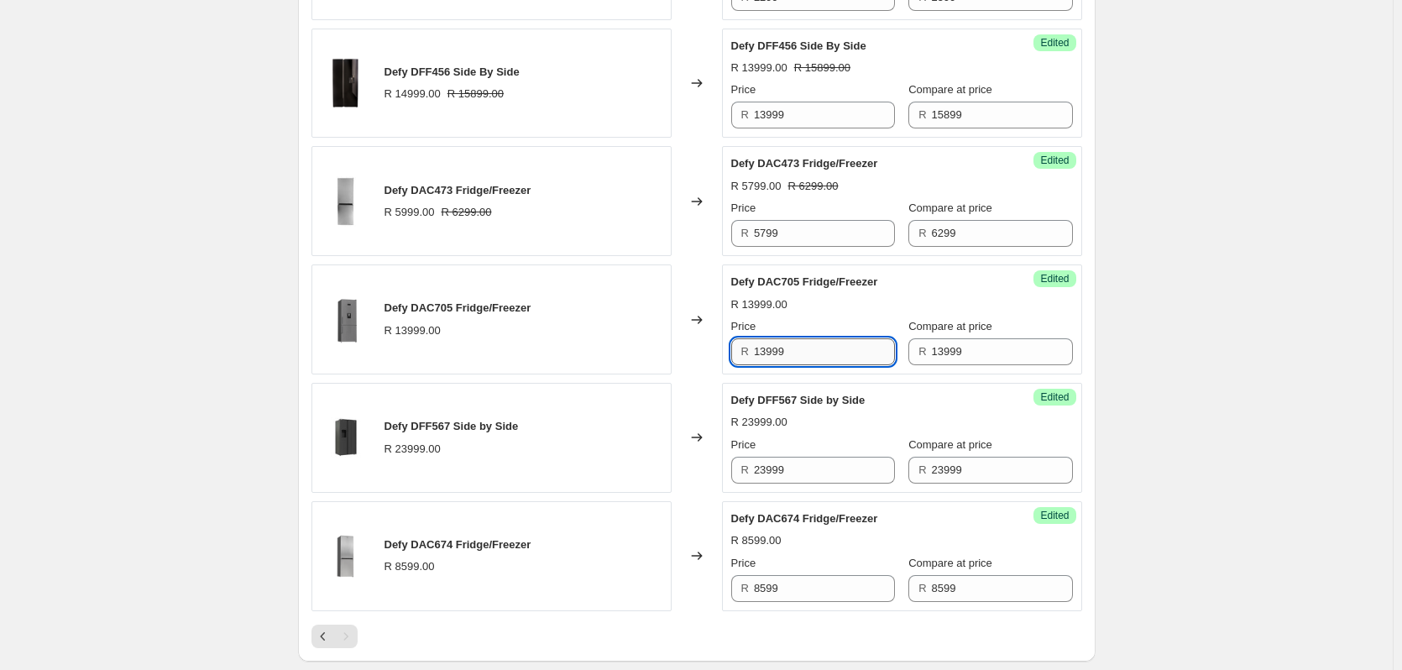
click at [801, 358] on input "13999" at bounding box center [824, 351] width 141 height 27
type input "12999"
click at [798, 467] on input "23999" at bounding box center [824, 470] width 141 height 27
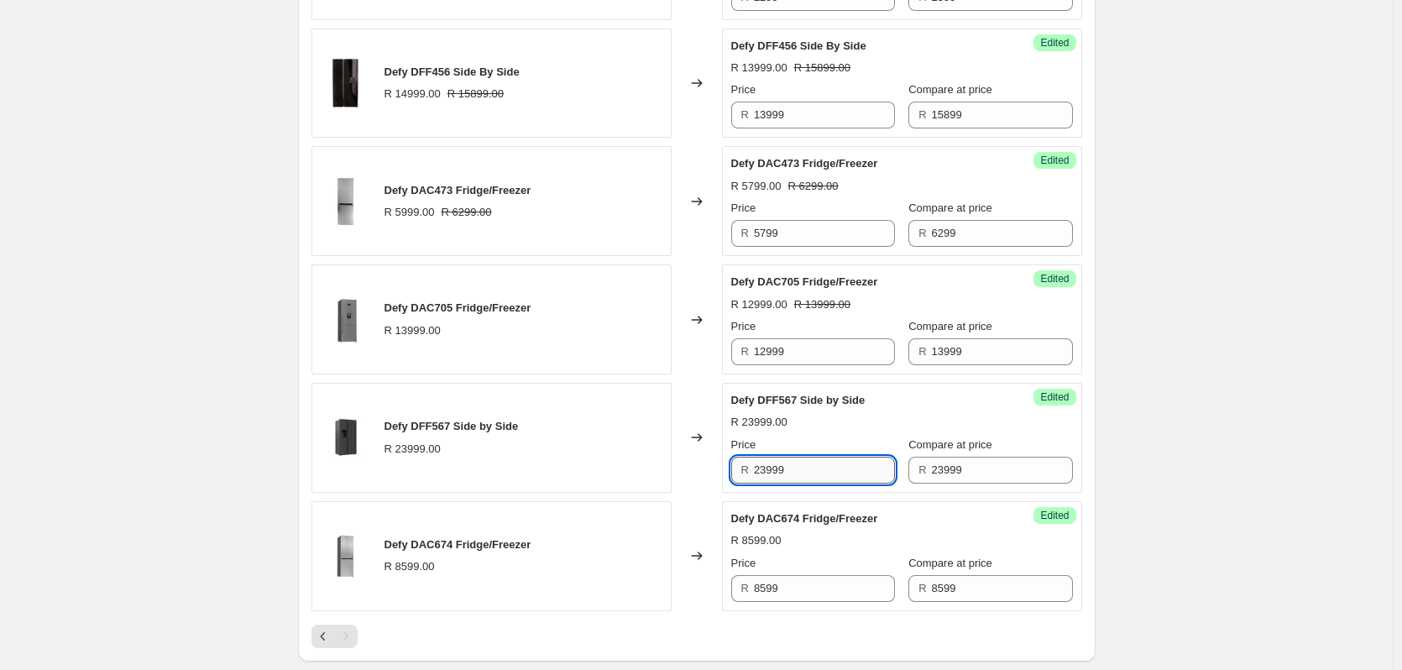
click at [798, 467] on input "23999" at bounding box center [824, 470] width 141 height 27
type input "19999"
click at [811, 592] on input "8599" at bounding box center [824, 588] width 141 height 27
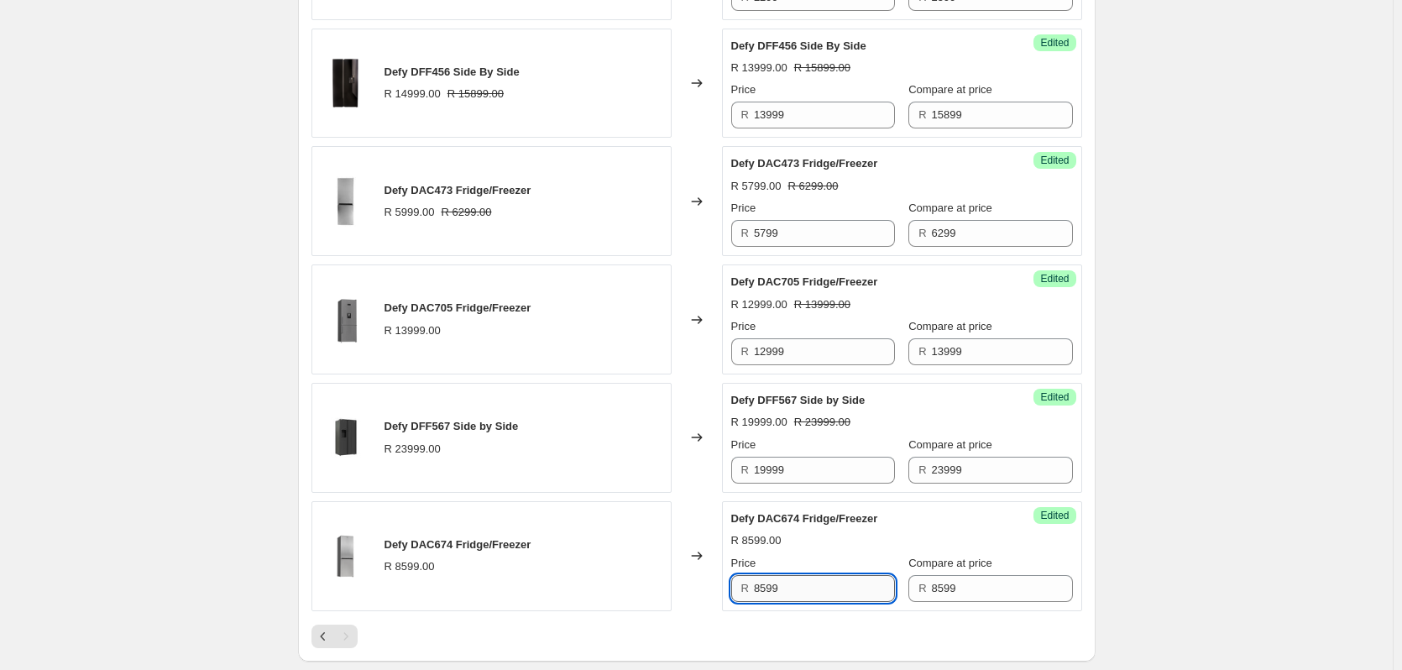
click at [811, 592] on input "8599" at bounding box center [824, 588] width 141 height 27
type input "8999"
click at [956, 583] on input "8599" at bounding box center [1002, 588] width 141 height 27
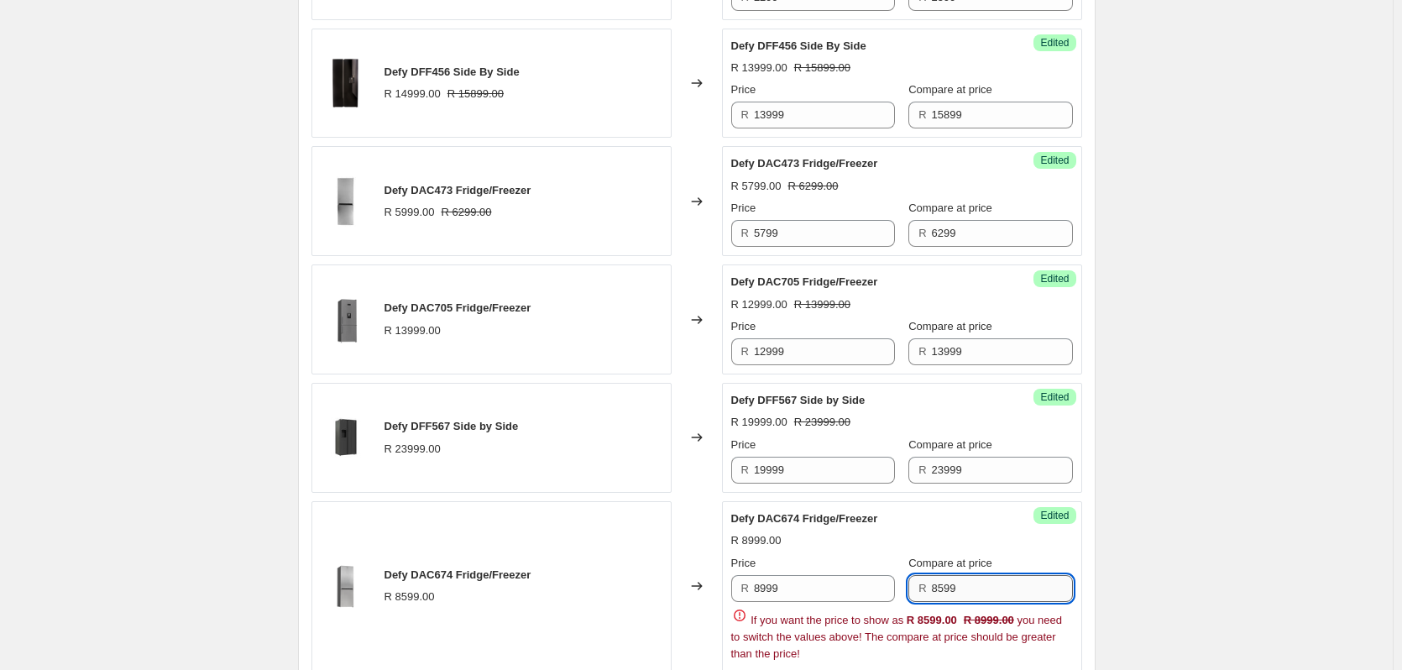
click at [956, 583] on input "8599" at bounding box center [1002, 588] width 141 height 27
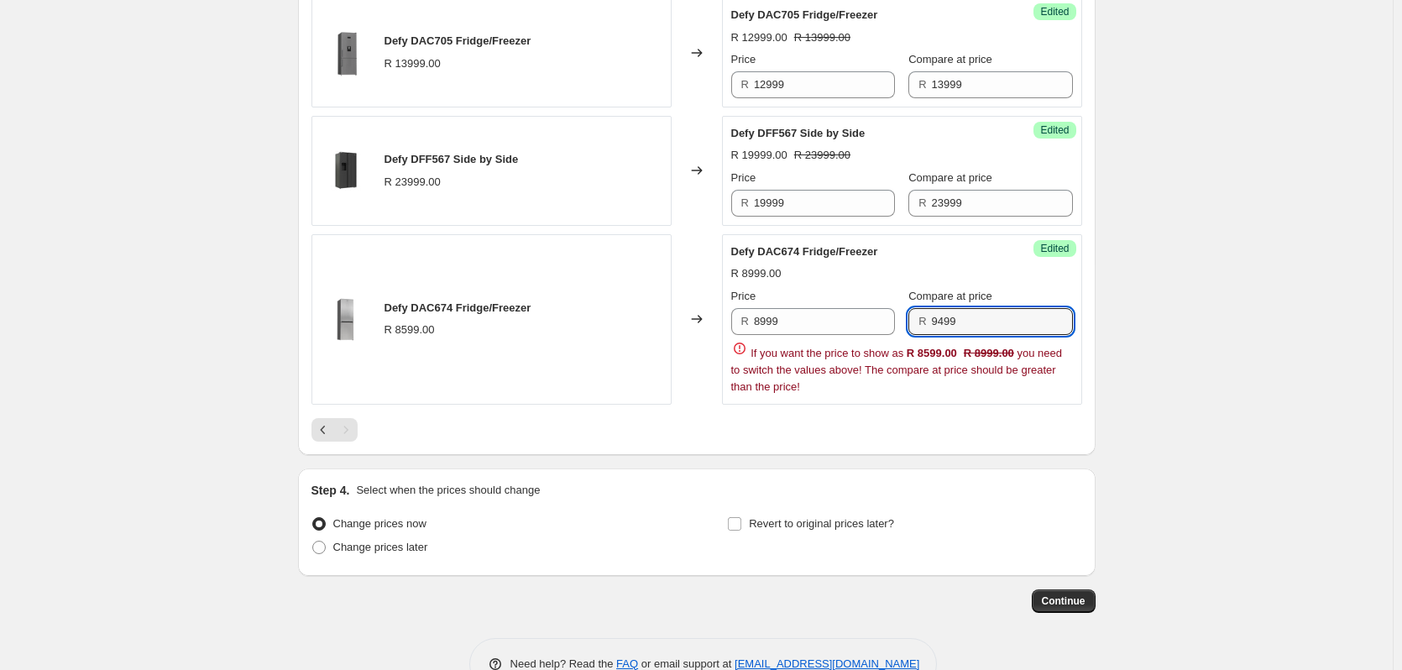
scroll to position [1845, 0]
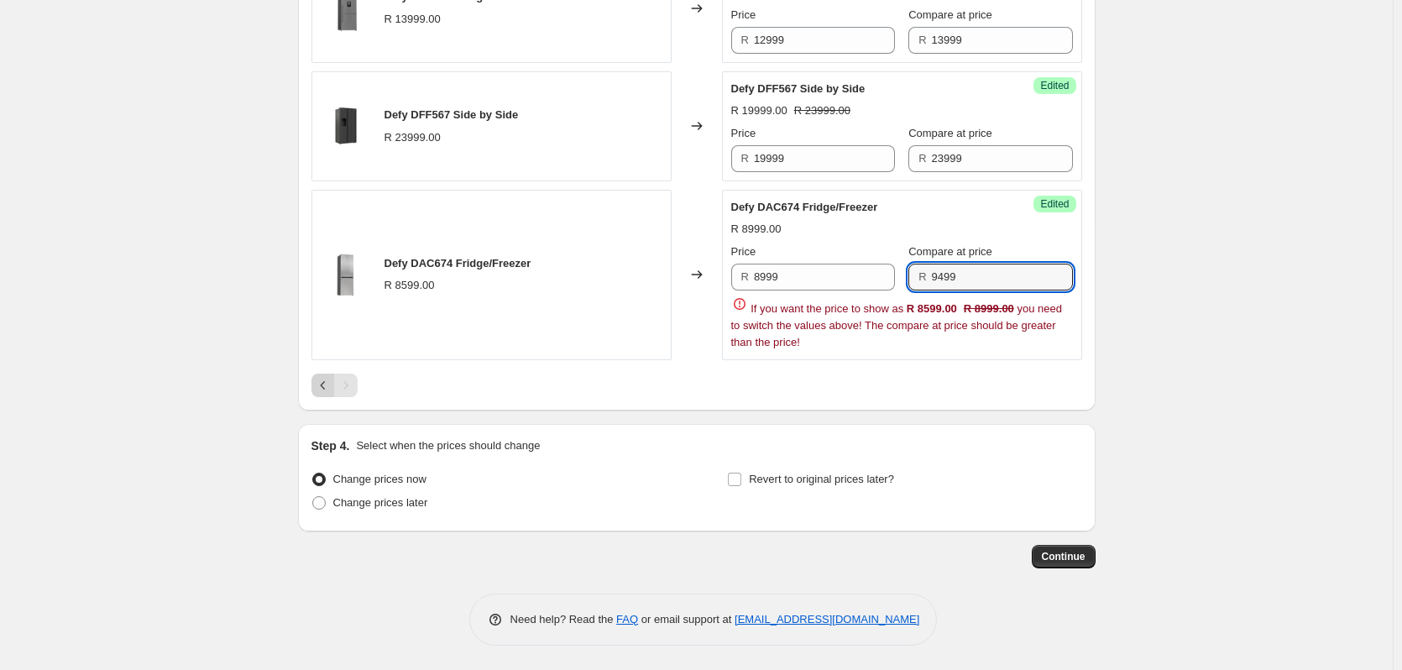
type input "9499"
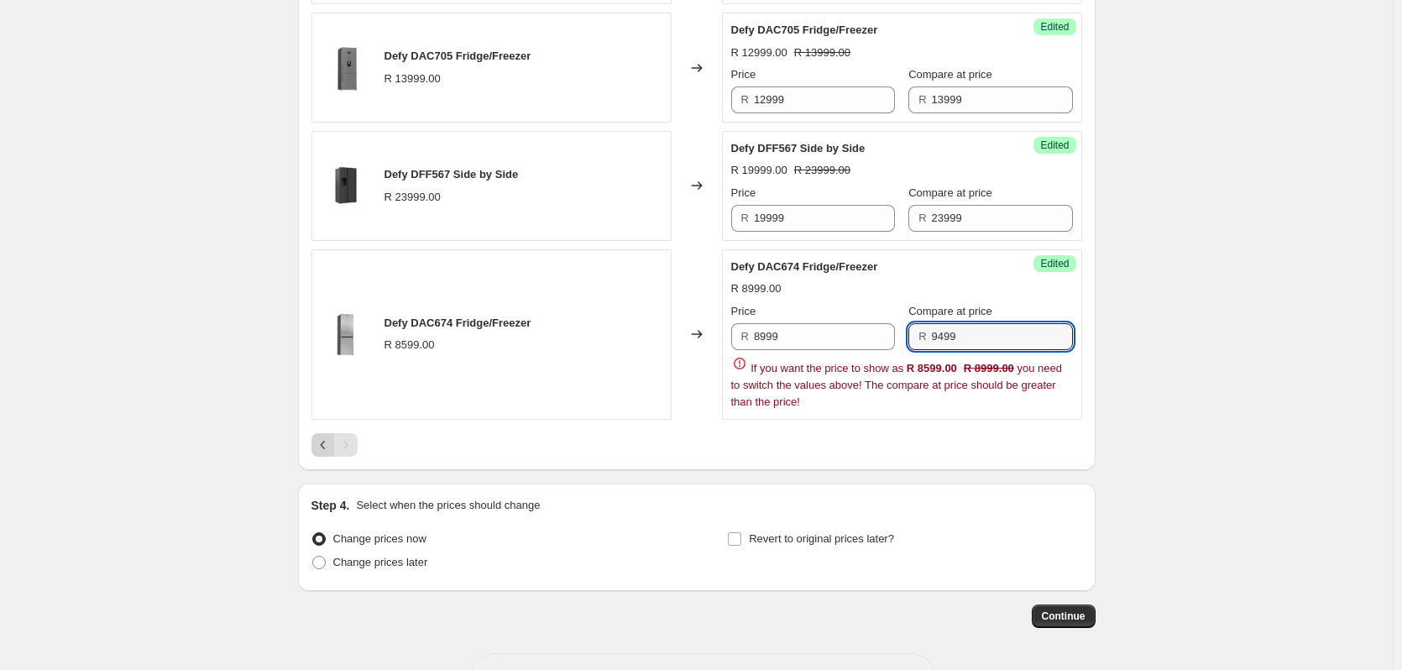
click at [325, 436] on icon "Previous" at bounding box center [323, 444] width 17 height 17
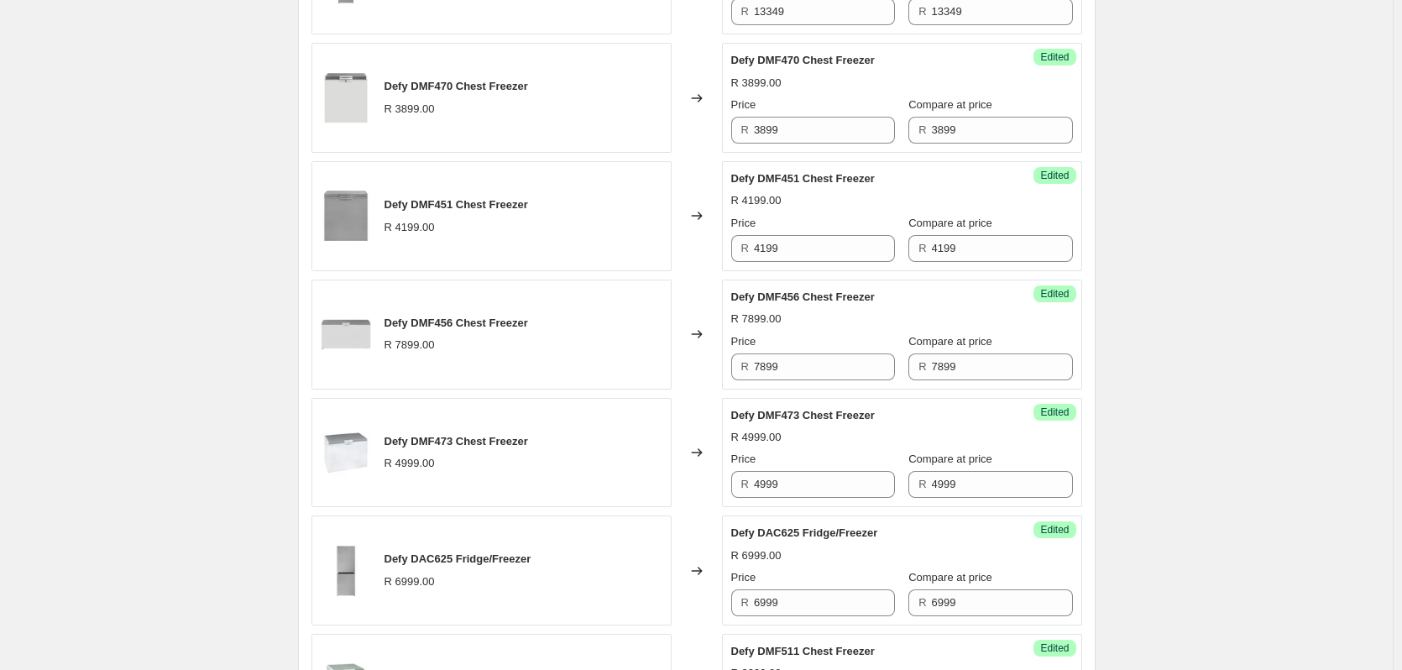
scroll to position [442, 0]
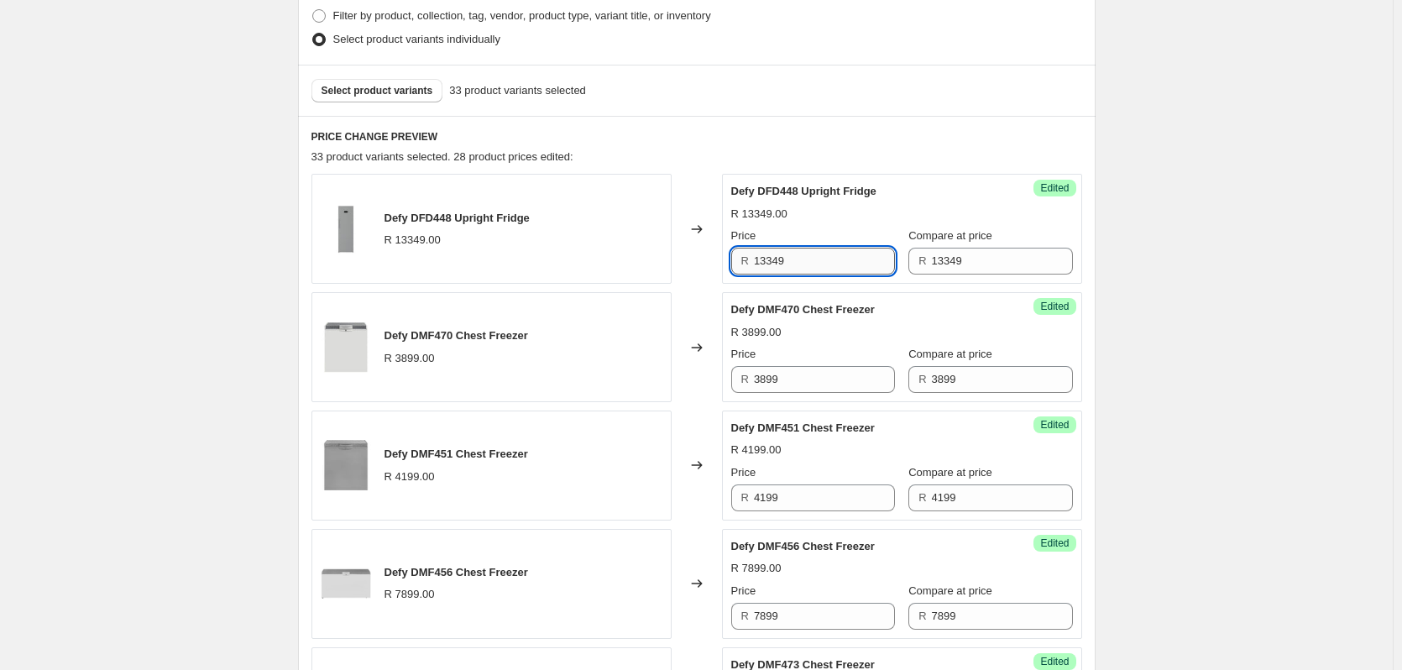
click at [813, 259] on input "13349" at bounding box center [824, 261] width 141 height 27
type input "11999"
click at [817, 373] on input "3899" at bounding box center [824, 379] width 141 height 27
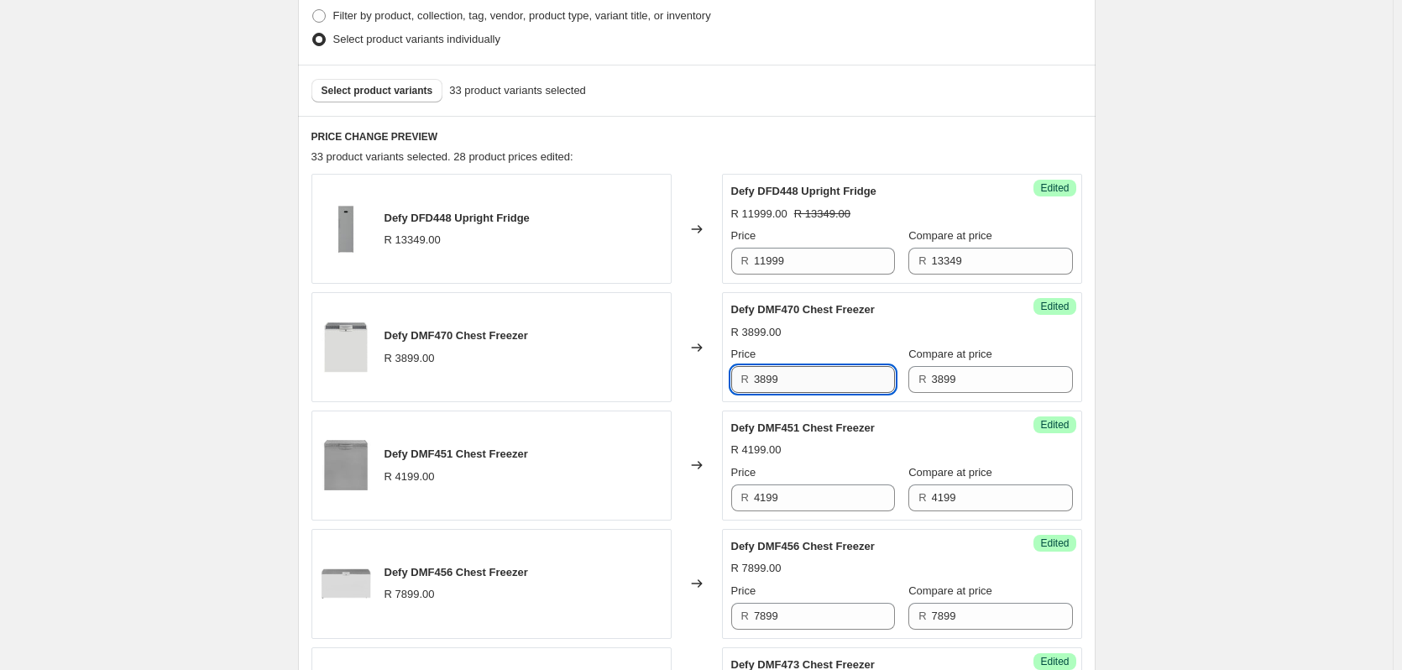
click at [817, 373] on input "3899" at bounding box center [824, 379] width 141 height 27
type input "3699"
click at [802, 495] on input "4199" at bounding box center [824, 497] width 141 height 27
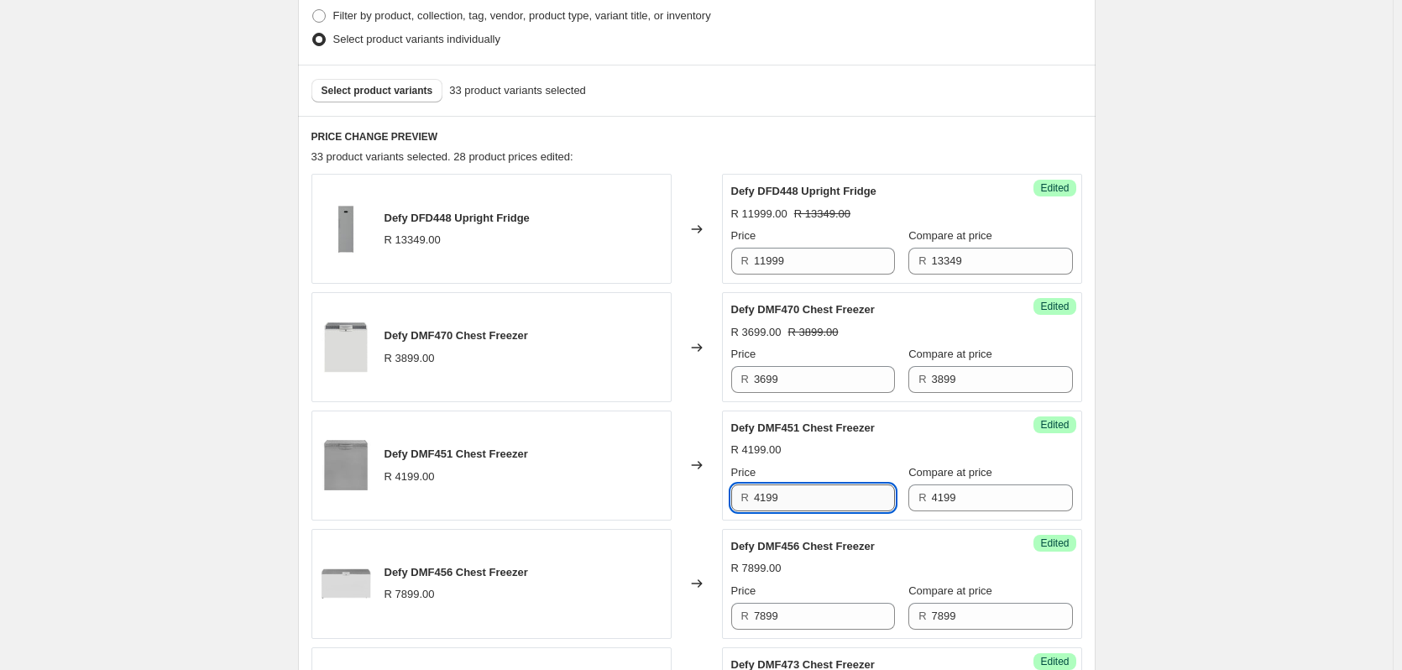
click at [802, 495] on input "4199" at bounding box center [824, 497] width 141 height 27
type input "4199"
click at [962, 501] on input "4199" at bounding box center [1002, 497] width 141 height 27
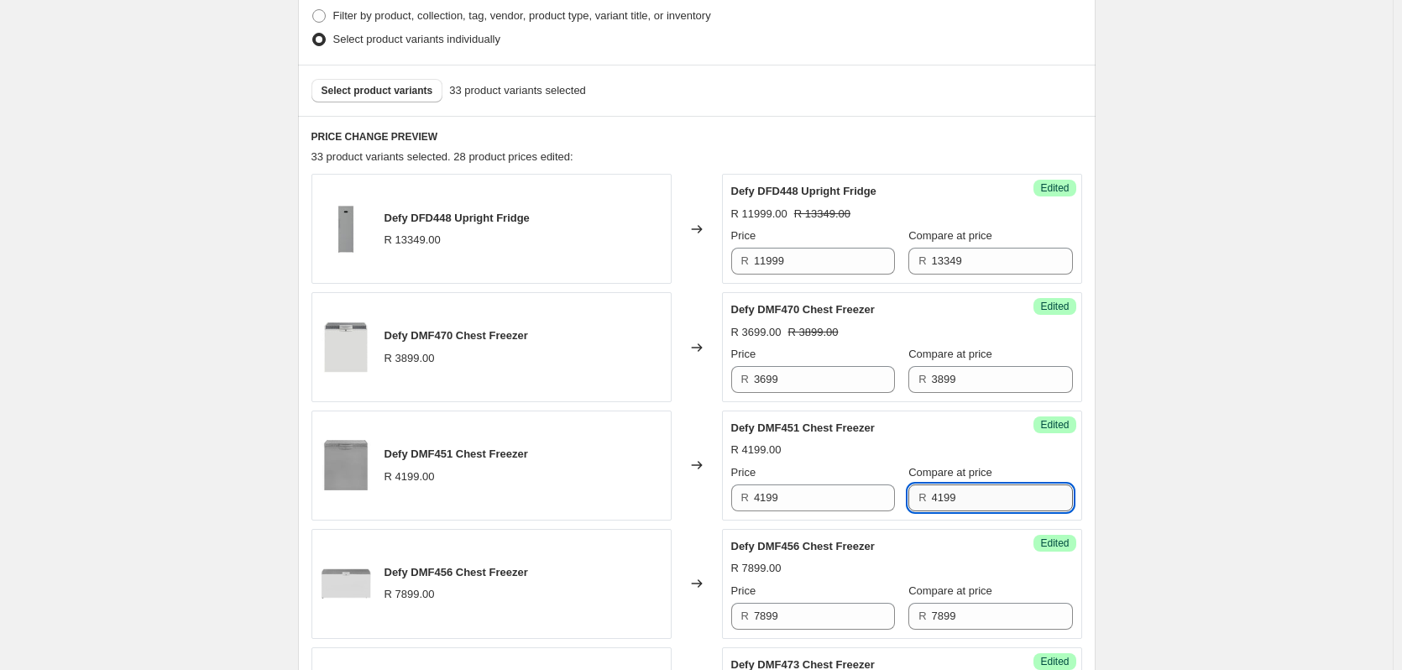
click at [962, 501] on input "4199" at bounding box center [1002, 497] width 141 height 27
type input "4399"
click at [818, 612] on input "7899" at bounding box center [824, 616] width 141 height 27
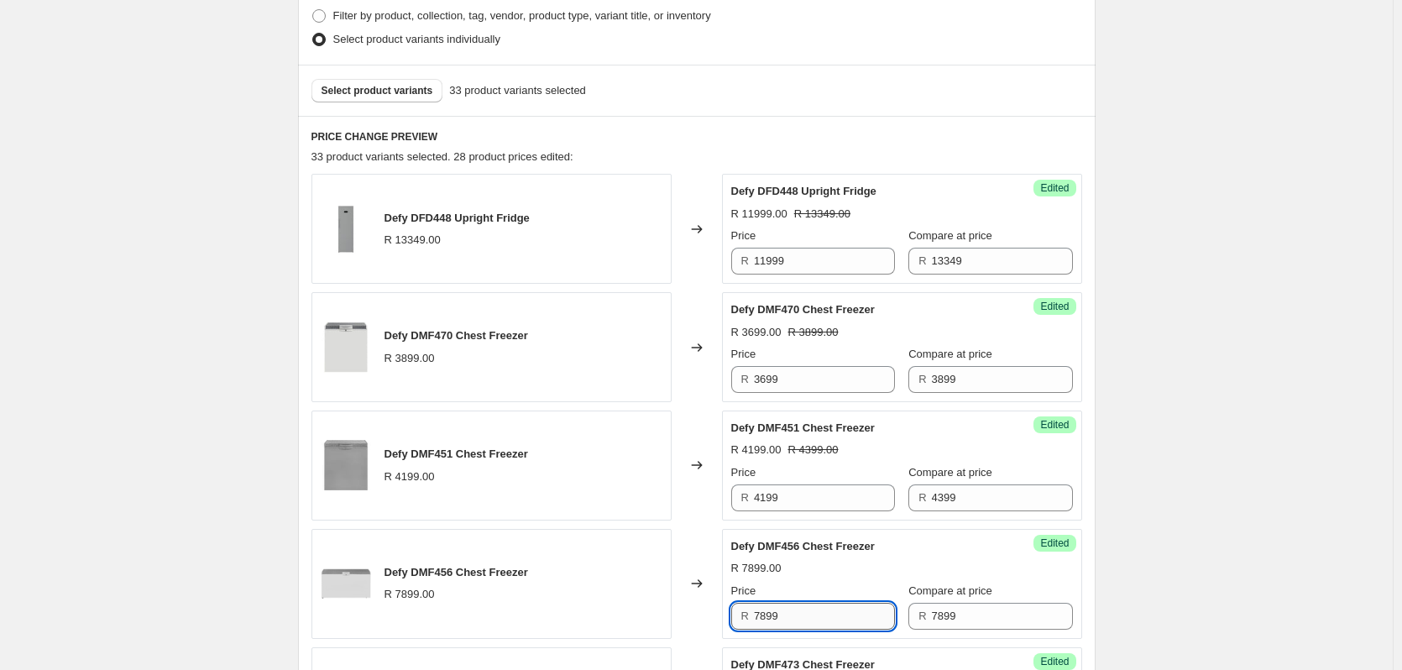
click at [818, 612] on input "7899" at bounding box center [824, 616] width 141 height 27
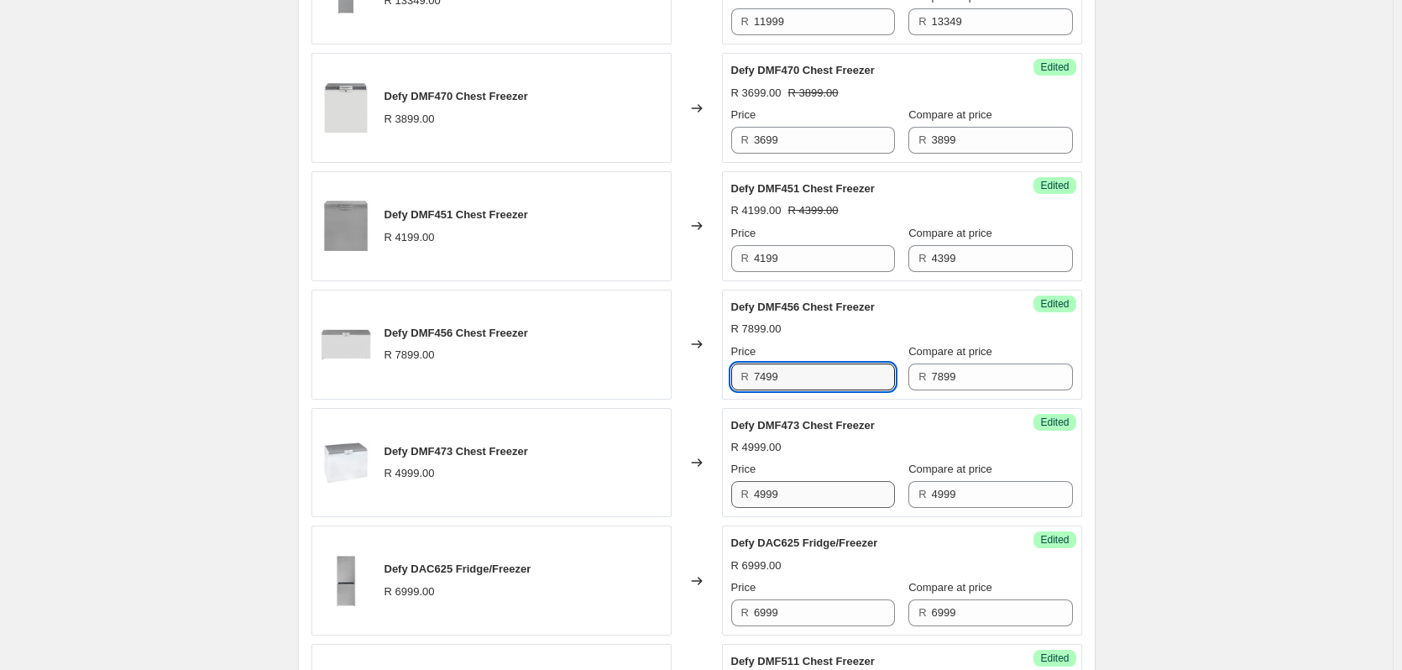
scroll to position [694, 0]
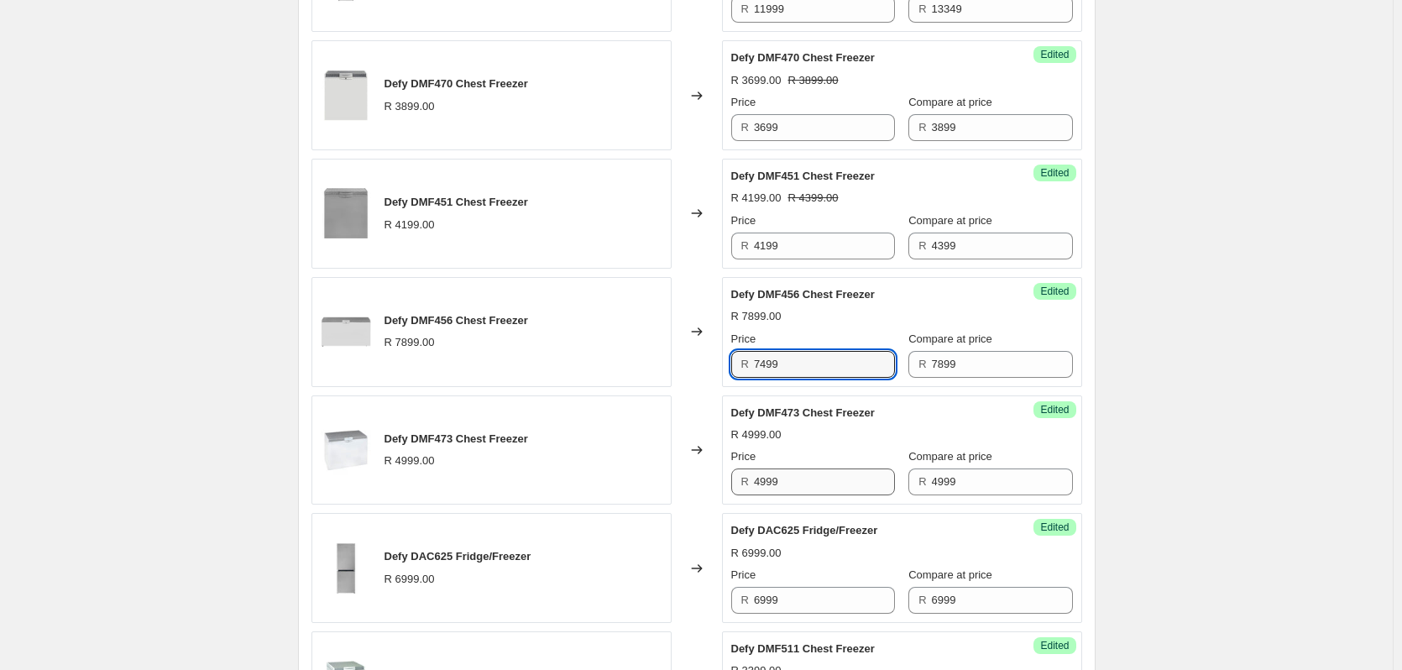
type input "7499"
click at [827, 483] on input "4999" at bounding box center [824, 481] width 141 height 27
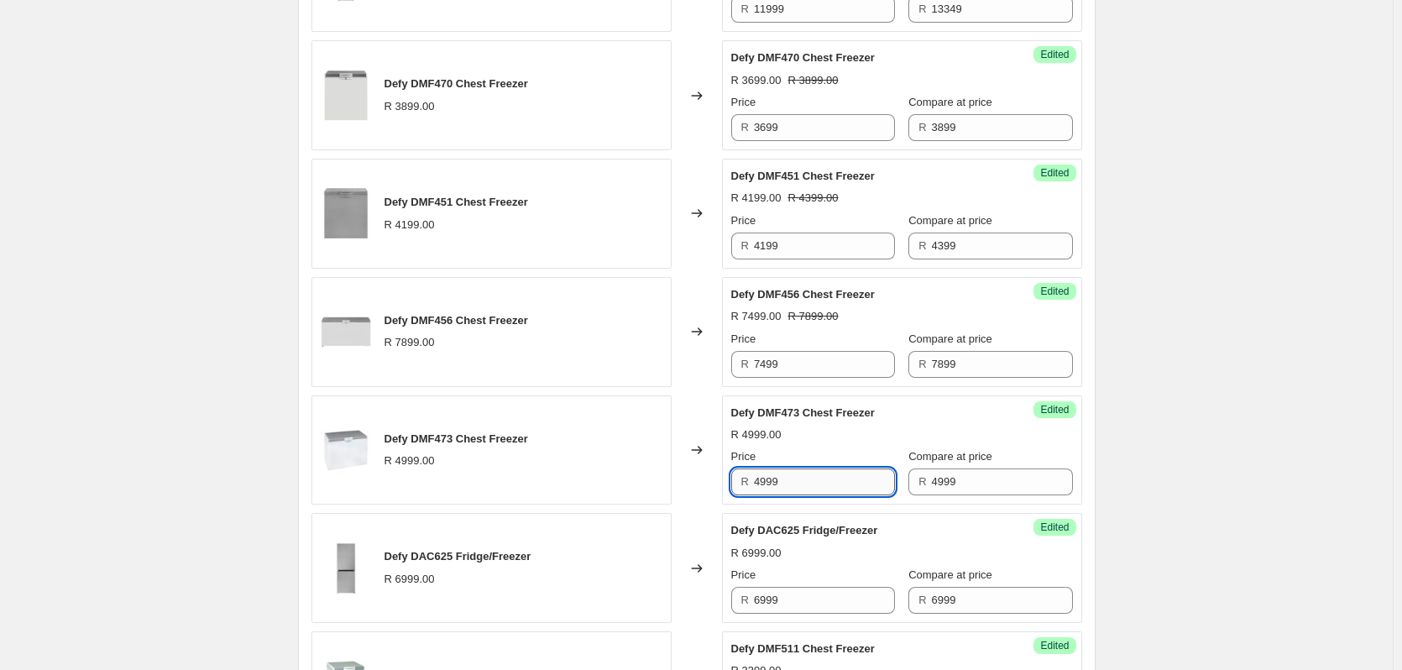
click at [827, 483] on input "4999" at bounding box center [824, 481] width 141 height 27
type input "4999"
click at [957, 488] on input "4999" at bounding box center [1002, 481] width 141 height 27
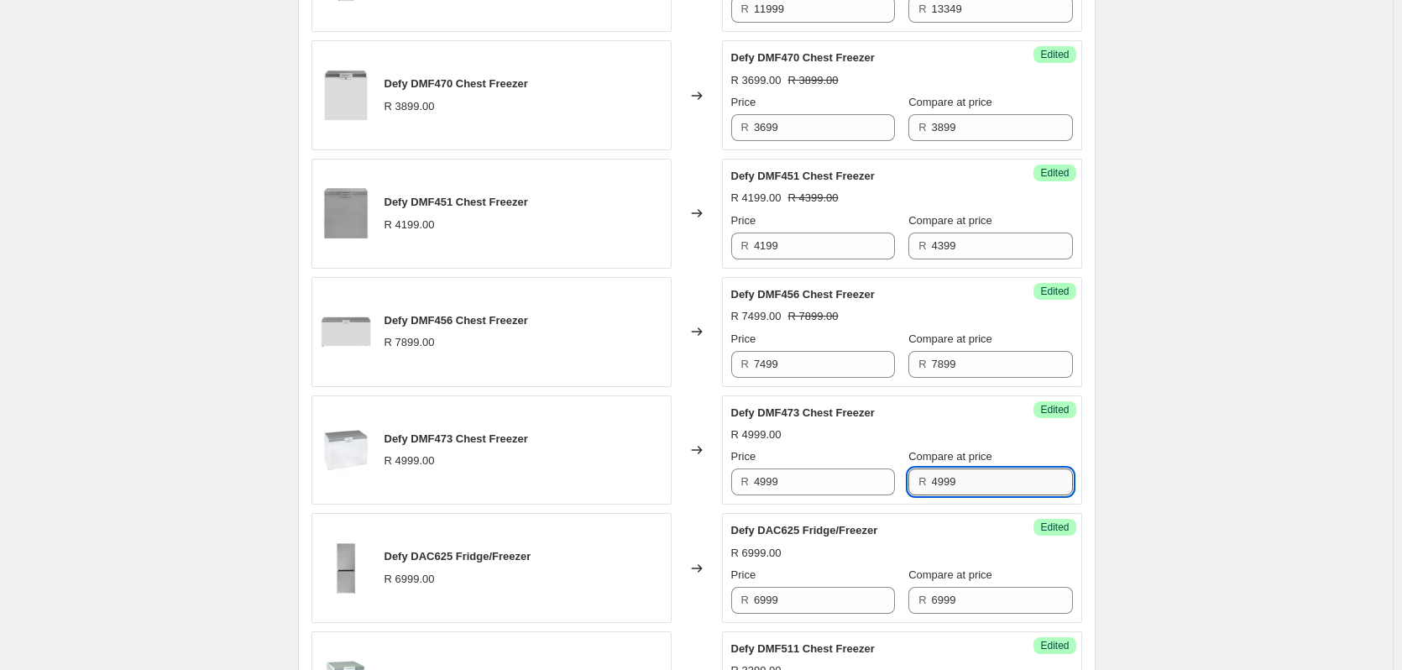
click at [957, 488] on input "4999" at bounding box center [1002, 481] width 141 height 27
type input "5199"
click at [828, 598] on input "6999" at bounding box center [824, 600] width 141 height 27
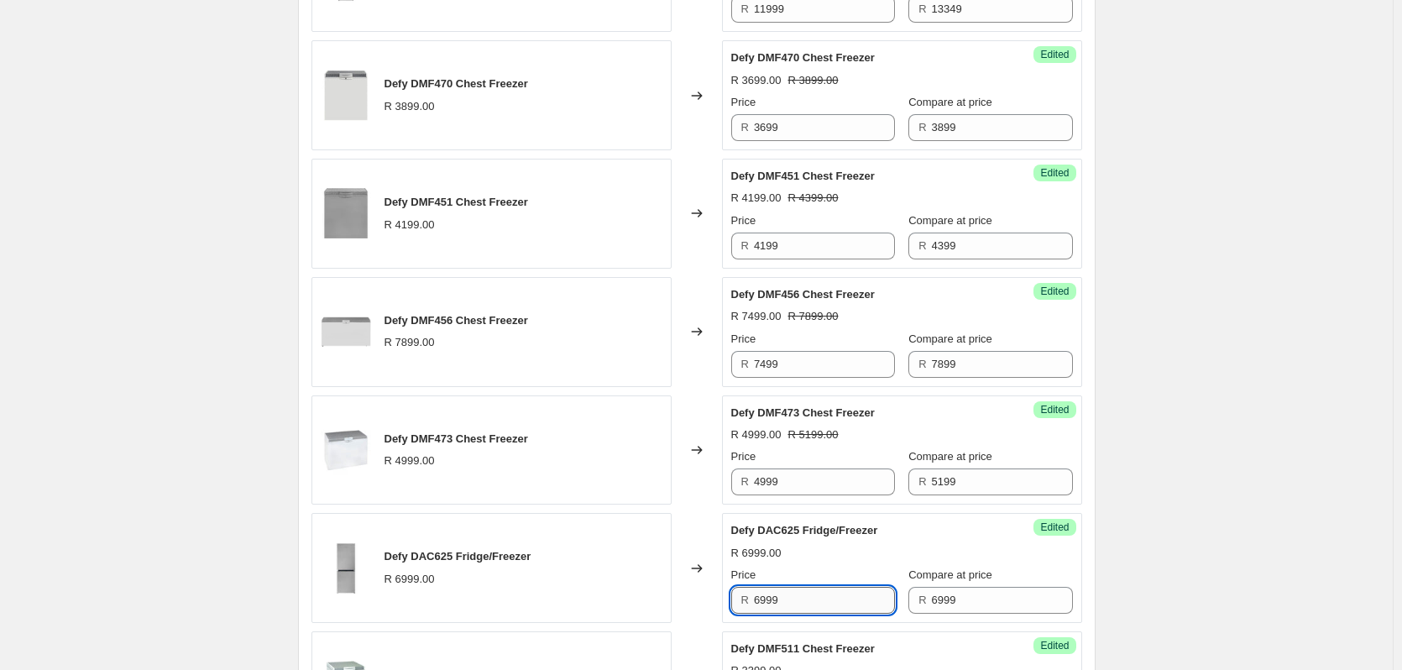
click at [828, 598] on input "6999" at bounding box center [824, 600] width 141 height 27
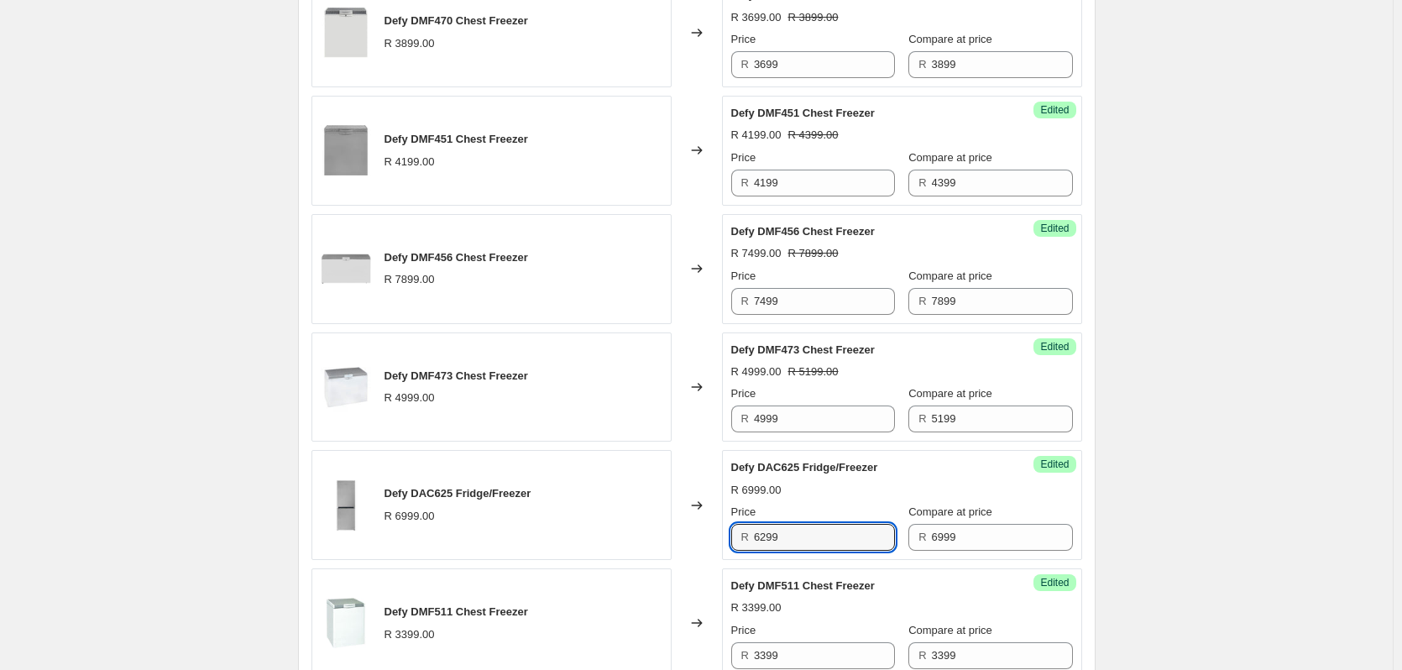
scroll to position [862, 0]
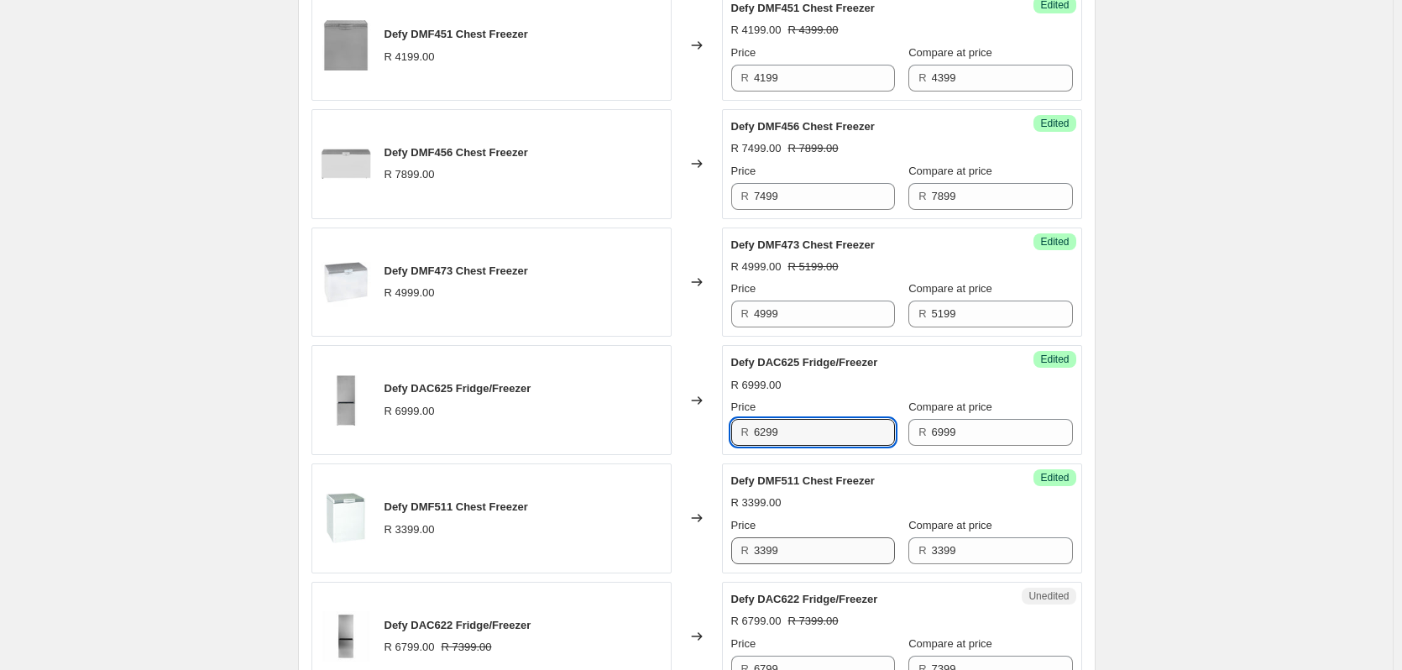
type input "6299"
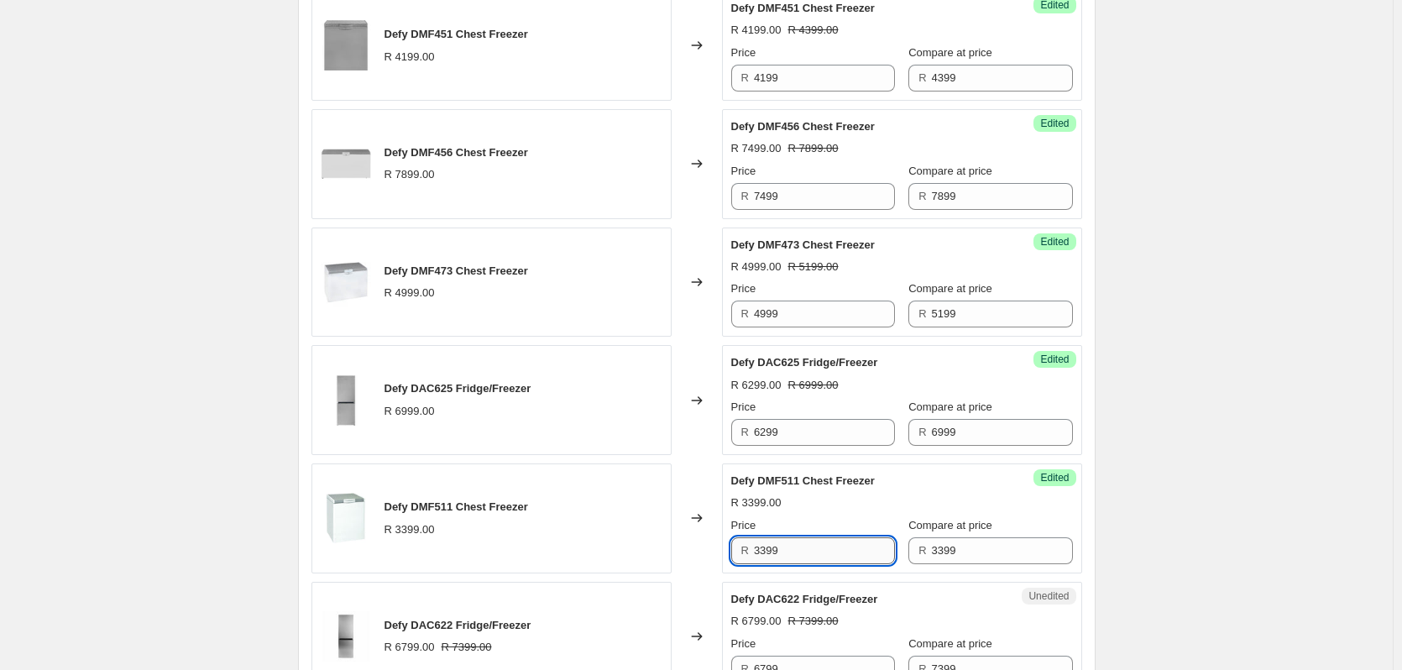
click at [791, 551] on input "3399" at bounding box center [824, 550] width 141 height 27
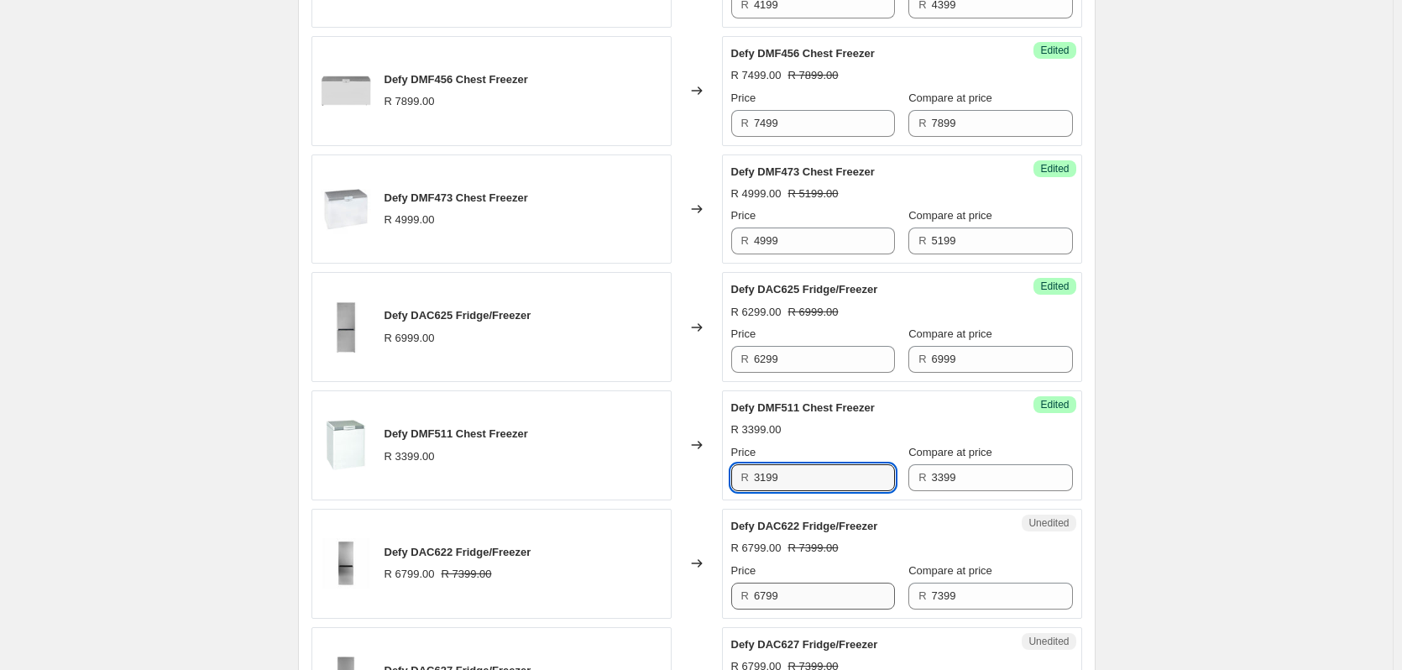
scroll to position [1030, 0]
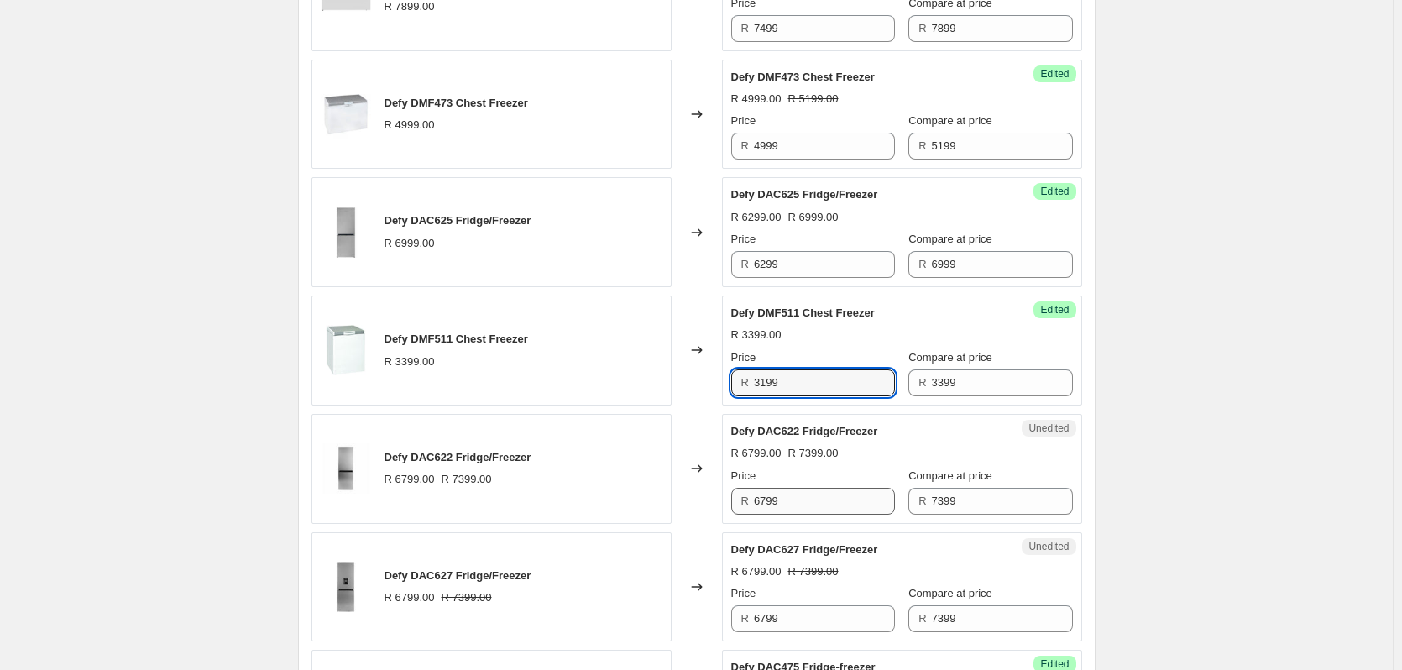
type input "3199"
click at [791, 496] on input "6799" at bounding box center [824, 501] width 141 height 27
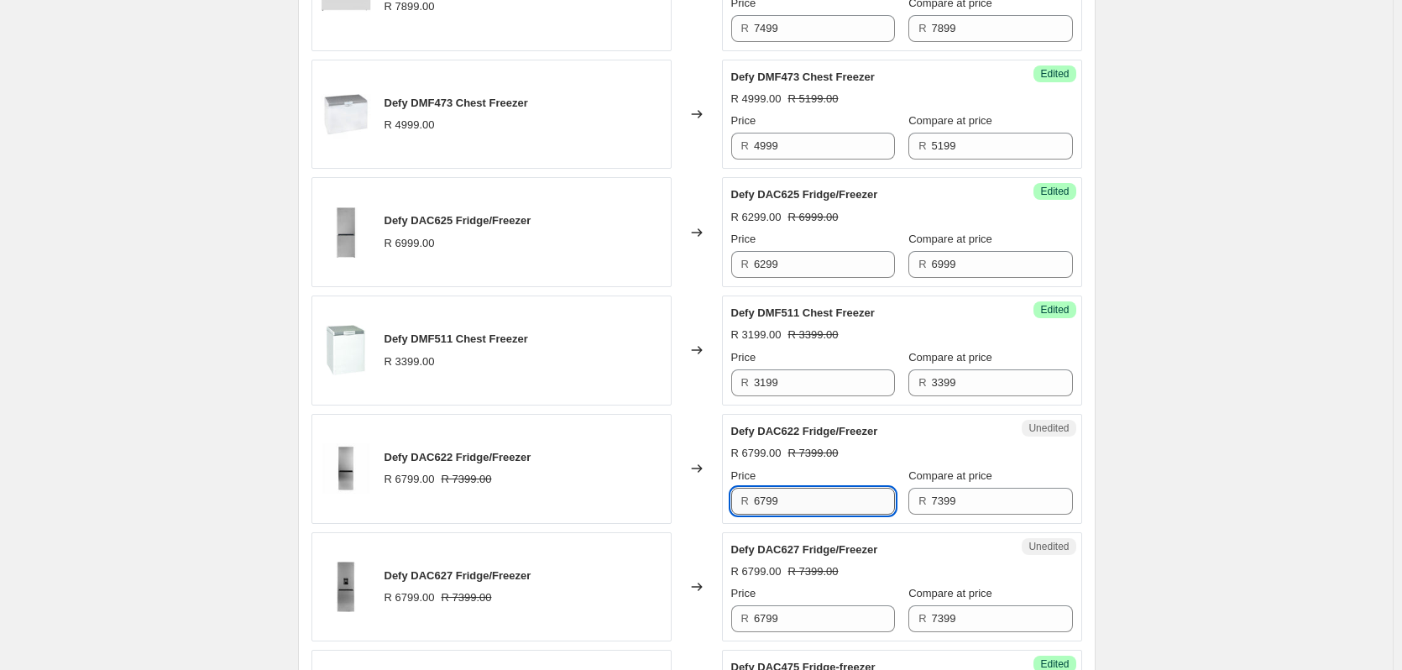
click at [791, 496] on input "6799" at bounding box center [824, 501] width 141 height 27
click at [966, 509] on input "7399" at bounding box center [1002, 501] width 141 height 27
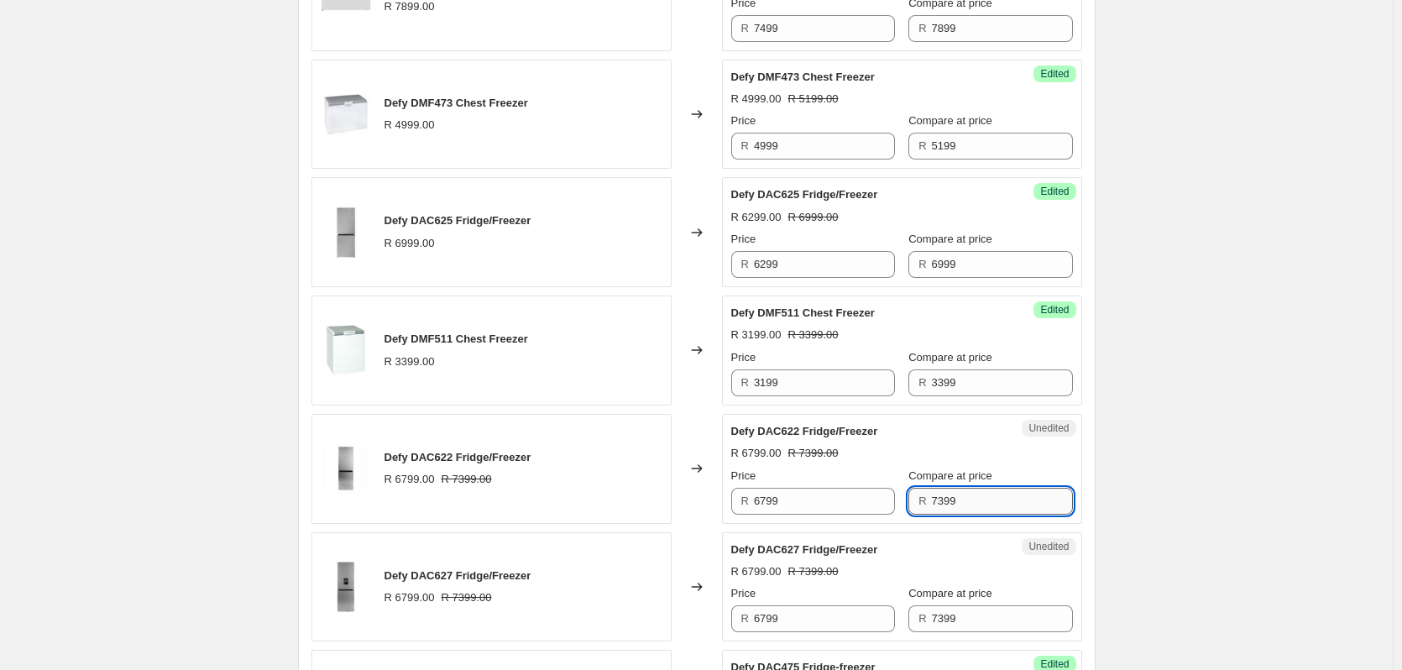
click at [966, 509] on input "7399" at bounding box center [1002, 501] width 141 height 27
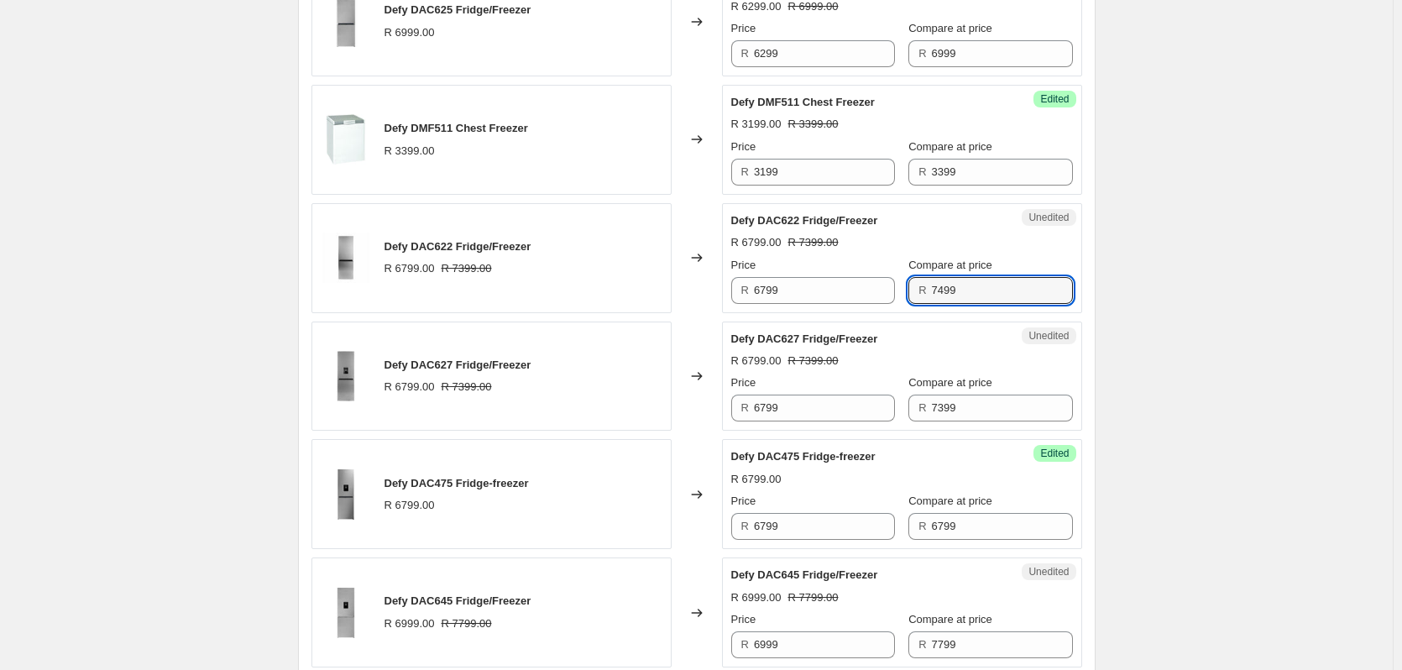
scroll to position [1282, 0]
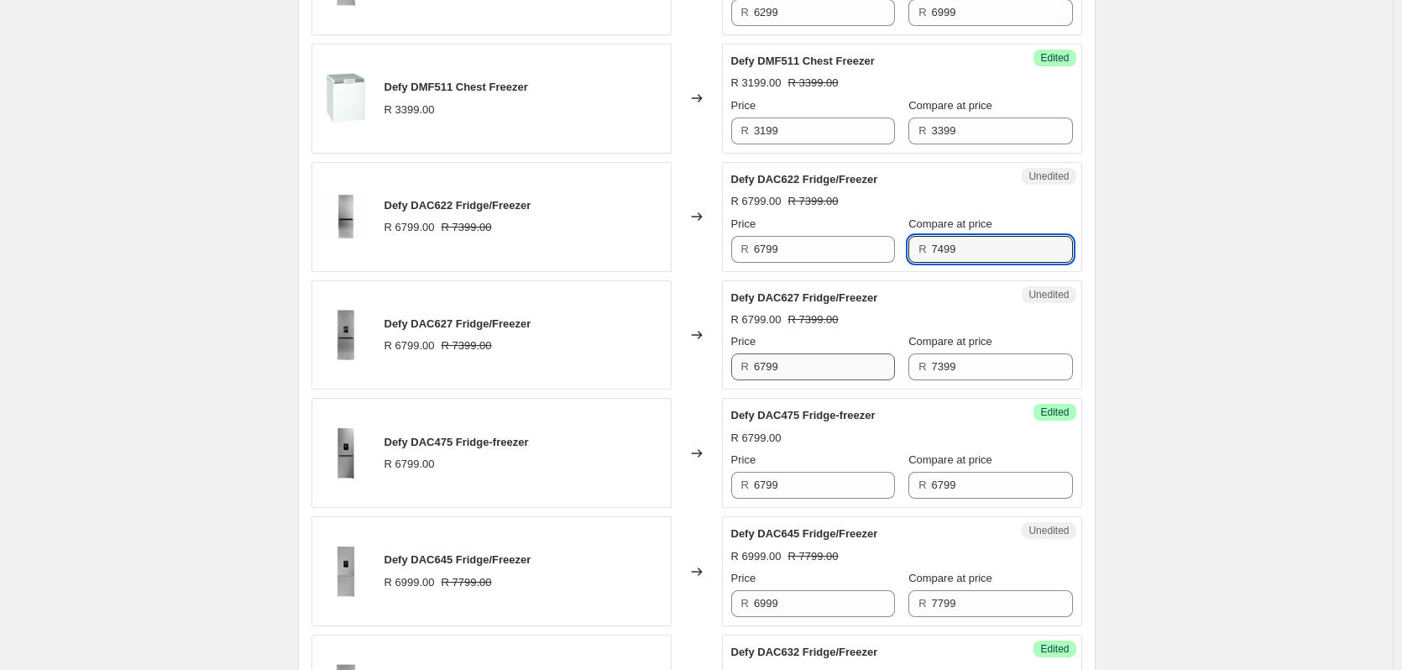
type input "7499"
click at [791, 370] on input "6799" at bounding box center [824, 366] width 141 height 27
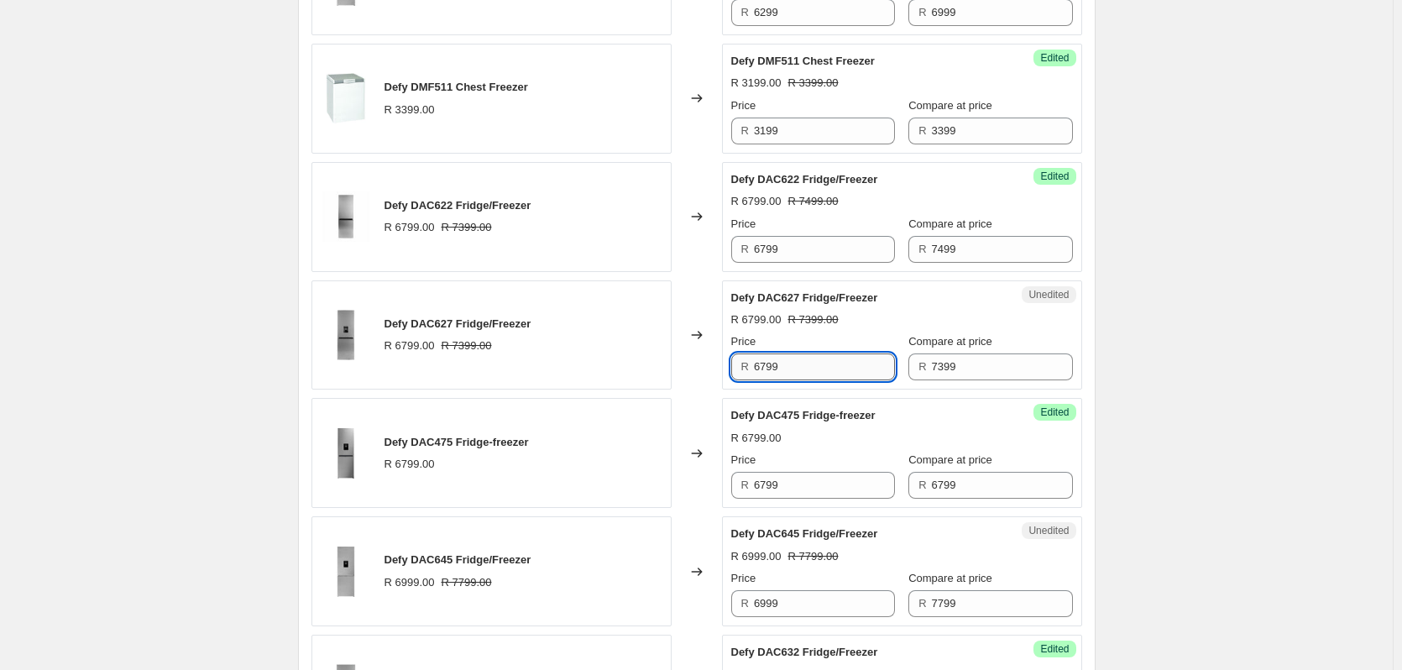
click at [791, 370] on input "6799" at bounding box center [824, 366] width 141 height 27
type input "6649"
click at [807, 488] on input "6799" at bounding box center [824, 485] width 141 height 27
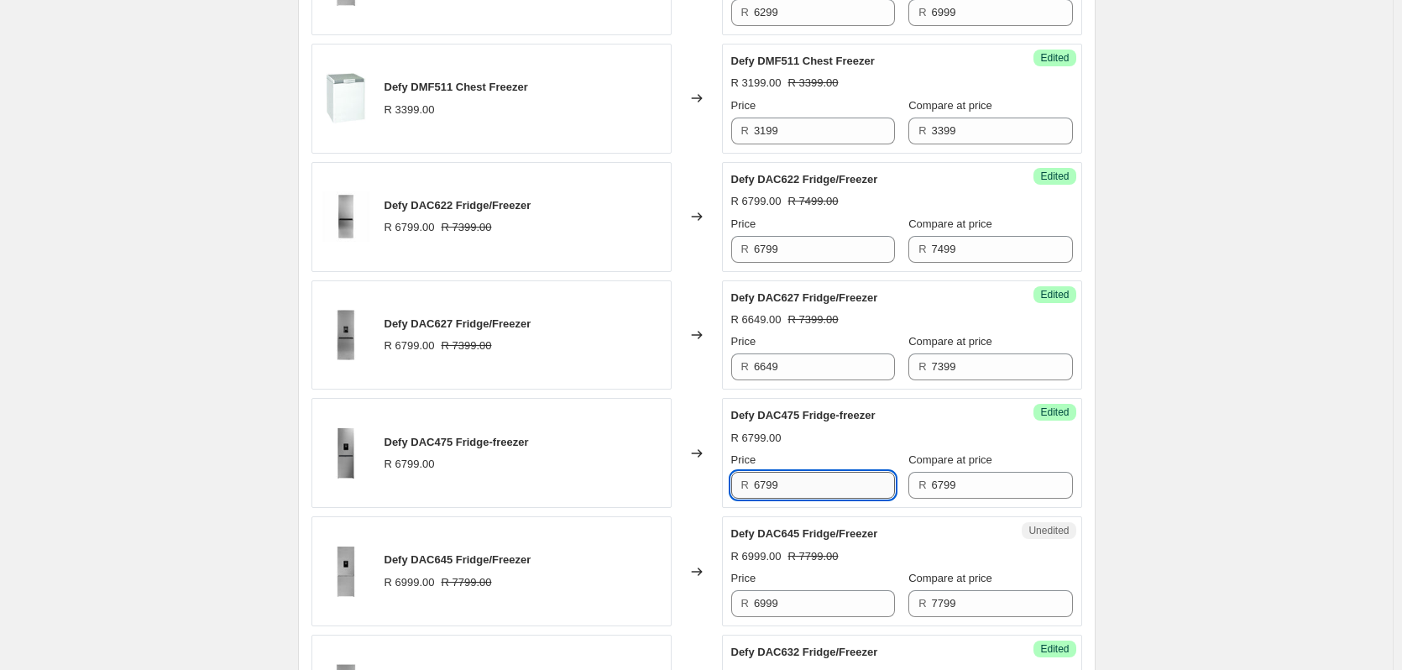
click at [807, 488] on input "6799" at bounding box center [824, 485] width 141 height 27
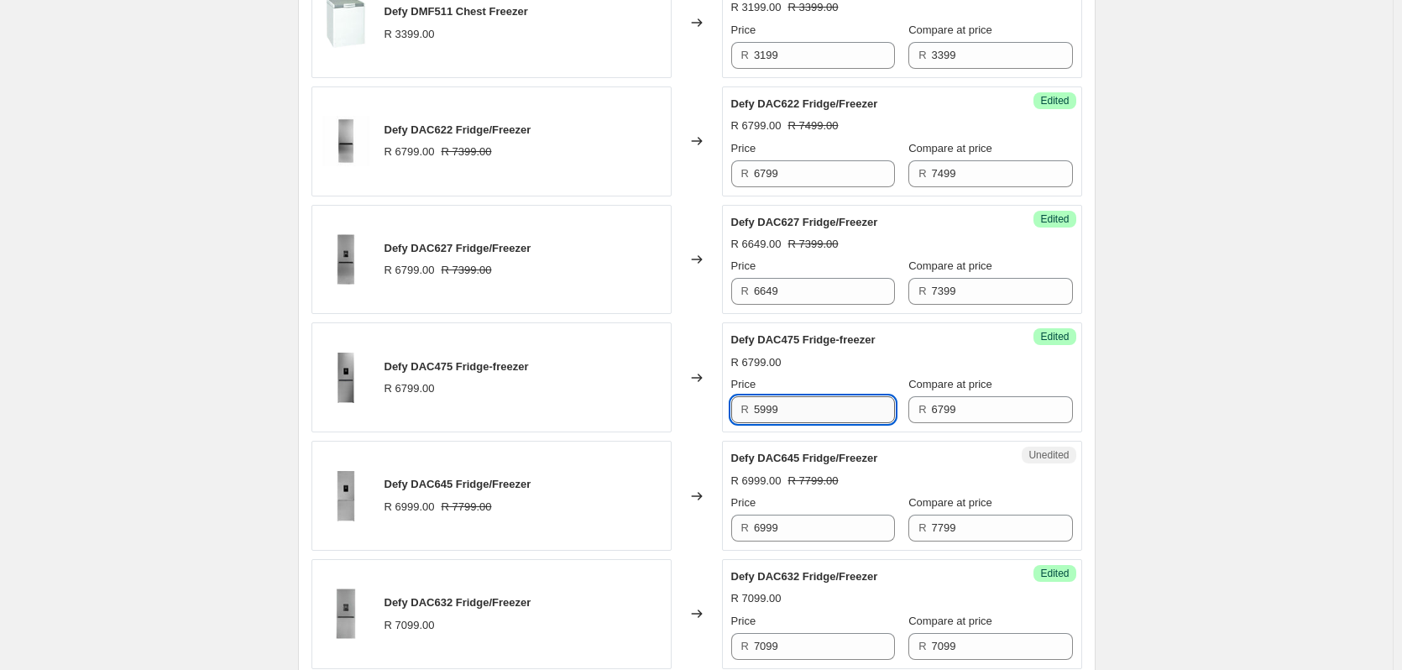
scroll to position [1449, 0]
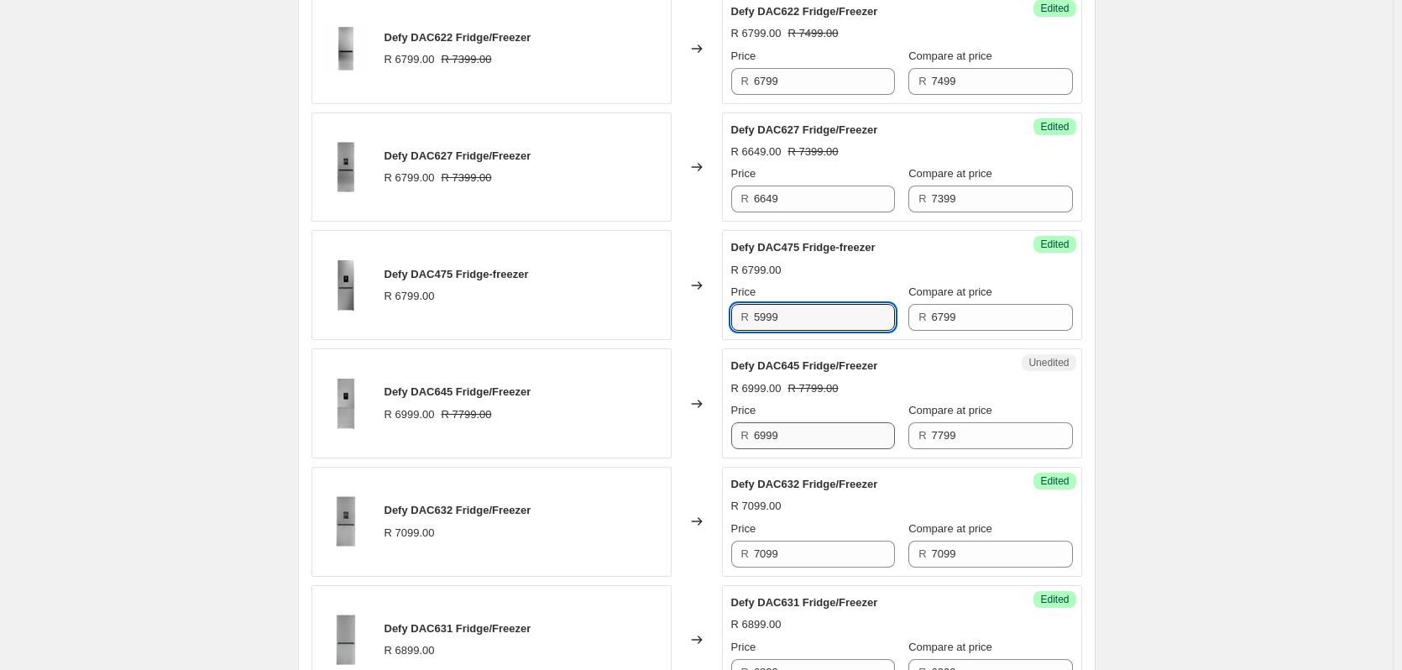
type input "5999"
click at [795, 441] on input "6999" at bounding box center [824, 435] width 141 height 27
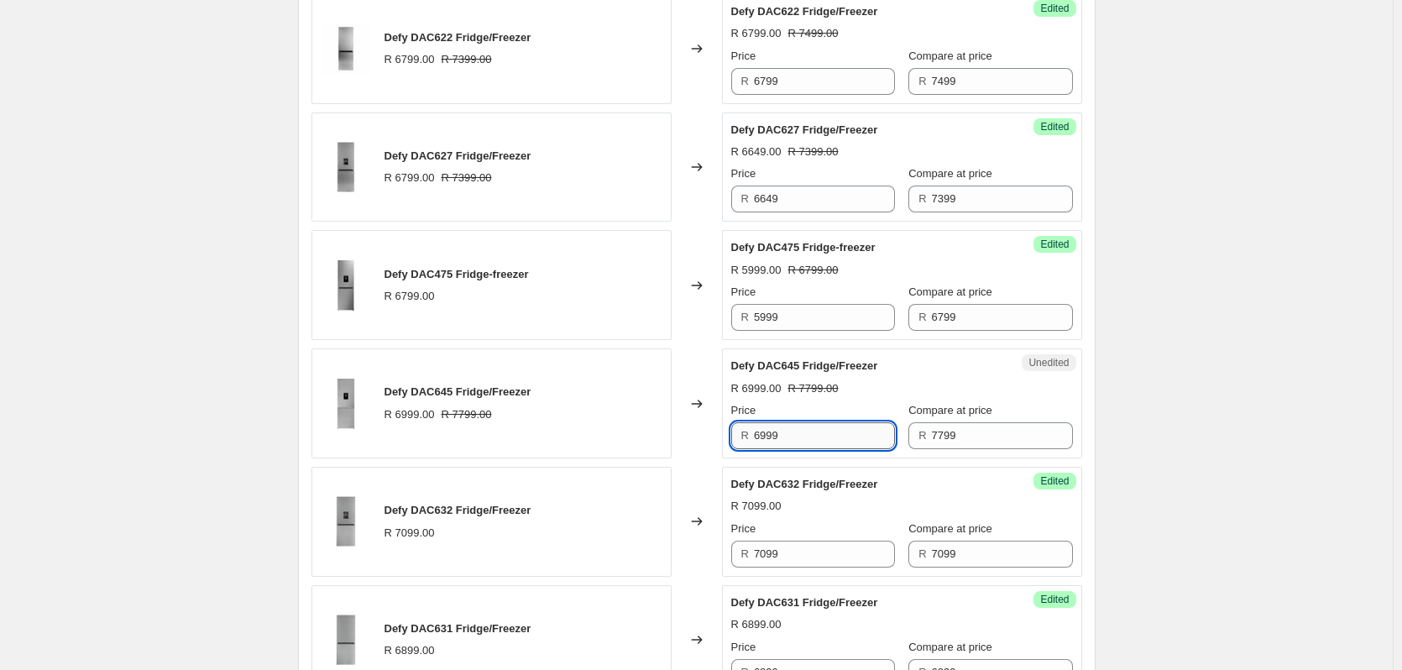
click at [795, 441] on input "6999" at bounding box center [824, 435] width 141 height 27
type input "6999"
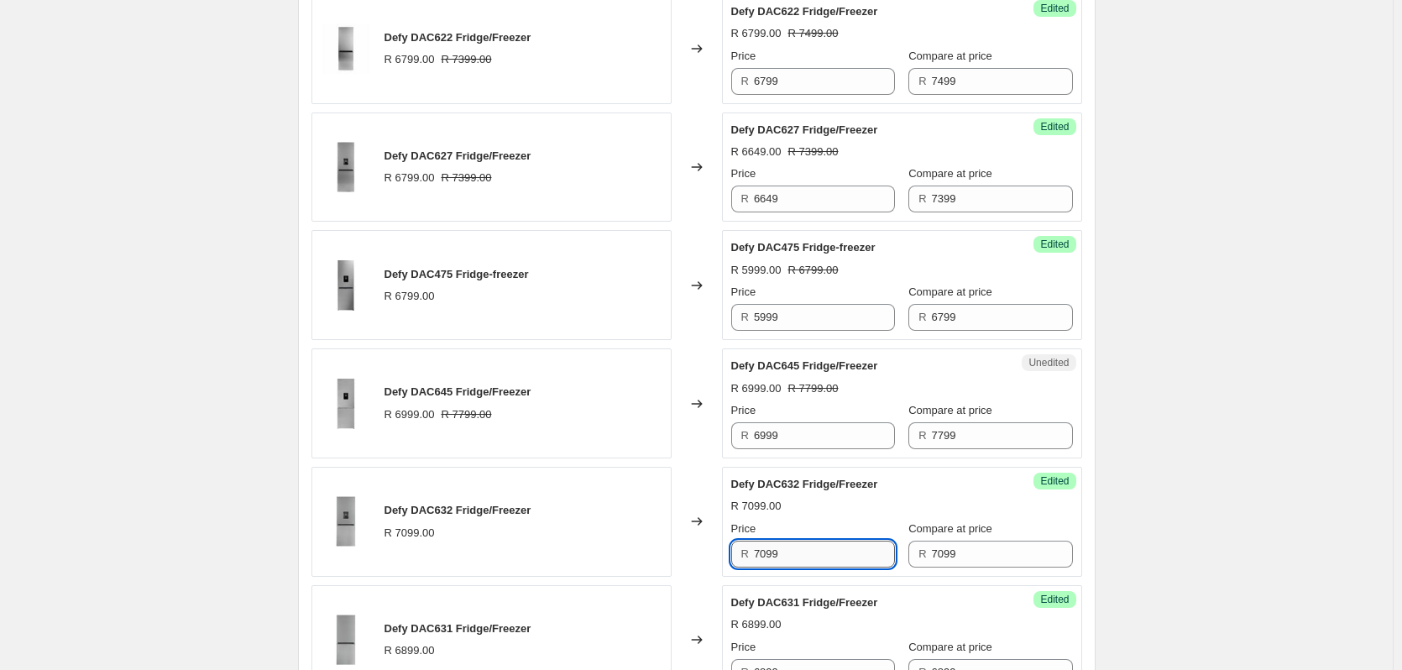
click at [826, 543] on input "7099" at bounding box center [824, 553] width 141 height 27
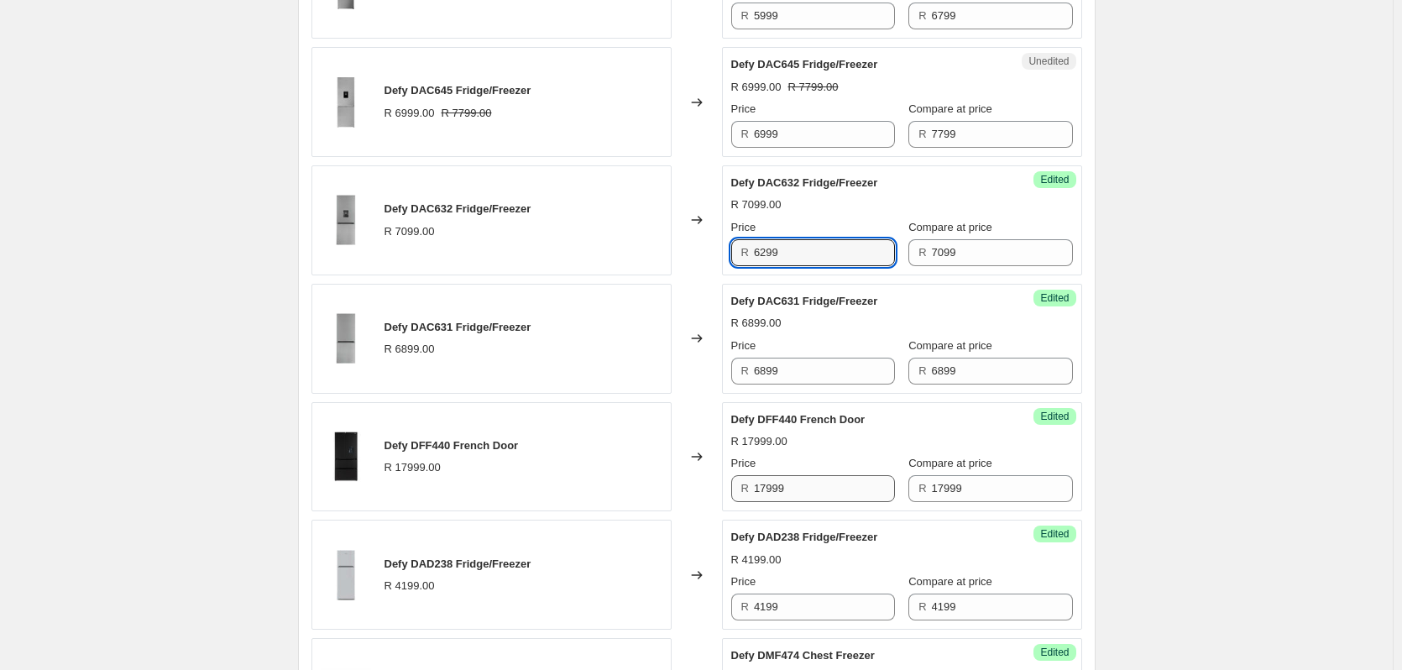
scroll to position [1785, 0]
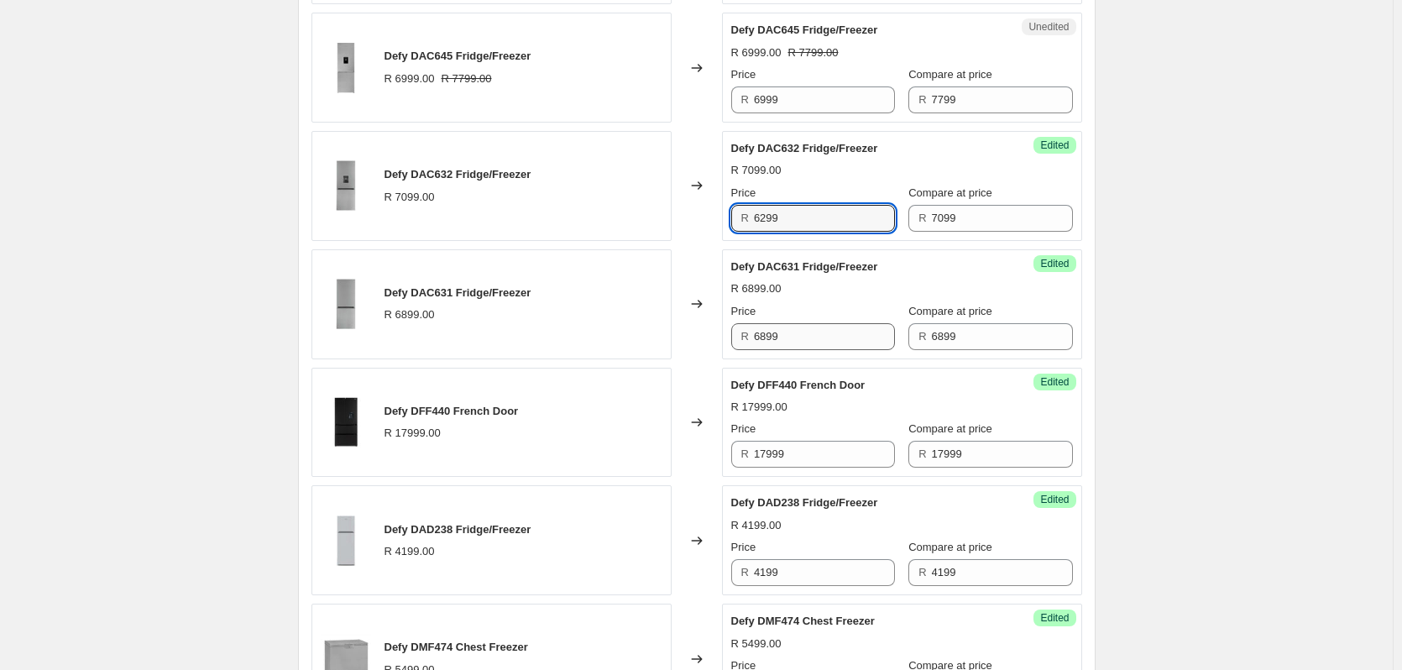
type input "6299"
click at [787, 337] on input "6899" at bounding box center [824, 336] width 141 height 27
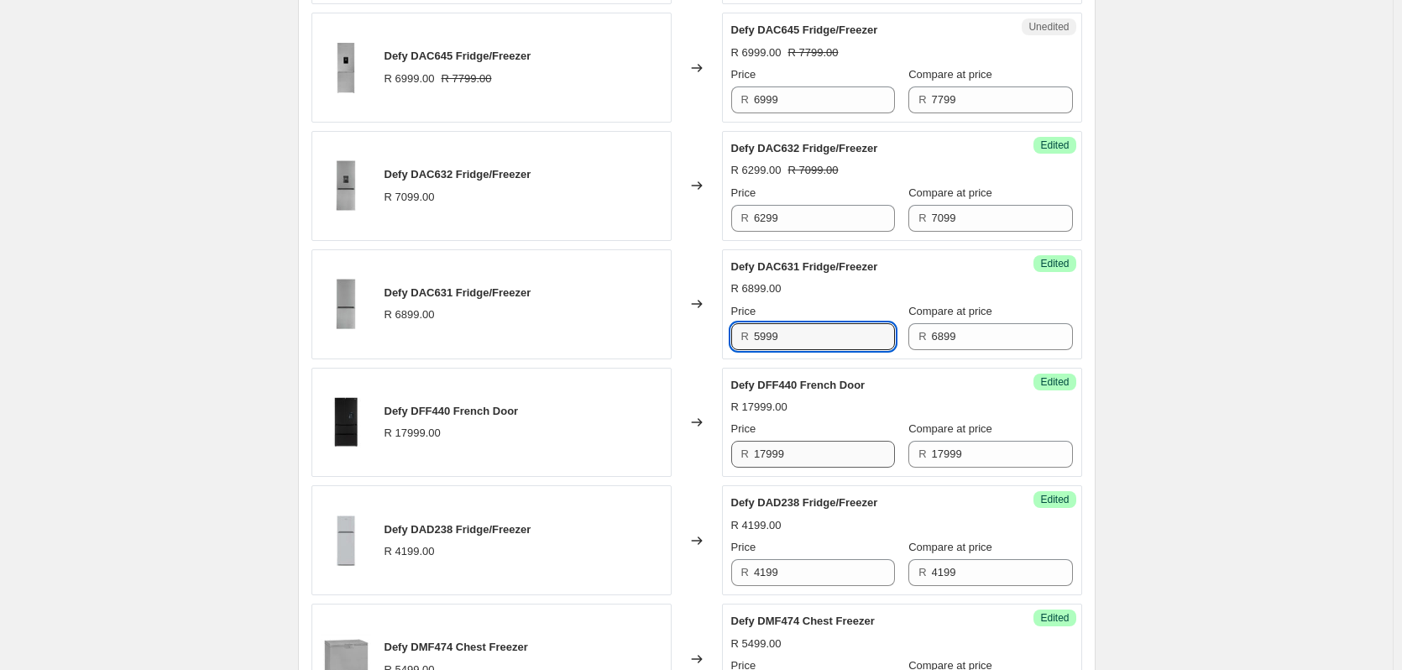
type input "5999"
click at [811, 457] on input "17999" at bounding box center [824, 454] width 141 height 27
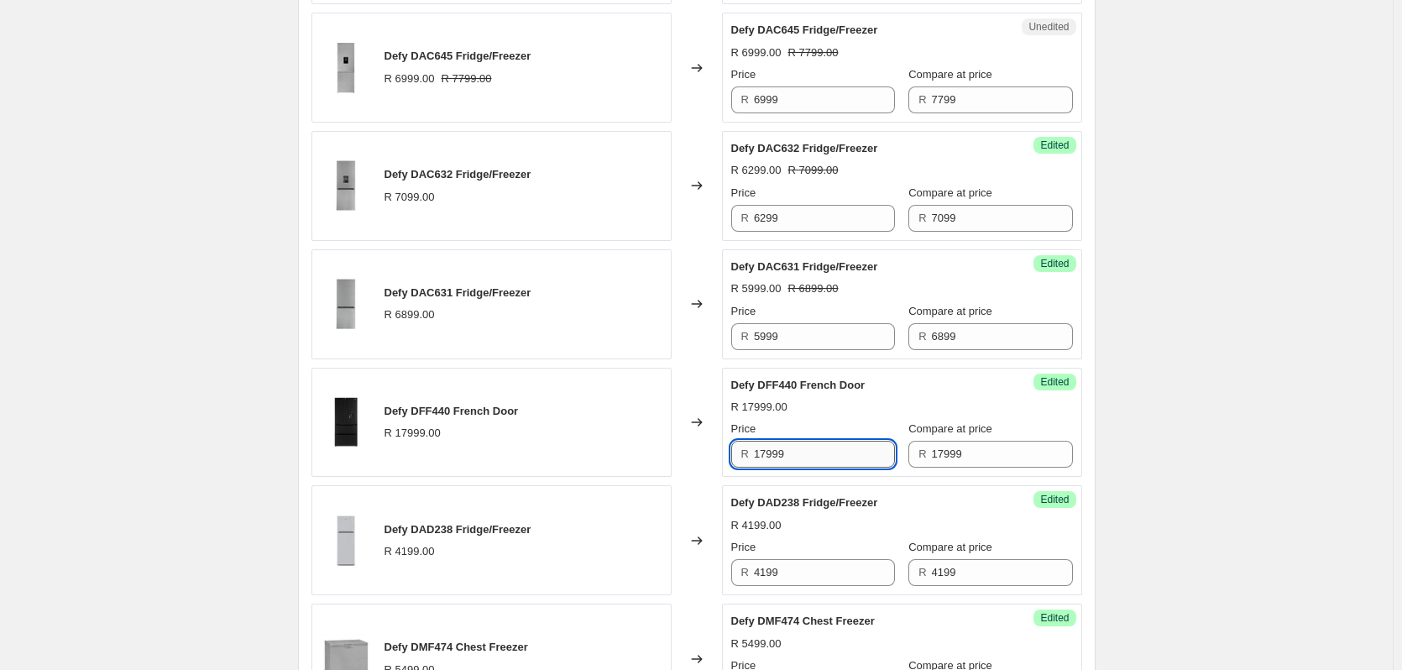
click at [811, 457] on input "17999" at bounding box center [824, 454] width 141 height 27
type input "16999"
click at [807, 575] on input "4199" at bounding box center [824, 572] width 141 height 27
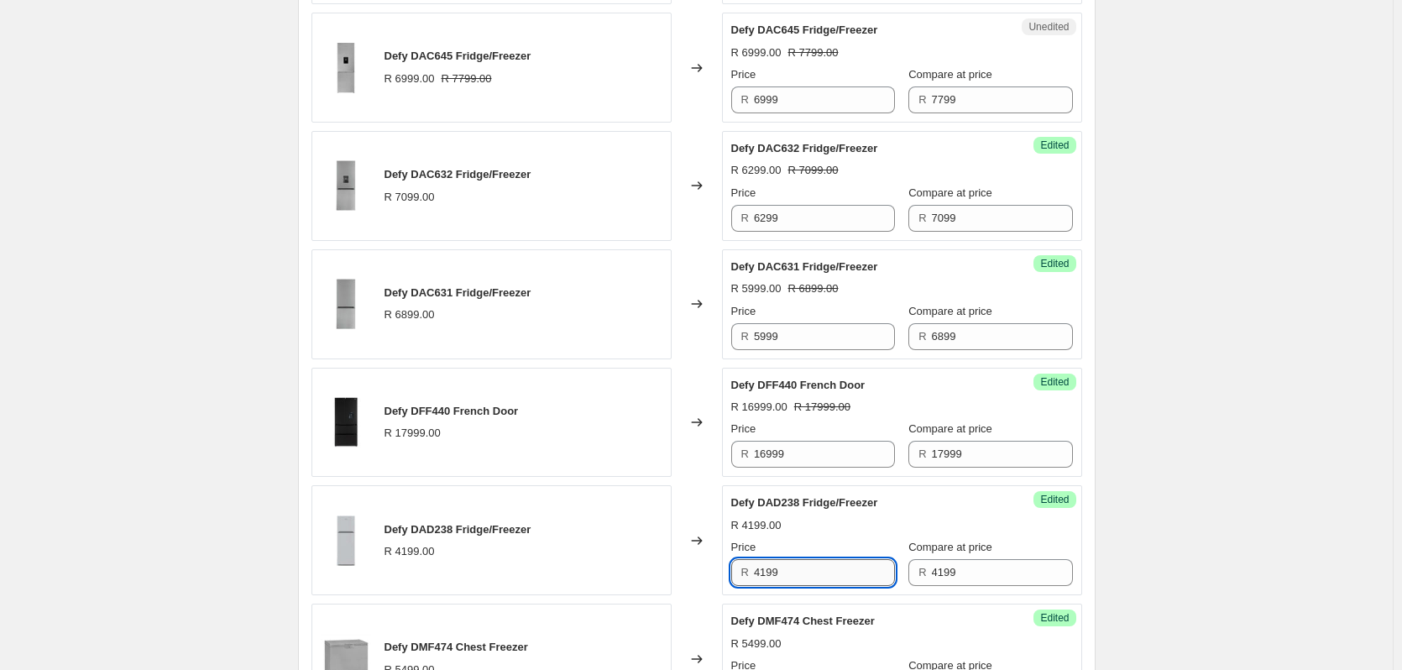
click at [807, 575] on input "4199" at bounding box center [824, 572] width 141 height 27
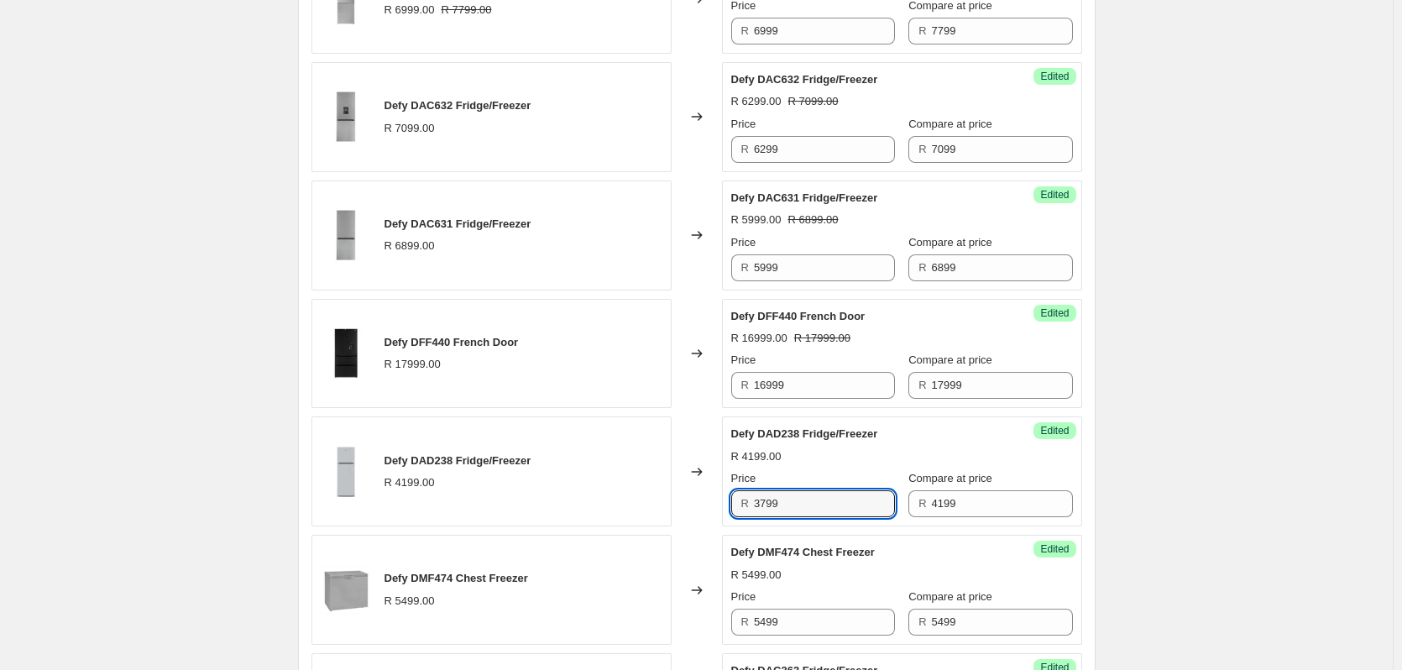
scroll to position [1953, 0]
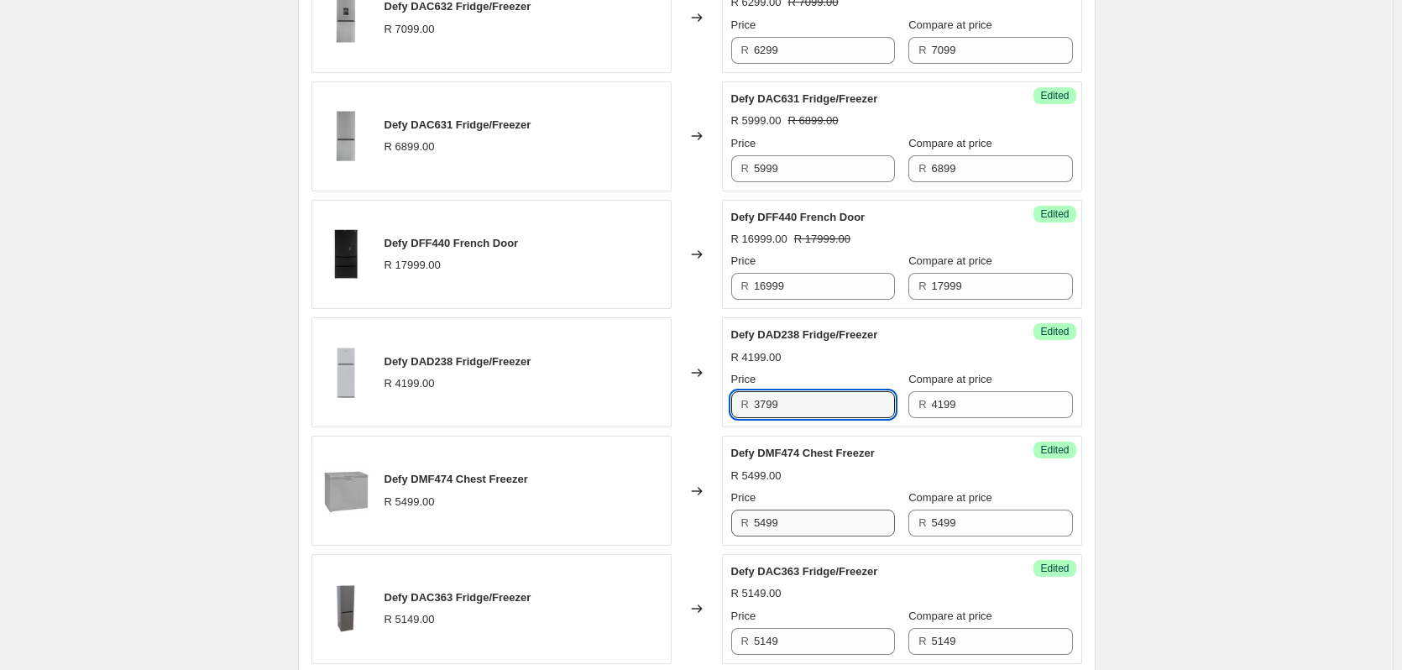
type input "3799"
click at [804, 523] on input "5499" at bounding box center [824, 522] width 141 height 27
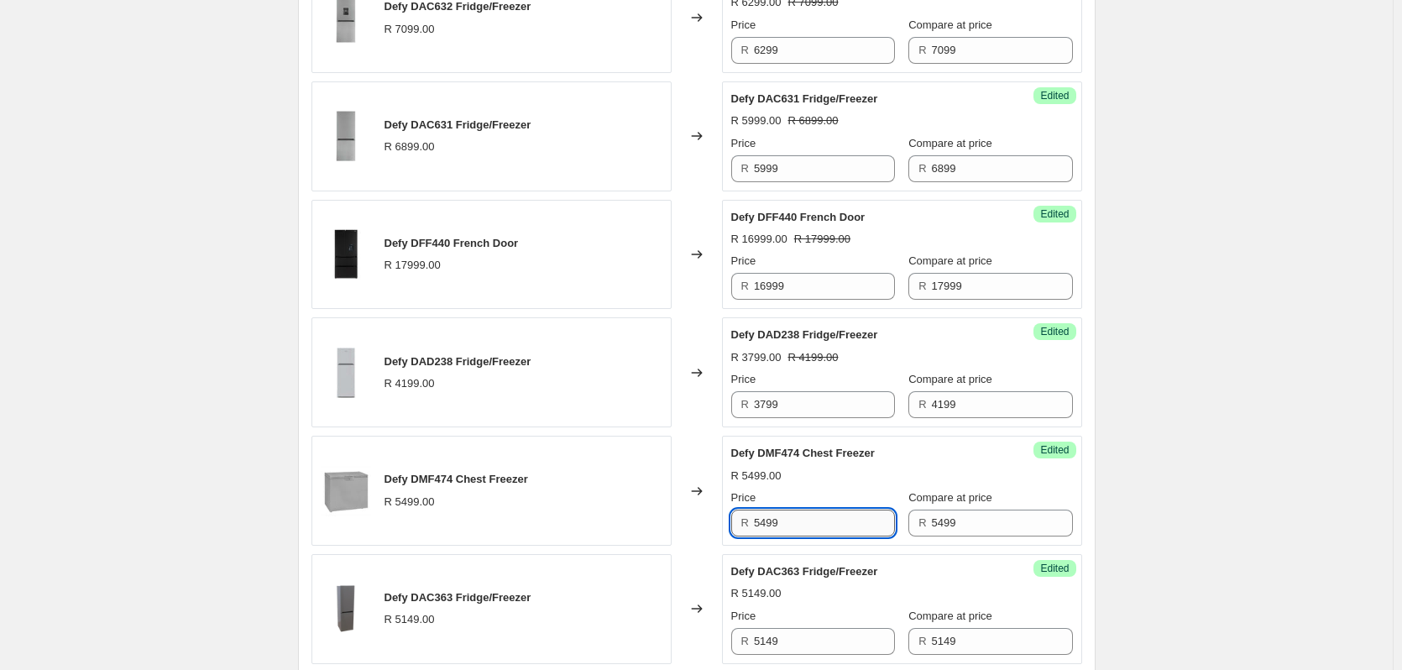
click at [804, 523] on input "5499" at bounding box center [824, 522] width 141 height 27
type input "6499"
click at [951, 530] on input "5499" at bounding box center [1002, 522] width 141 height 27
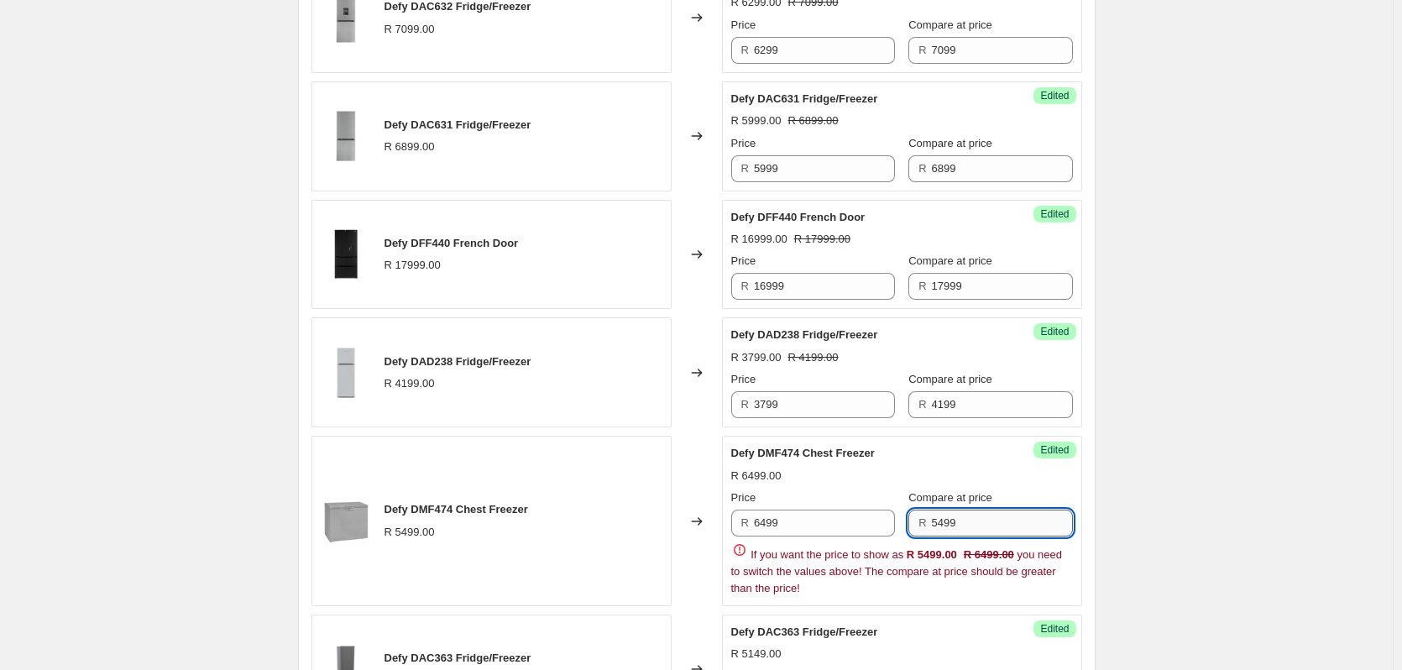
click at [951, 530] on input "5499" at bounding box center [1002, 522] width 141 height 27
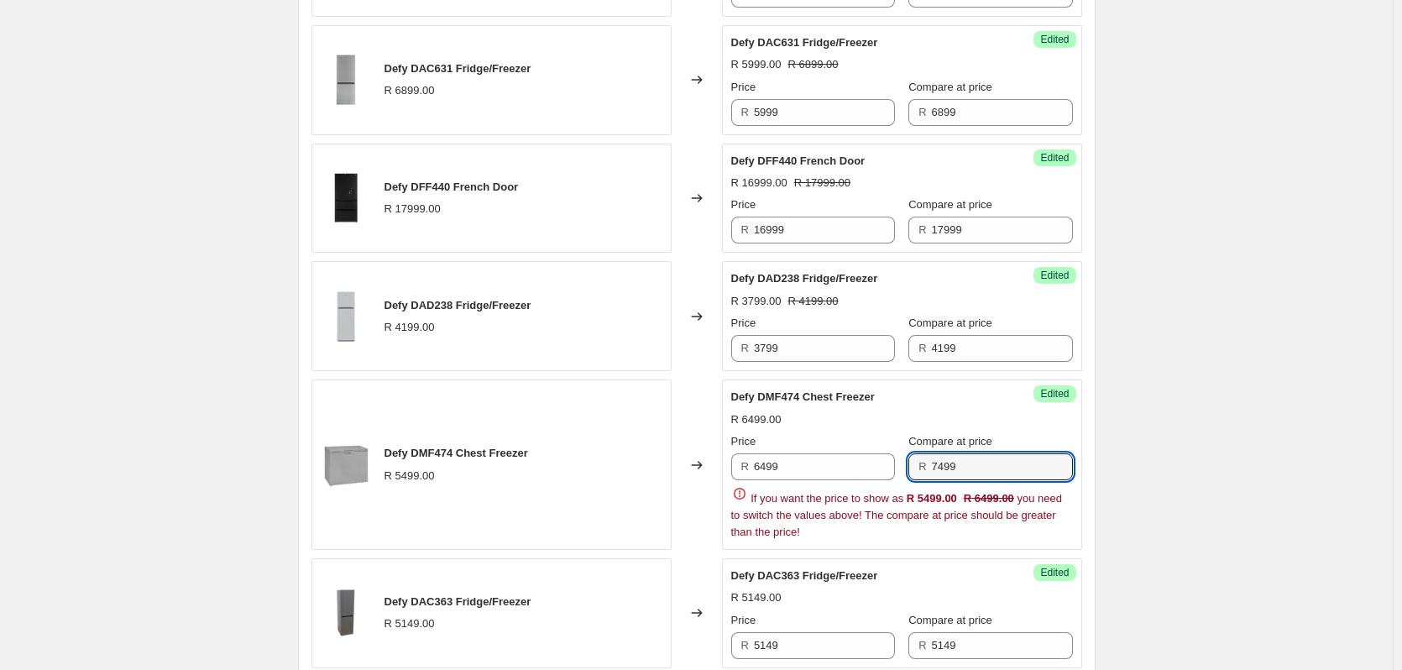
scroll to position [2121, 0]
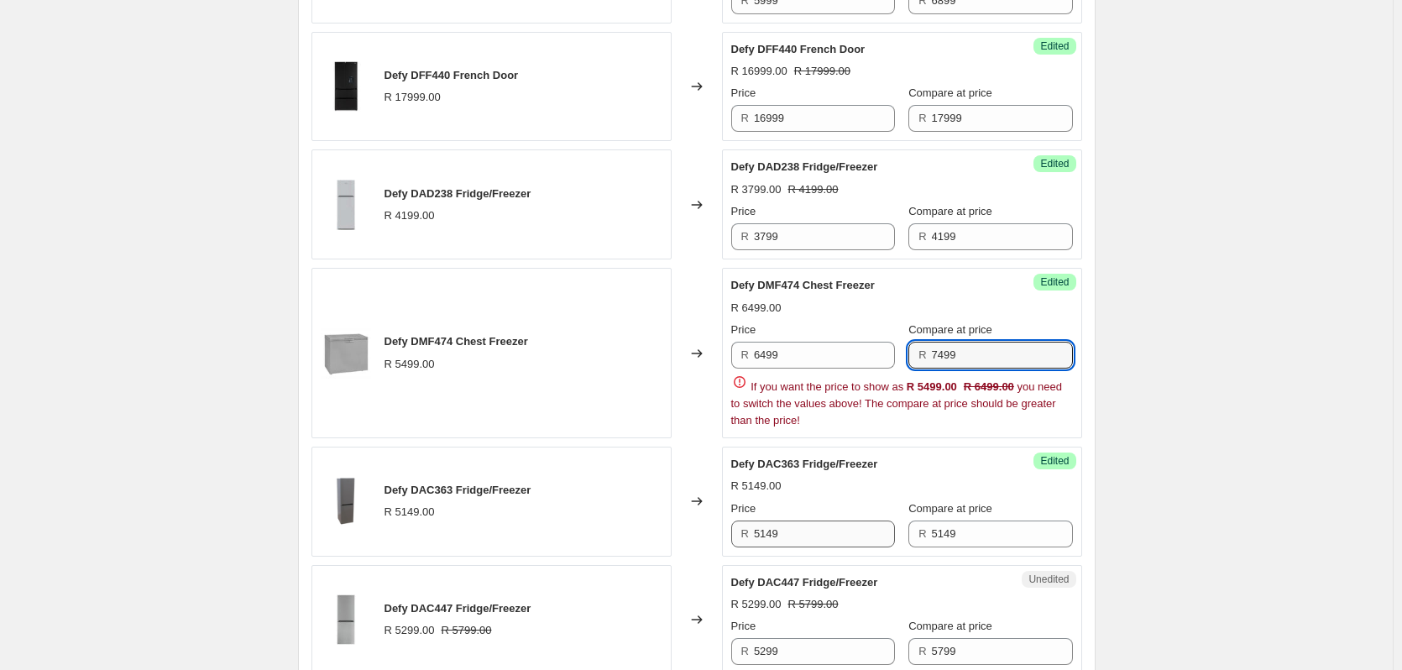
type input "7499"
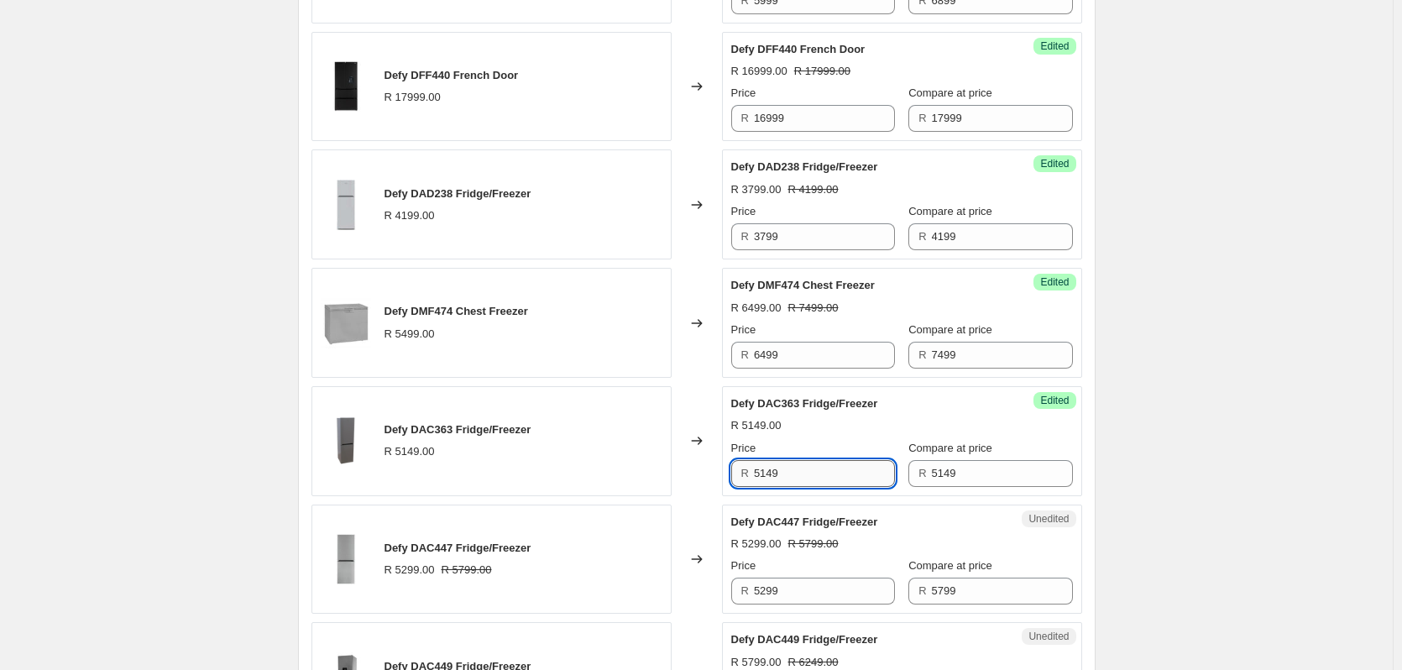
click at [792, 536] on strike "R 5799.00" at bounding box center [813, 543] width 50 height 17
click at [802, 478] on input "5149" at bounding box center [824, 473] width 141 height 27
type input "4599"
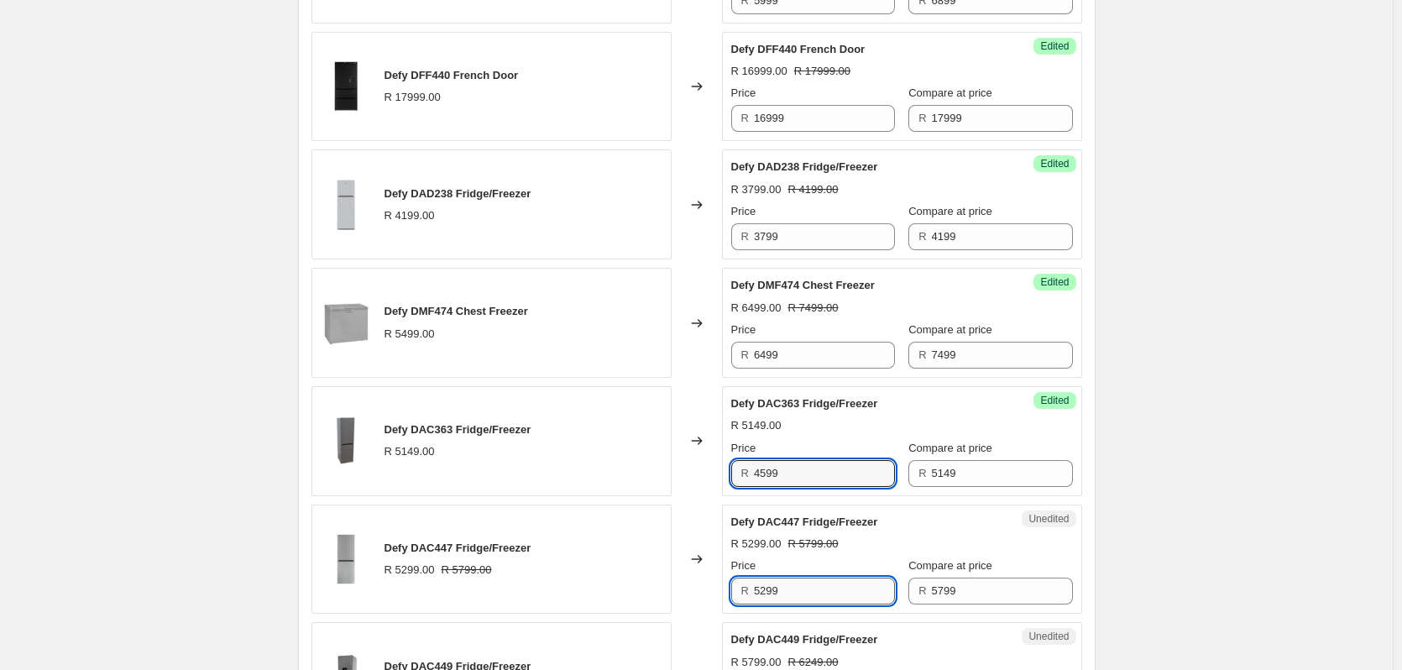
click at [805, 593] on input "5299" at bounding box center [824, 590] width 141 height 27
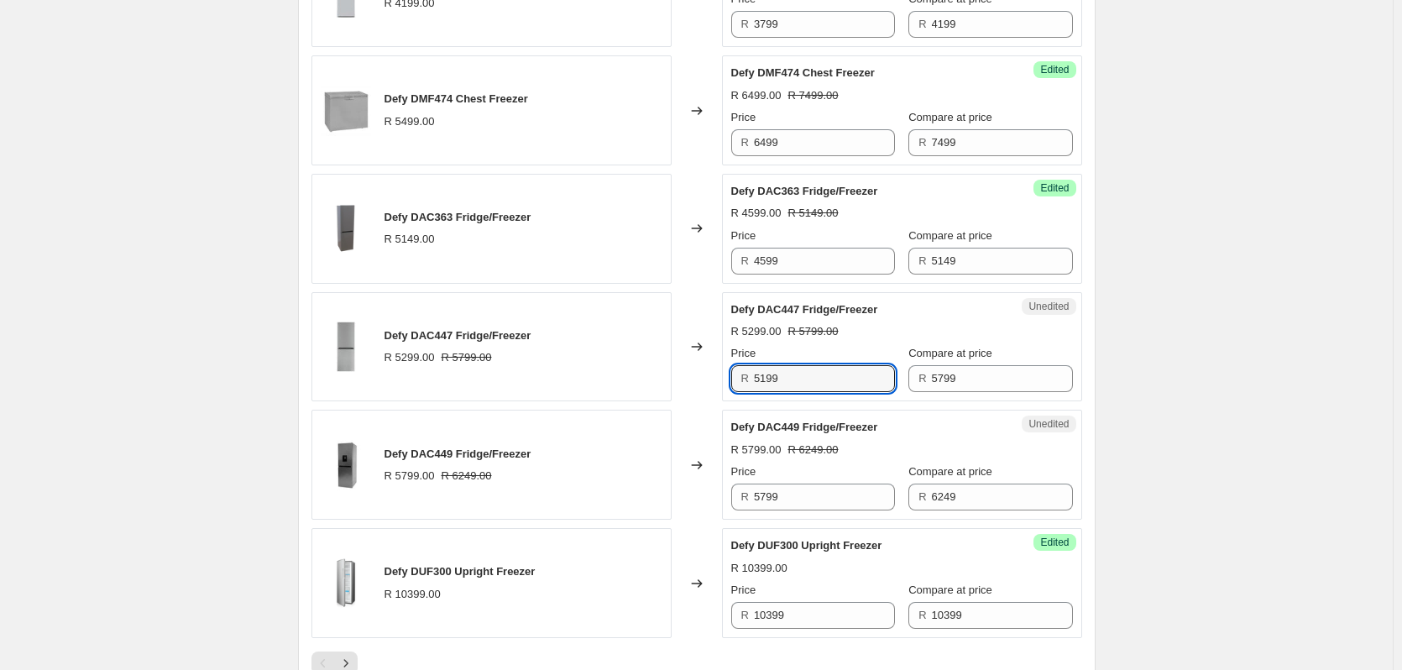
scroll to position [2457, 0]
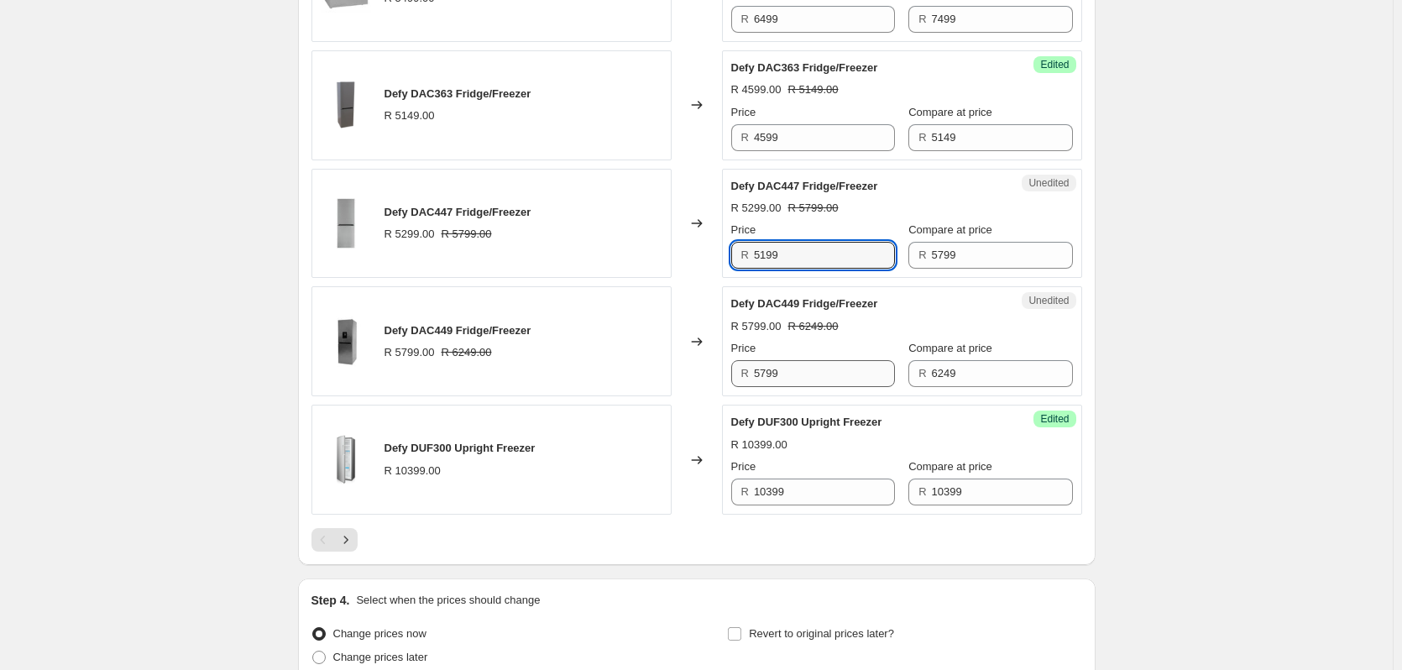
type input "5199"
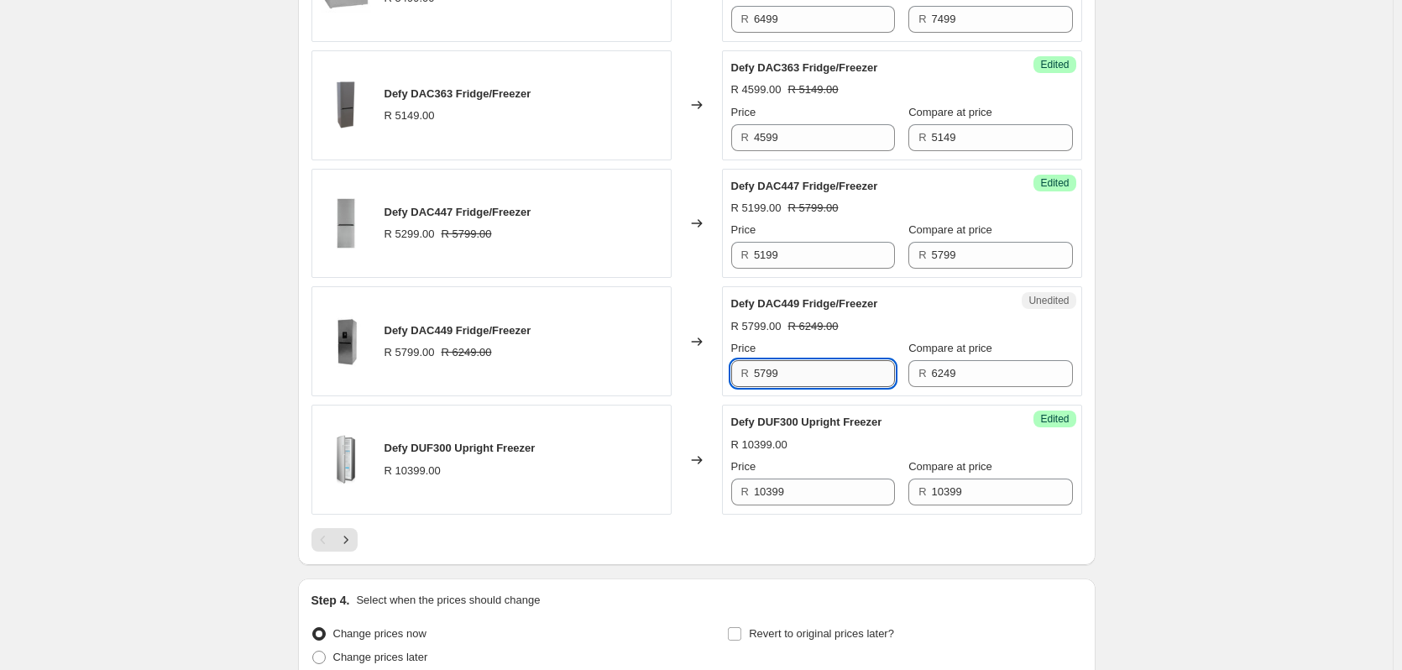
click at [804, 372] on input "5799" at bounding box center [824, 373] width 141 height 27
type input "5799"
click at [796, 493] on input "10399" at bounding box center [824, 491] width 141 height 27
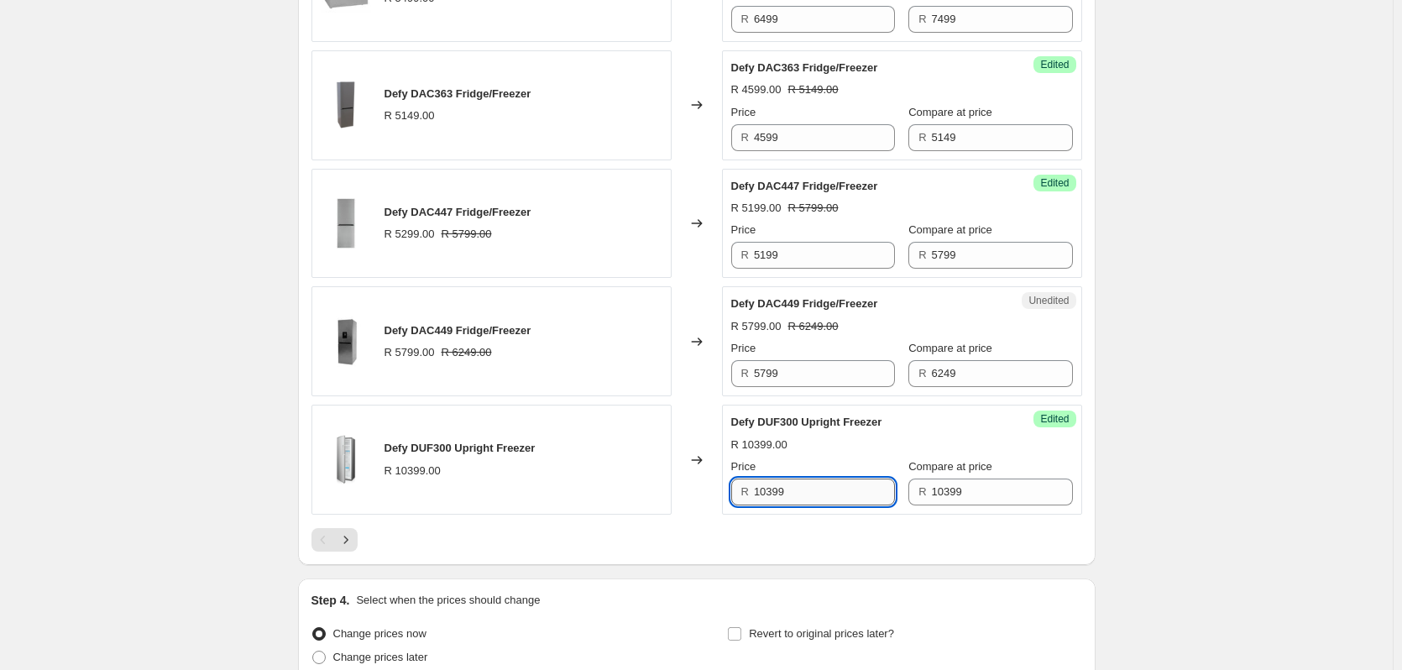
click at [796, 493] on input "10399" at bounding box center [824, 491] width 141 height 27
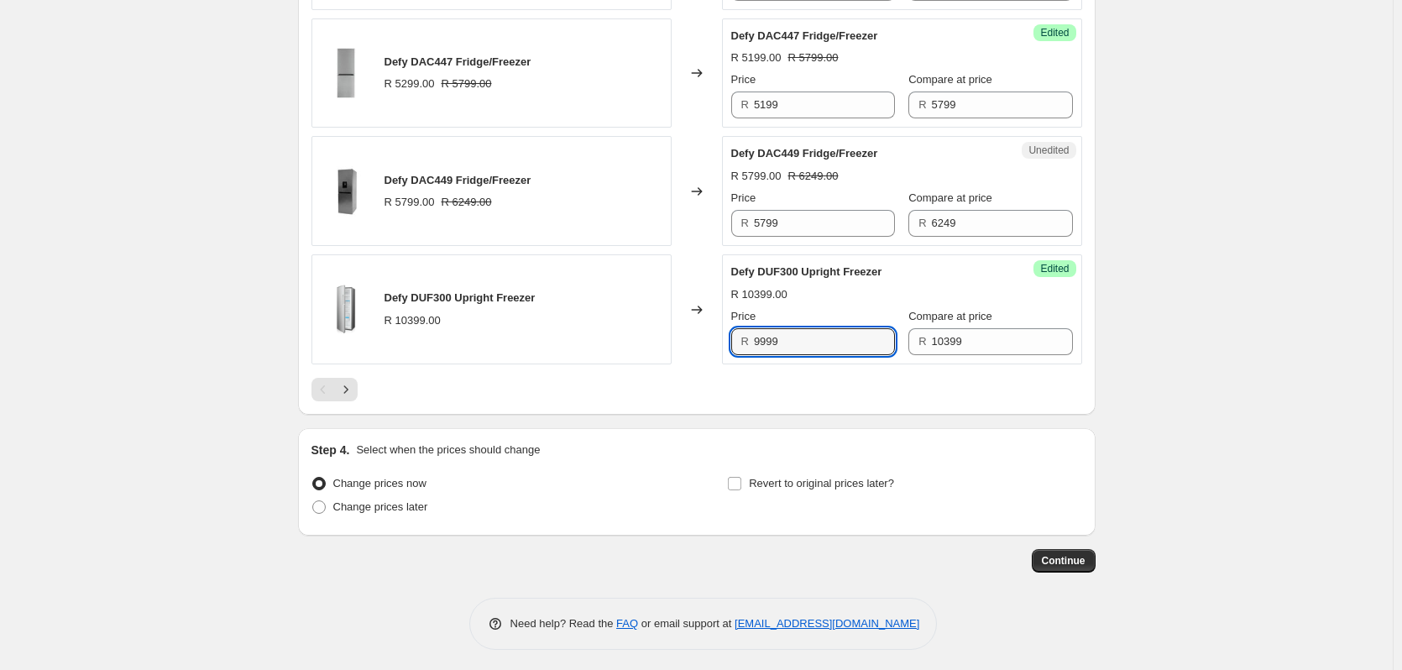
scroll to position [2612, 0]
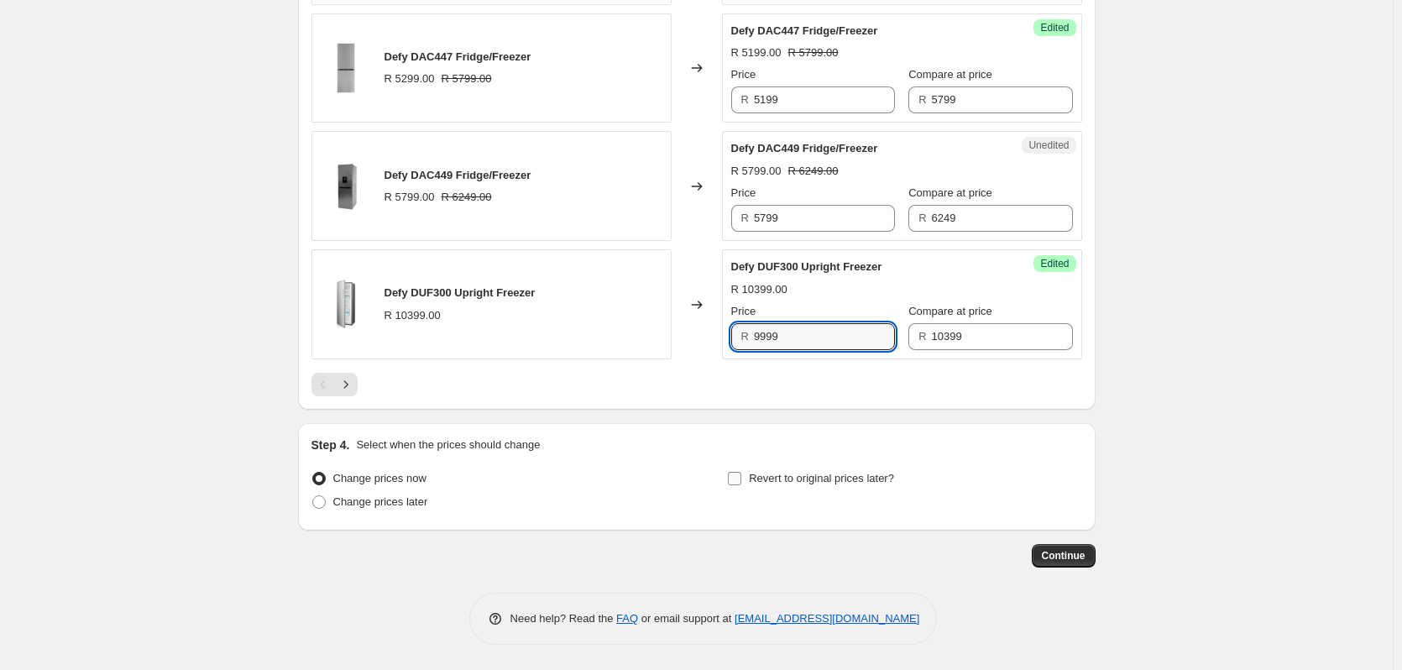
type input "9999"
click at [736, 473] on input "Revert to original prices later?" at bounding box center [734, 478] width 13 height 13
checkbox input "true"
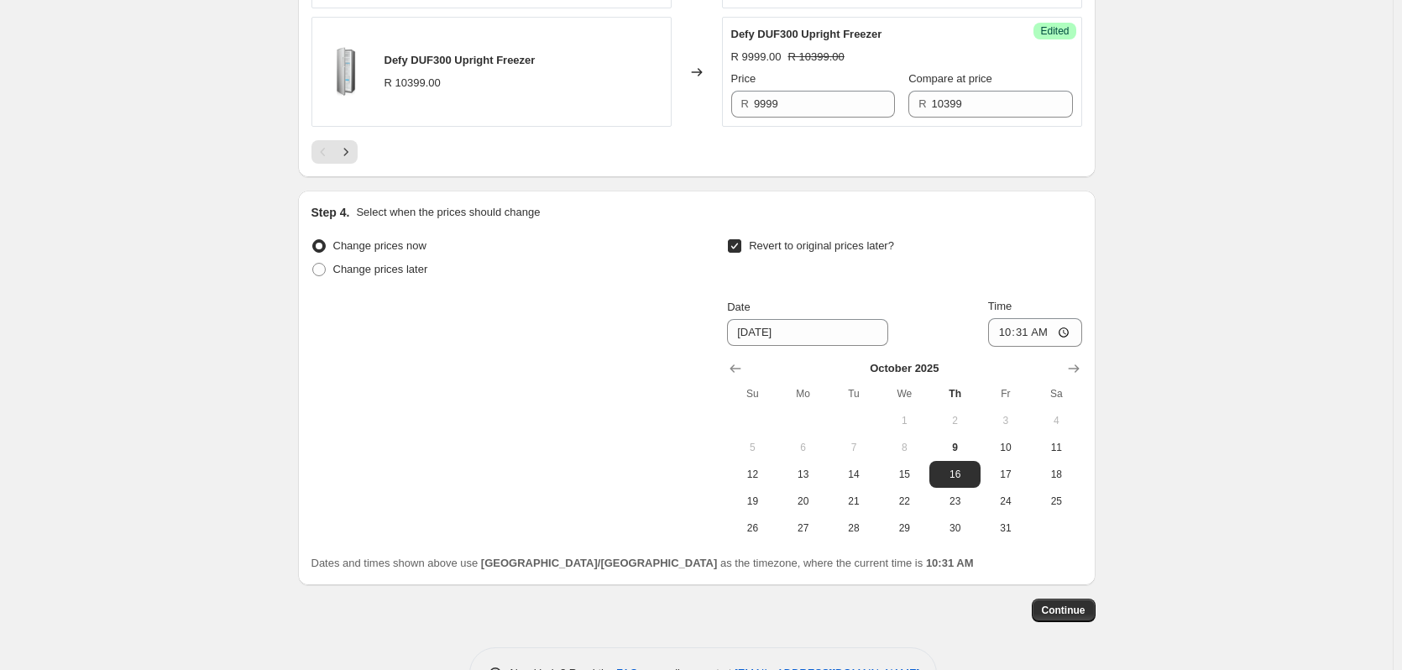
scroll to position [2899, 0]
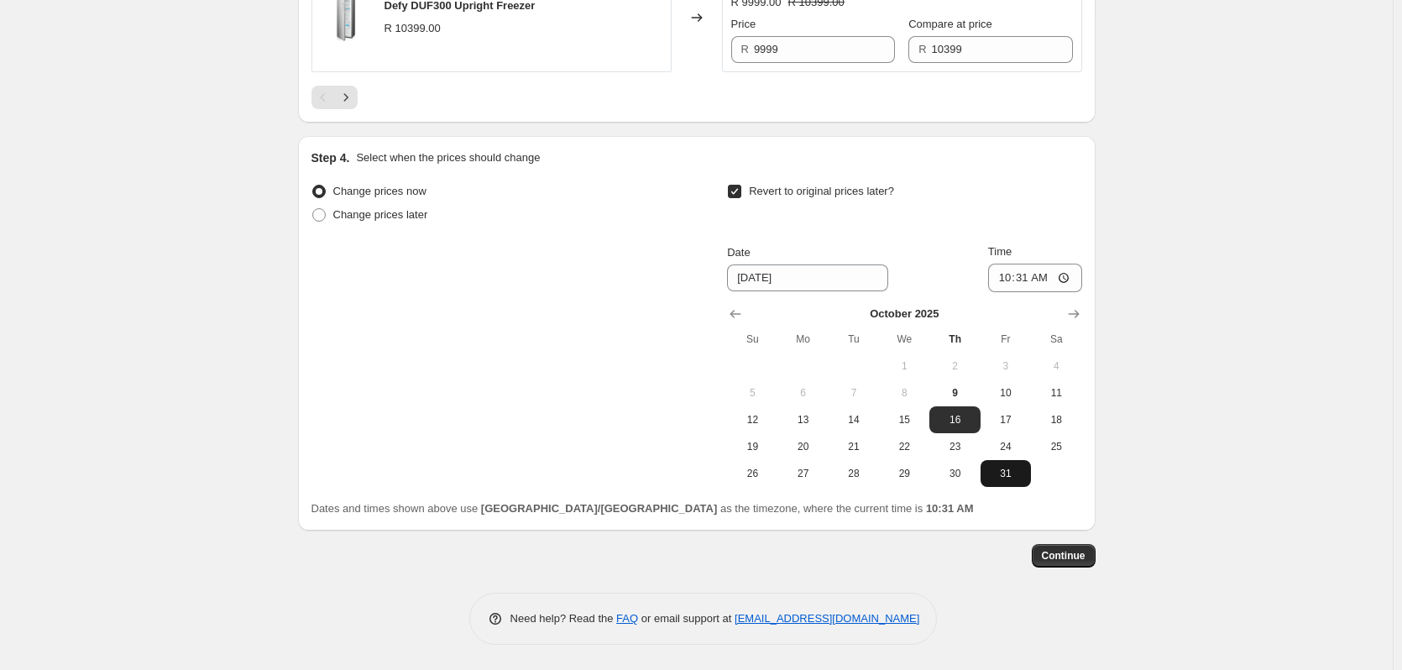
click at [1016, 472] on span "31" at bounding box center [1005, 473] width 37 height 13
type input "[DATE]"
click at [1028, 280] on input "10:31" at bounding box center [1035, 278] width 94 height 29
type input "23:59"
click at [1063, 552] on span "Continue" at bounding box center [1064, 555] width 44 height 13
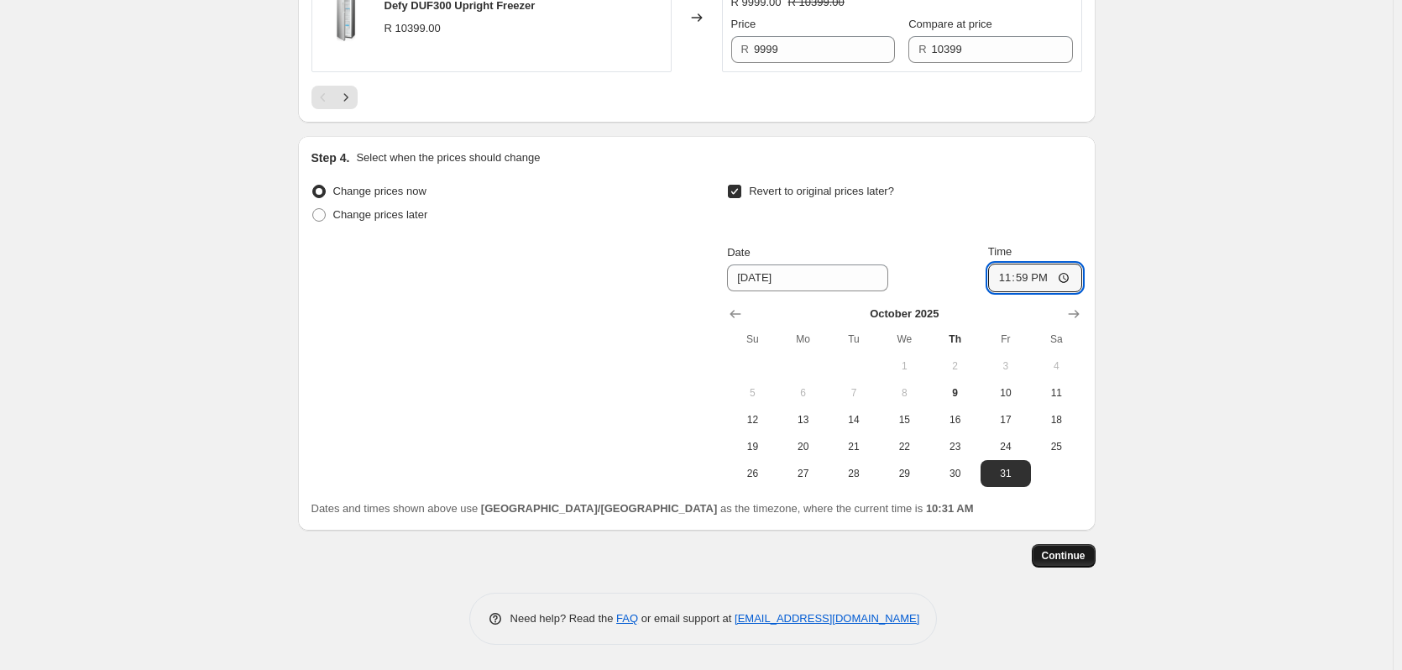
scroll to position [0, 0]
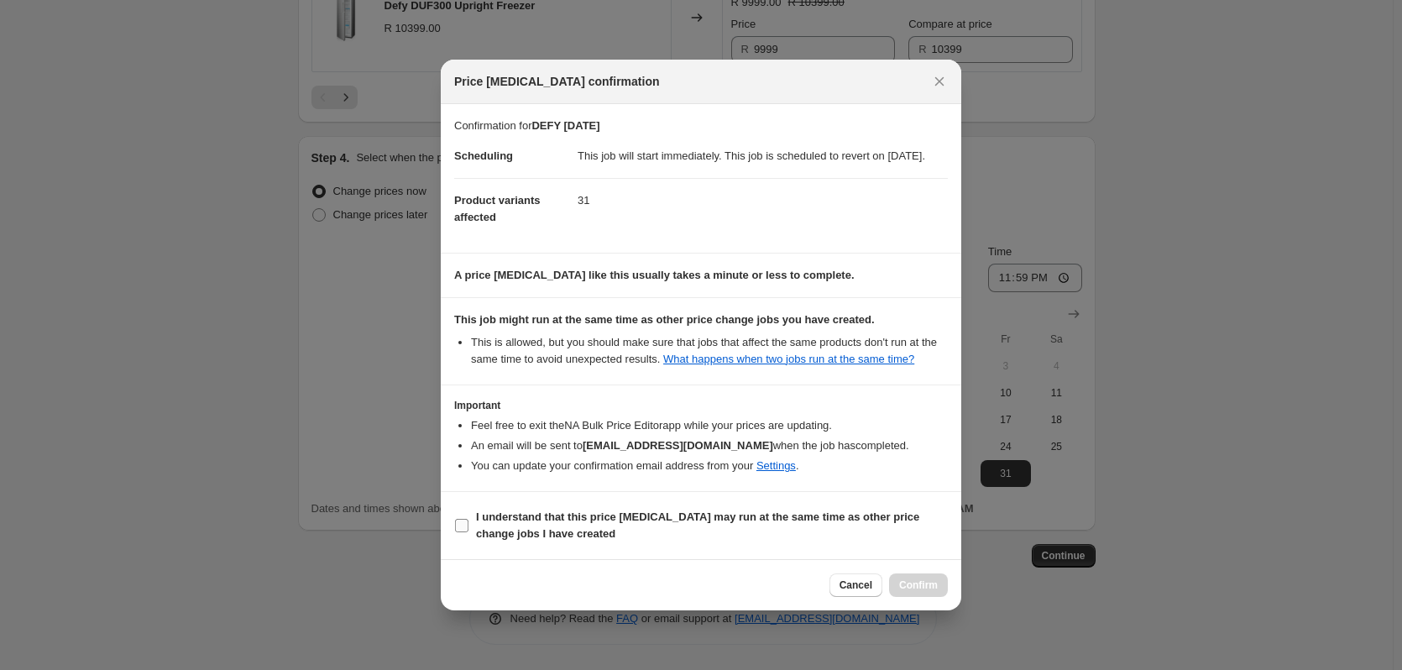
click at [457, 532] on input "I understand that this price [MEDICAL_DATA] may run at the same time as other p…" at bounding box center [461, 525] width 13 height 13
checkbox input "true"
click at [919, 592] on span "Confirm" at bounding box center [918, 584] width 39 height 13
